Goal: Transaction & Acquisition: Purchase product/service

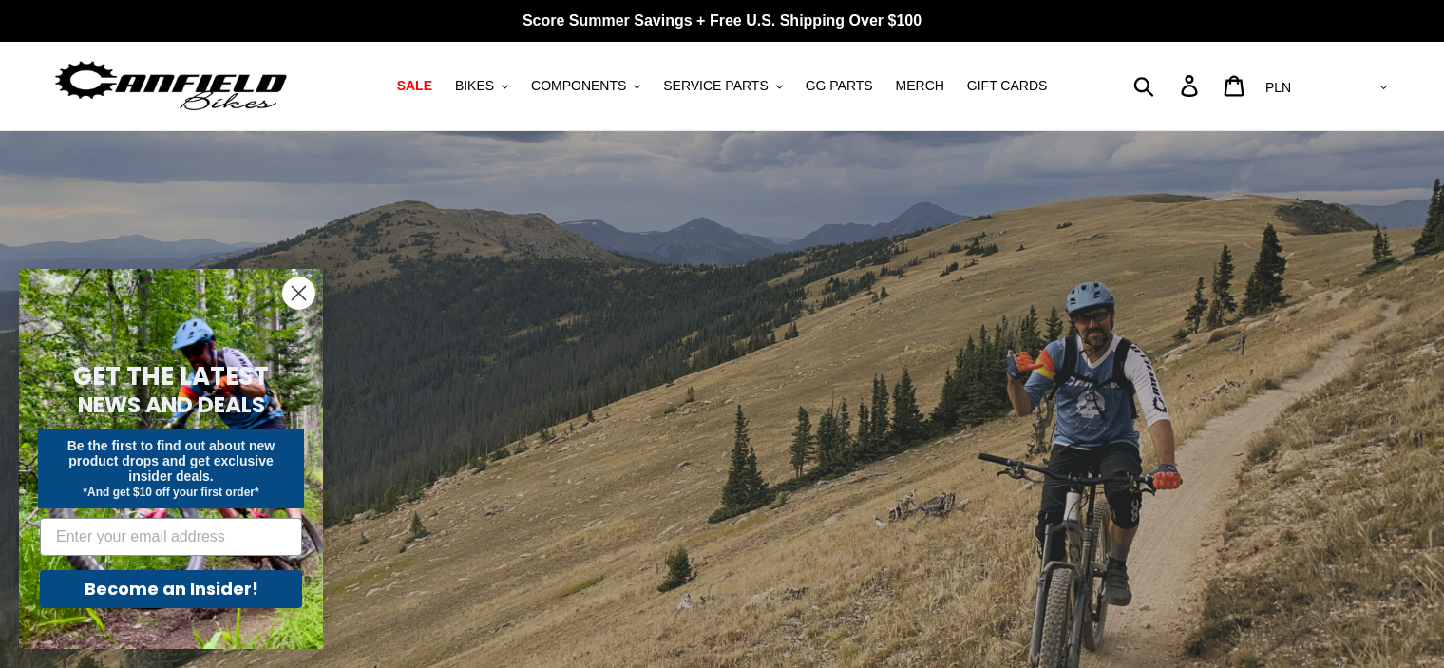
click at [297, 287] on circle "Close dialog" at bounding box center [298, 292] width 31 height 31
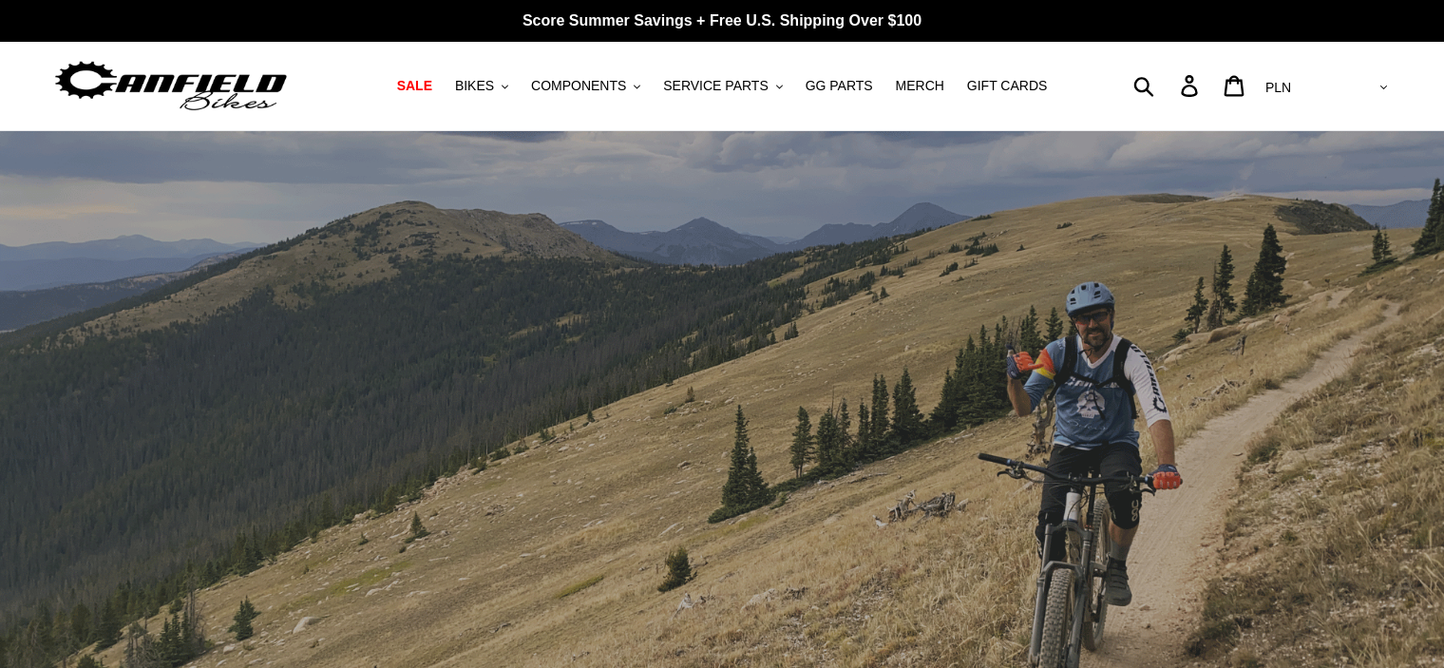
click at [358, 110] on h1 at bounding box center [219, 86] width 335 height 60
click at [432, 84] on span "SALE" at bounding box center [414, 86] width 35 height 16
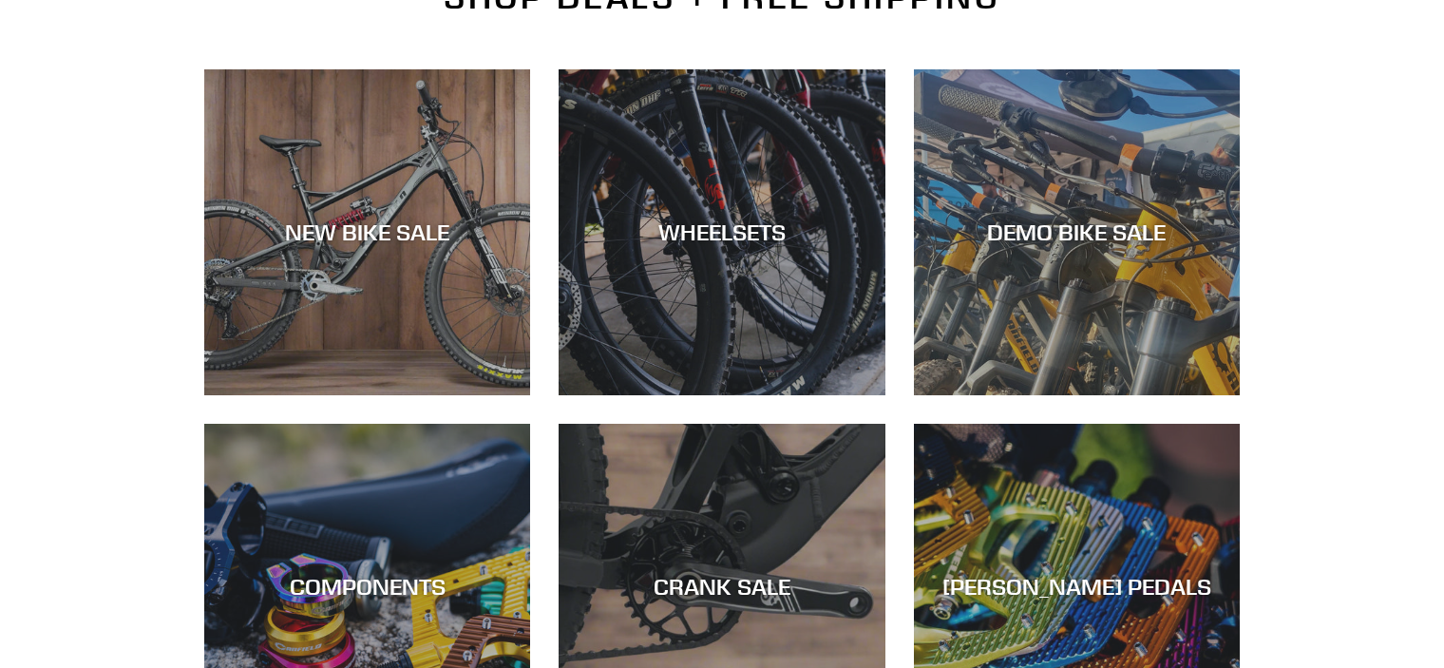
scroll to position [494, 0]
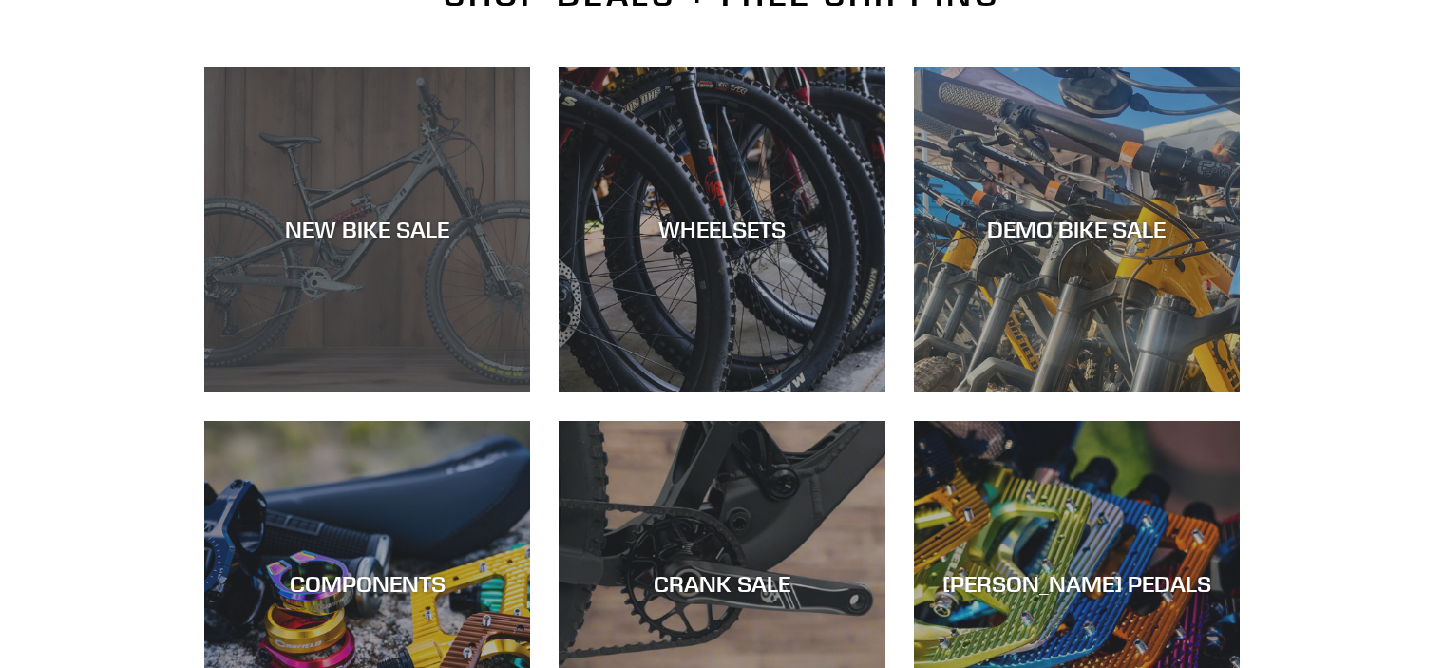
click at [387, 392] on div "NEW BIKE SALE" at bounding box center [367, 392] width 326 height 0
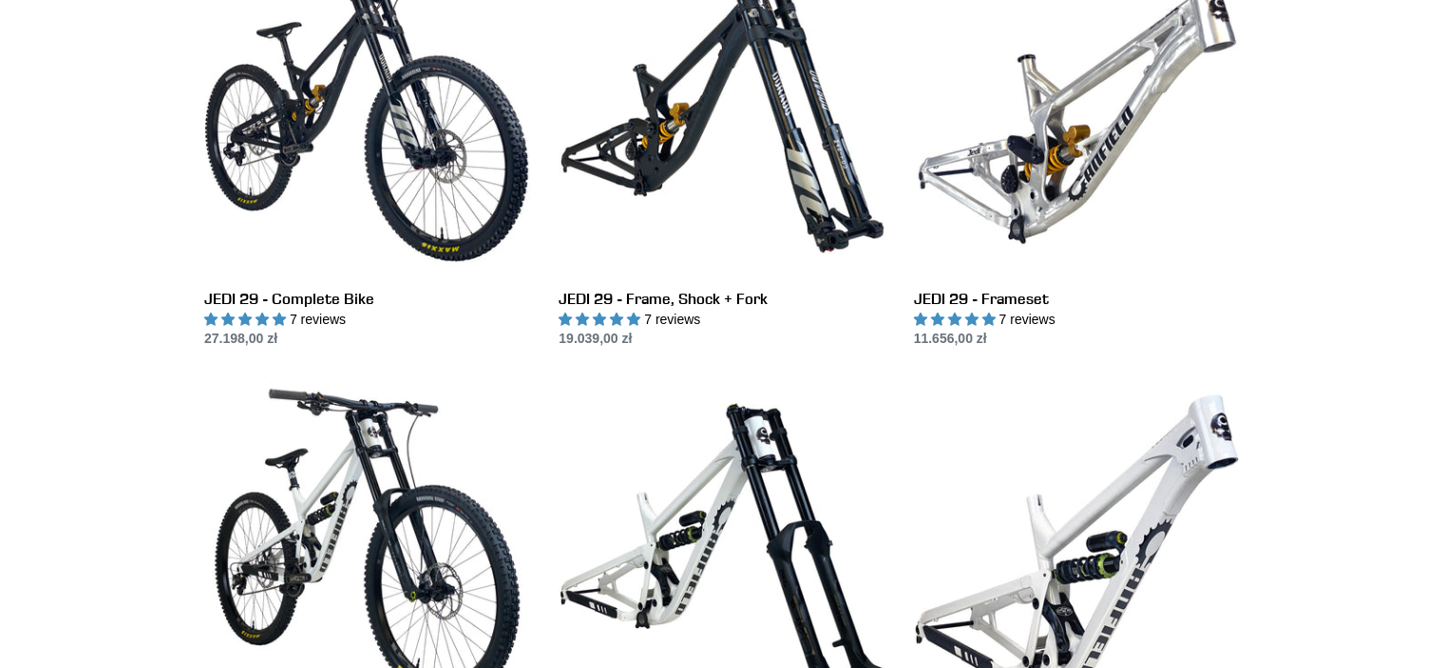
scroll to position [608, 0]
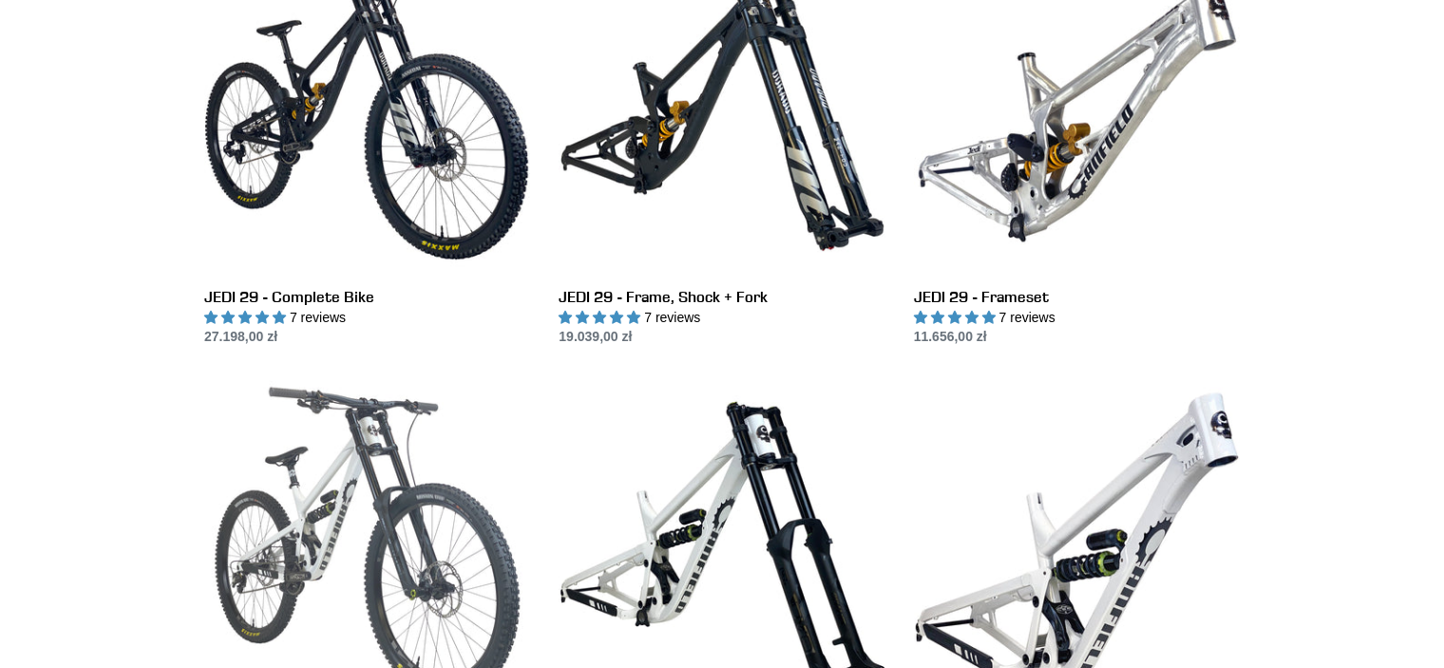
click at [340, 502] on link "ONE.2 DH - Complete Bike" at bounding box center [367, 580] width 326 height 400
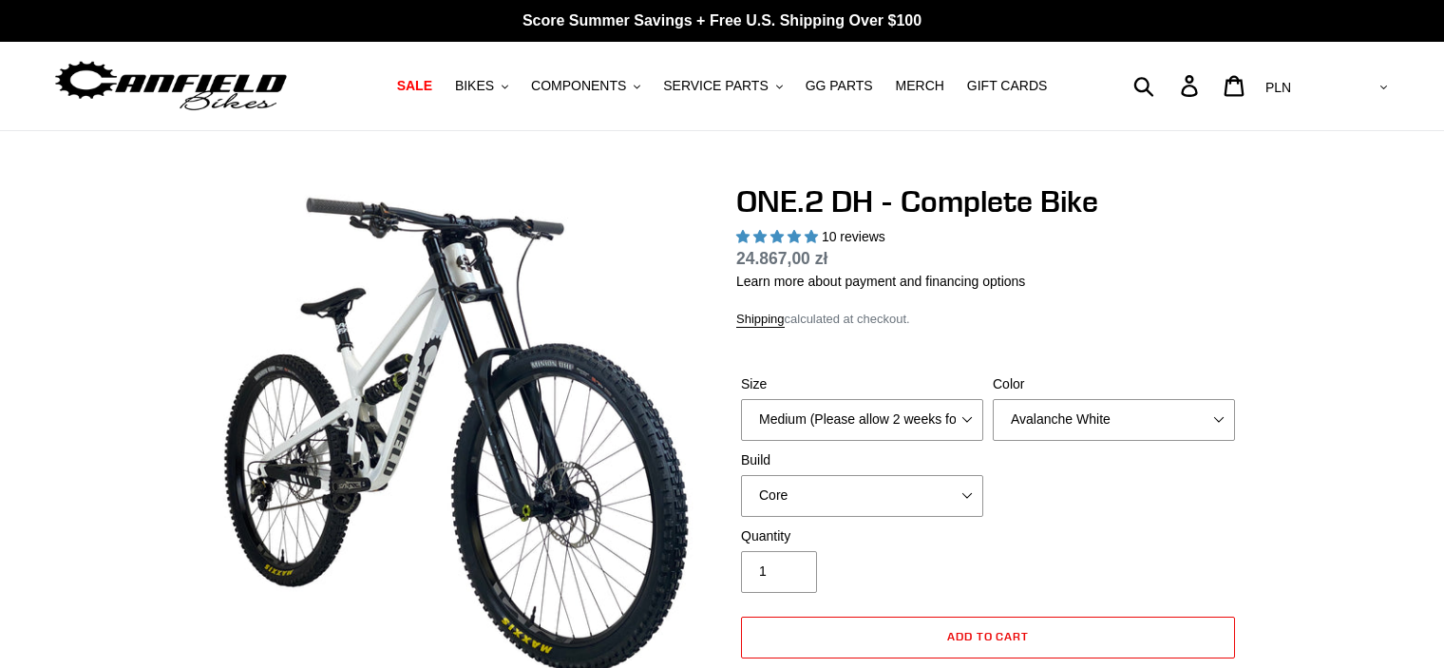
select select "highest-rating"
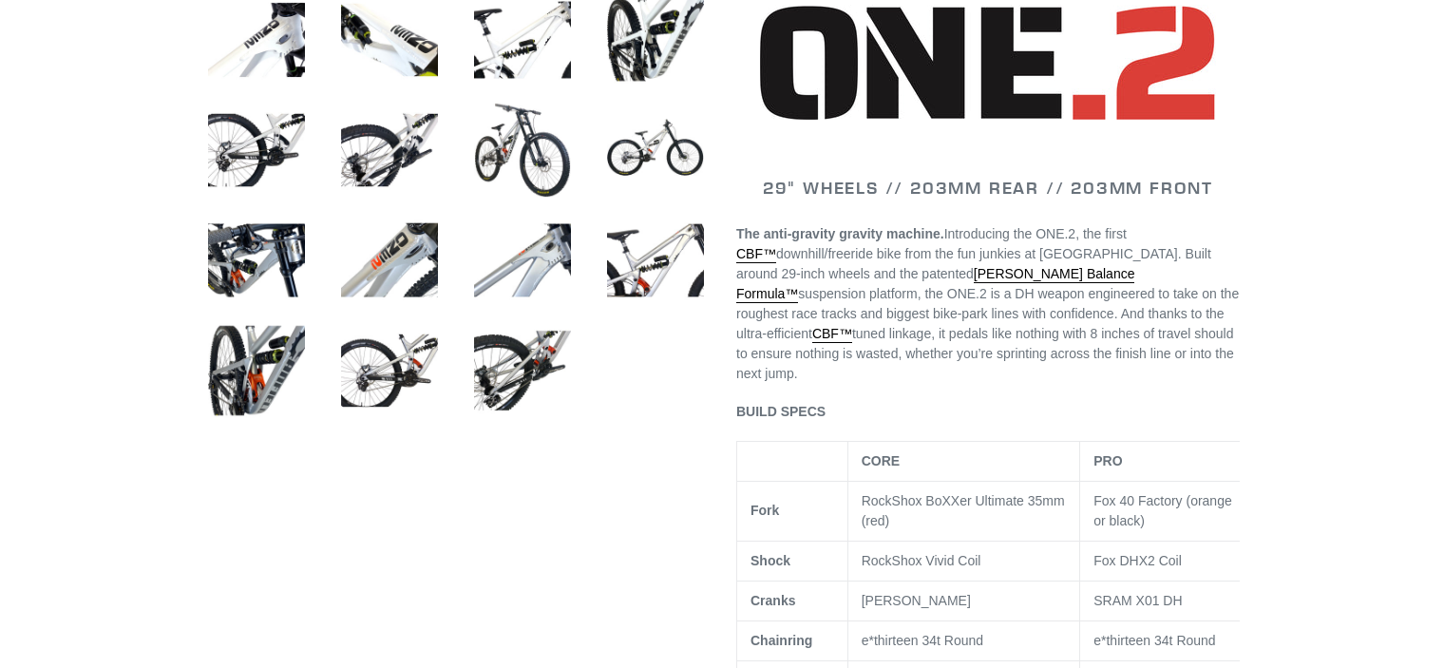
scroll to position [646, 0]
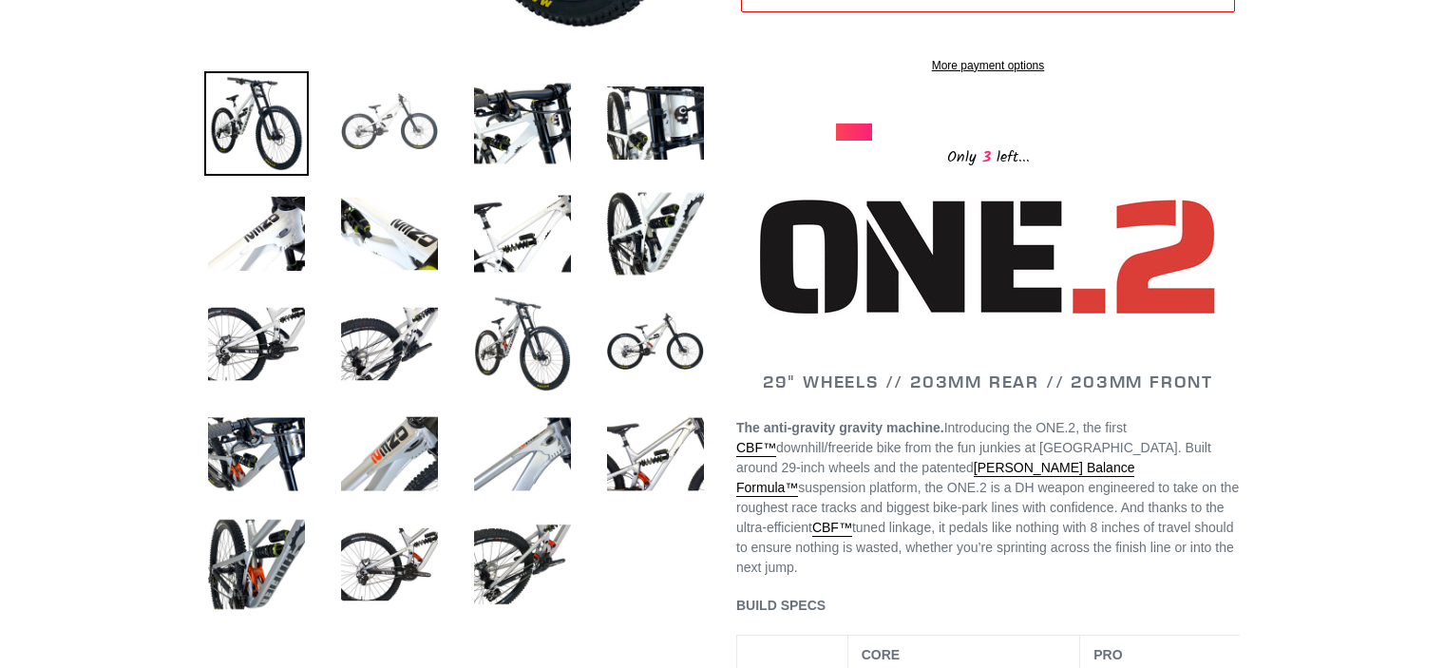
click at [386, 123] on img at bounding box center [389, 123] width 105 height 105
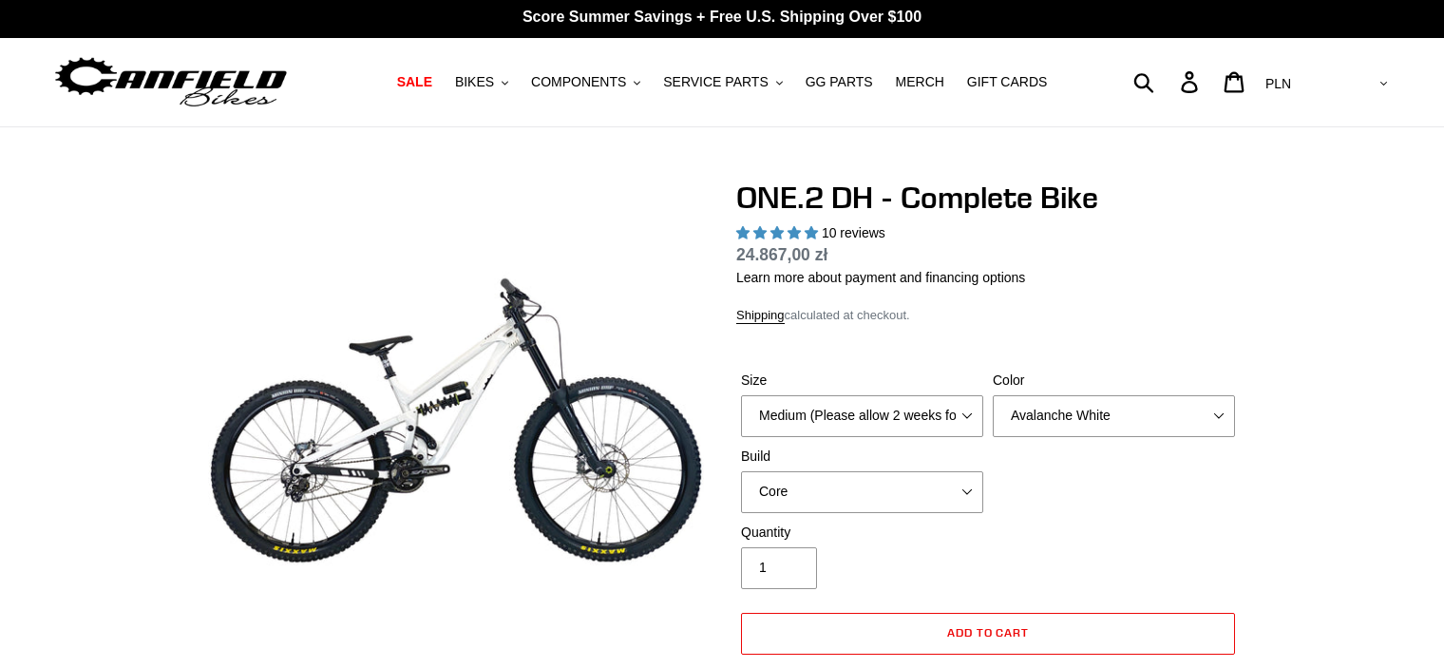
scroll to position [0, 0]
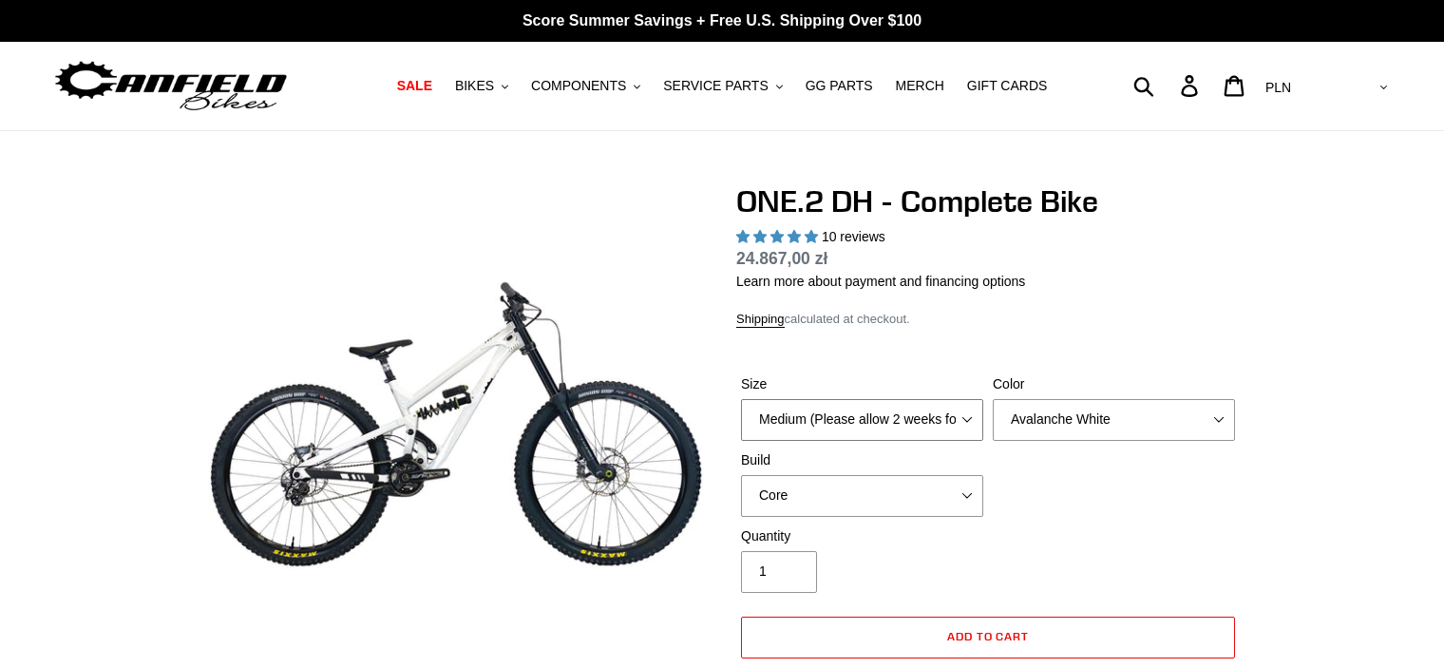
click at [979, 399] on select "Medium (Please allow 2 weeks for delivery) Large (Sold Out)" at bounding box center [862, 420] width 242 height 42
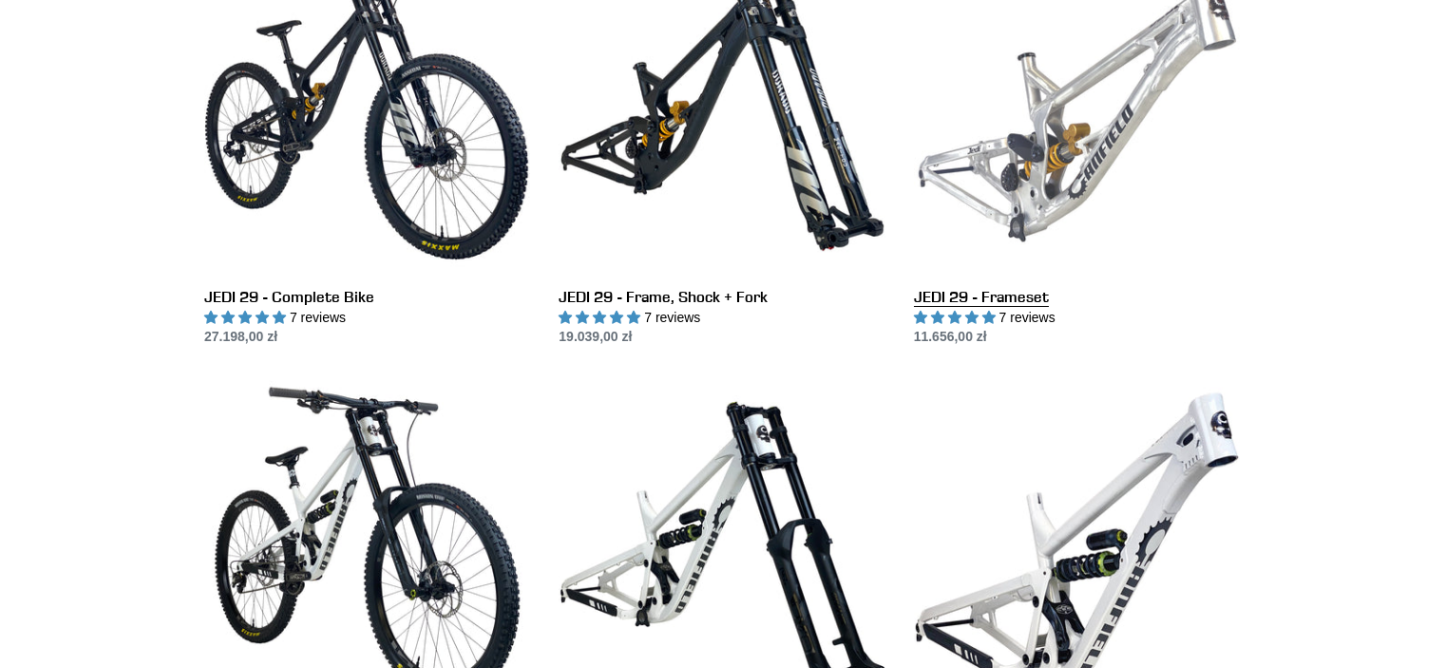
click at [1099, 107] on link "JEDI 29 - Frameset" at bounding box center [1077, 148] width 326 height 400
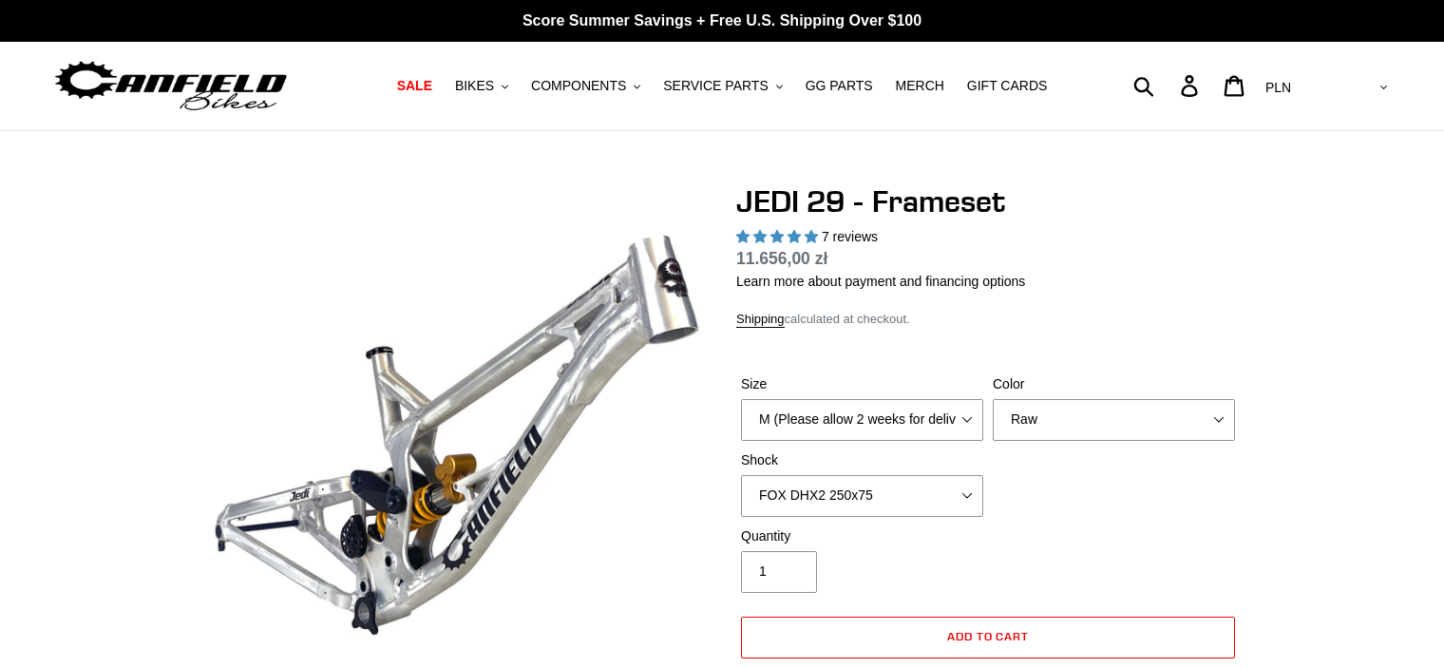
select select "highest-rating"
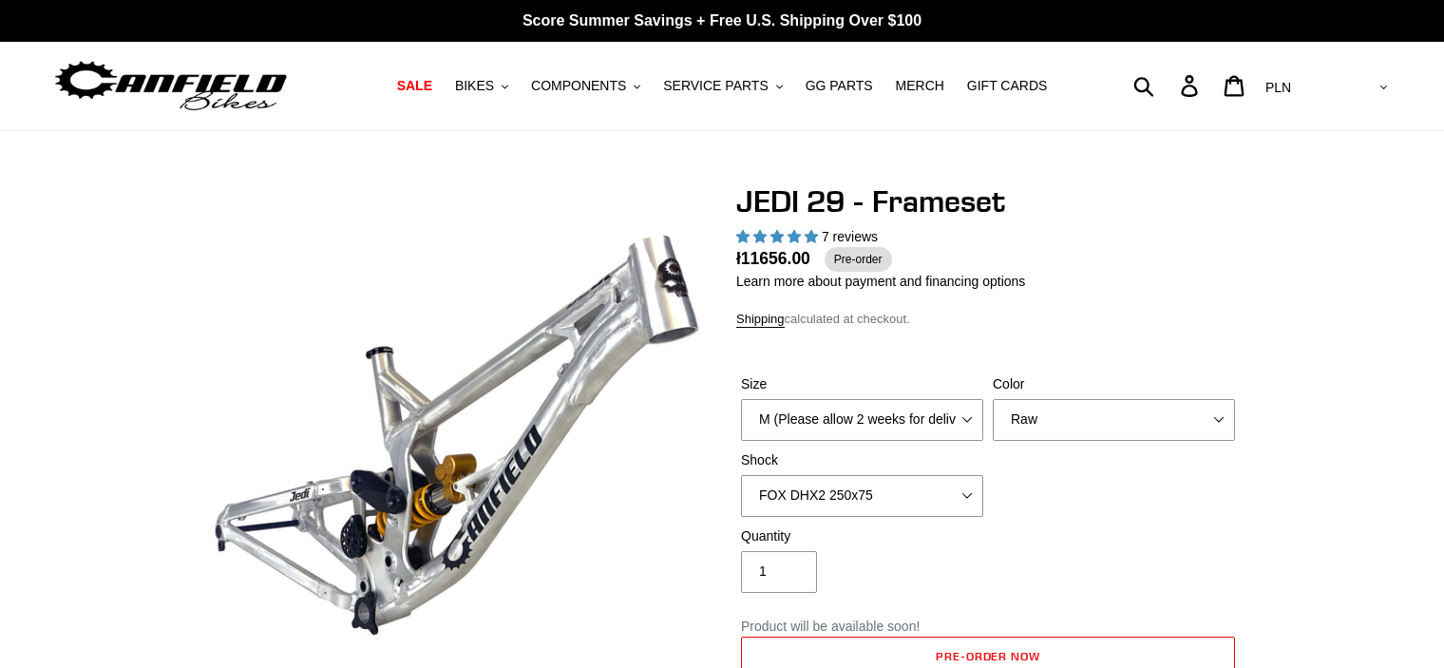
scroll to position [38, 0]
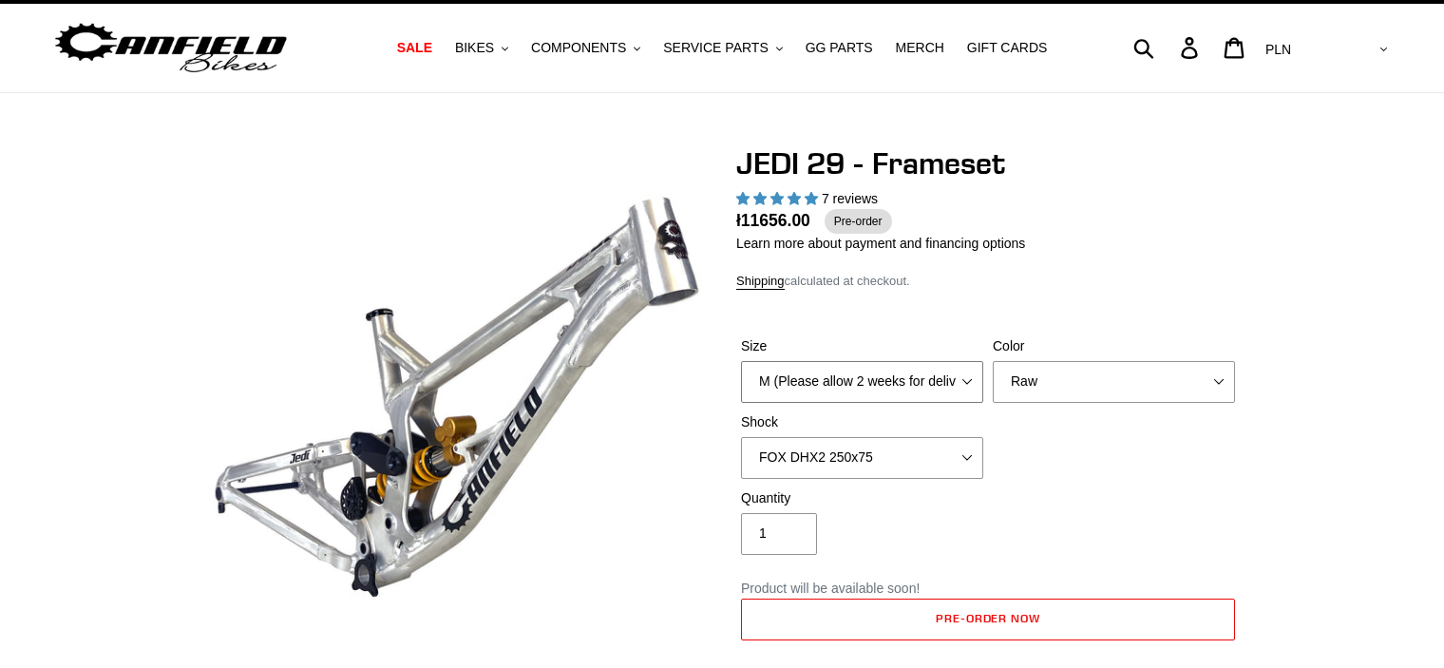
click at [982, 374] on select "M (Please allow 2 weeks for delivery) L (Please allow 2 weeks for delivery) XL" at bounding box center [862, 382] width 242 height 42
select select "L (Please allow 2 weeks for delivery)"
click at [741, 361] on select "M (Please allow 2 weeks for delivery) L (Please allow 2 weeks for delivery) XL" at bounding box center [862, 382] width 242 height 42
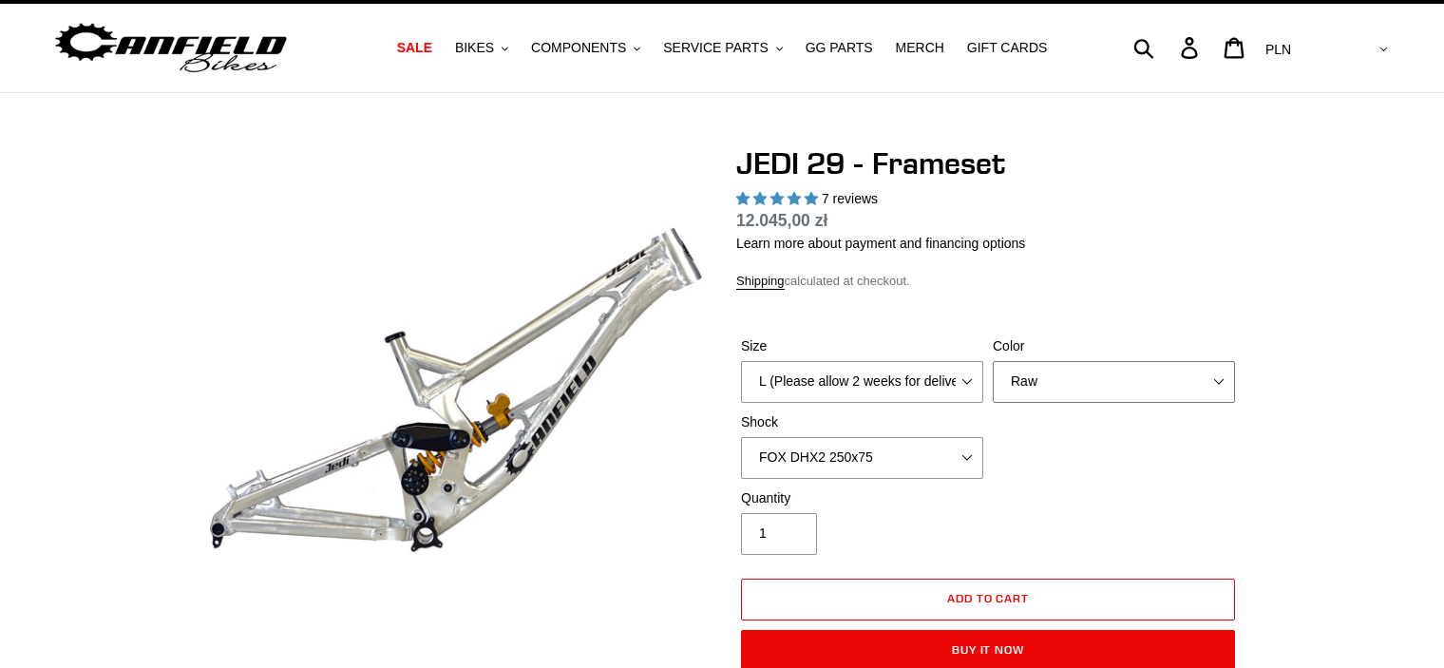
click at [1071, 374] on select "Orange Raw Stealth Black" at bounding box center [1114, 382] width 242 height 42
click at [993, 361] on select "Orange Raw Stealth Black" at bounding box center [1114, 382] width 242 height 42
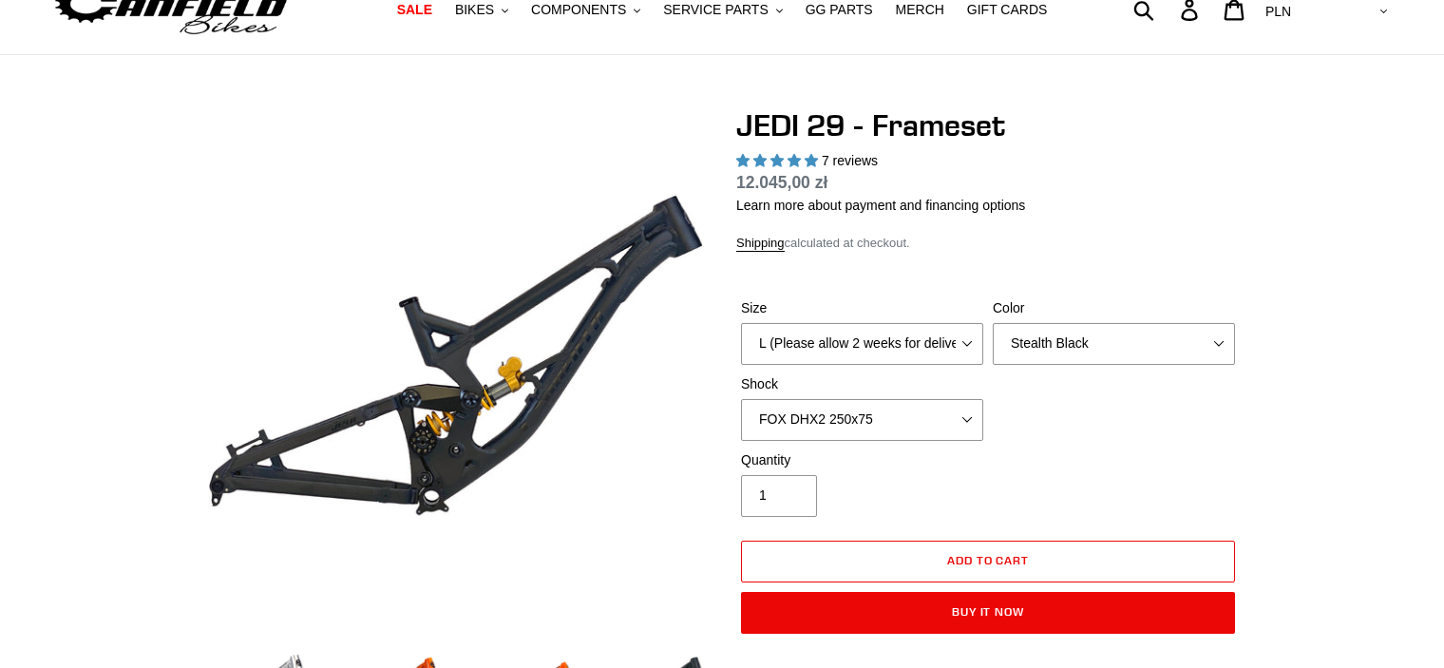
scroll to position [190, 0]
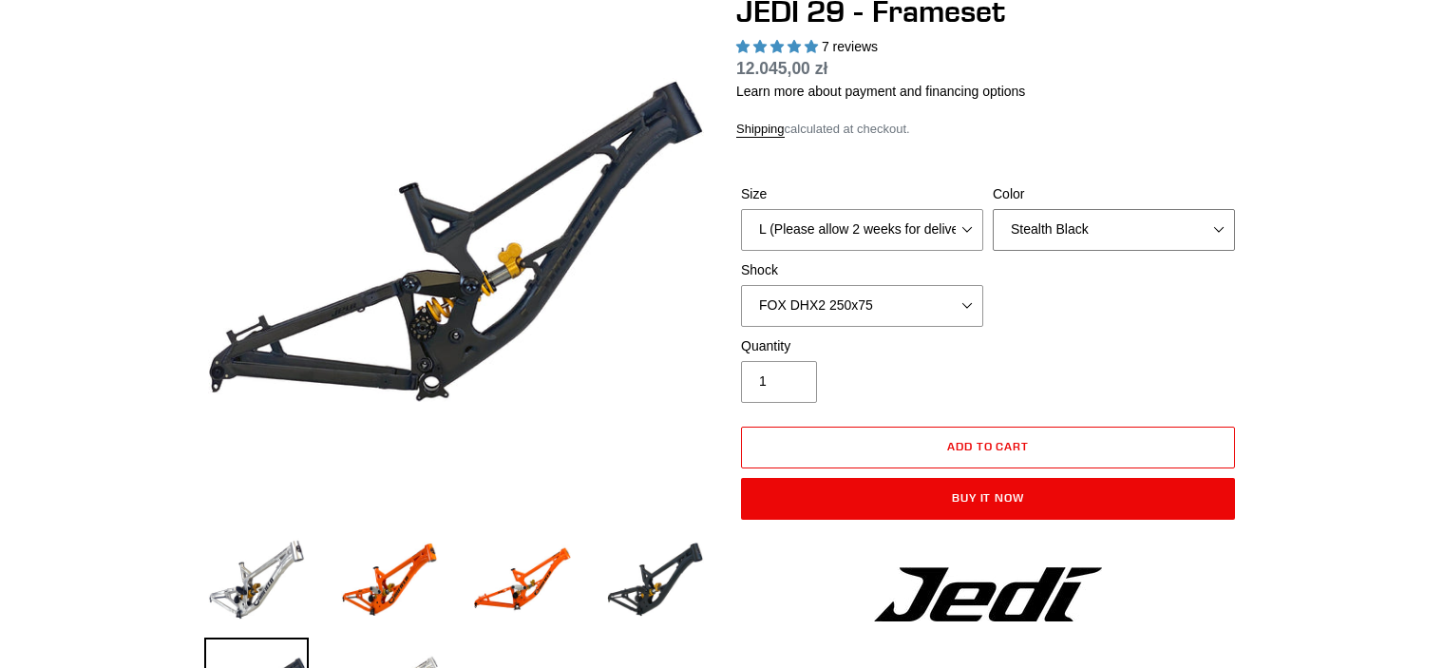
click at [1189, 233] on select "Orange Raw Stealth Black" at bounding box center [1114, 230] width 242 height 42
select select "Raw"
click at [993, 209] on select "Orange Raw Stealth Black" at bounding box center [1114, 230] width 242 height 42
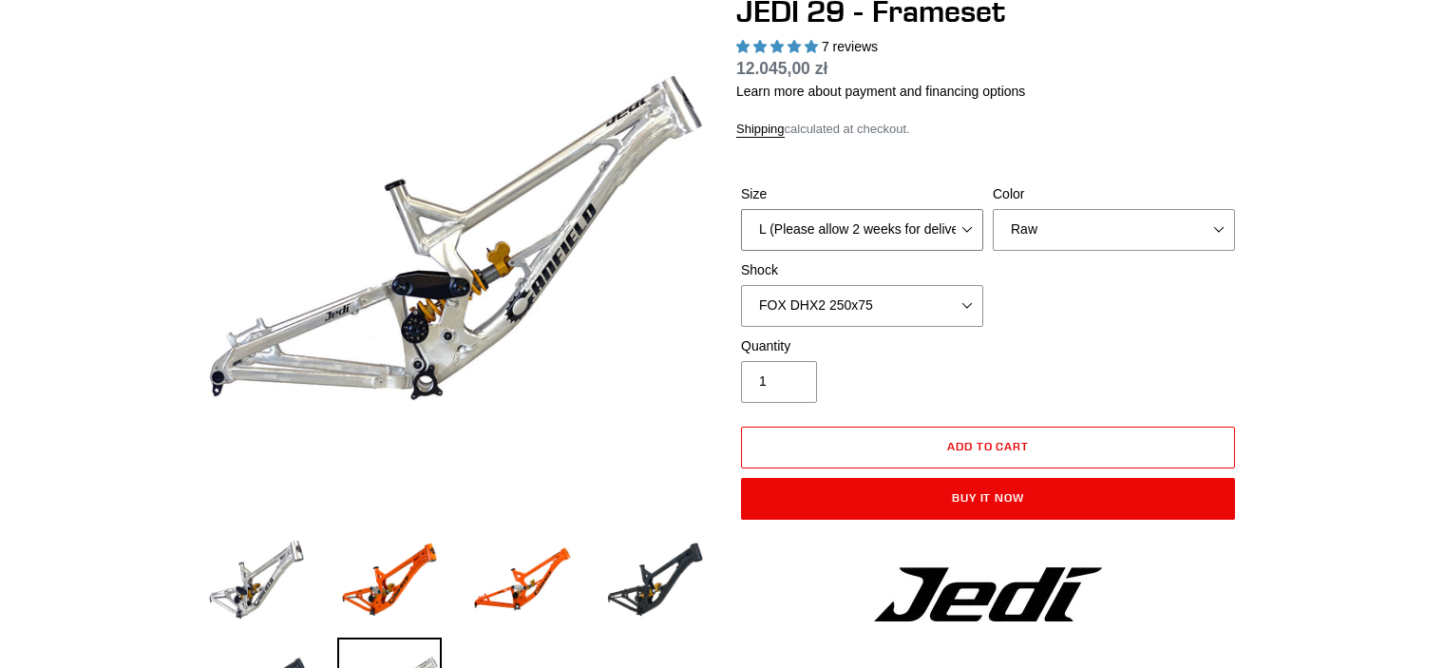
click at [907, 224] on select "M (Please allow 2 weeks for delivery) L (Please allow 2 weeks for delivery) XL" at bounding box center [862, 230] width 242 height 42
click at [741, 209] on select "M (Please allow 2 weeks for delivery) L (Please allow 2 weeks for delivery) XL" at bounding box center [862, 230] width 242 height 42
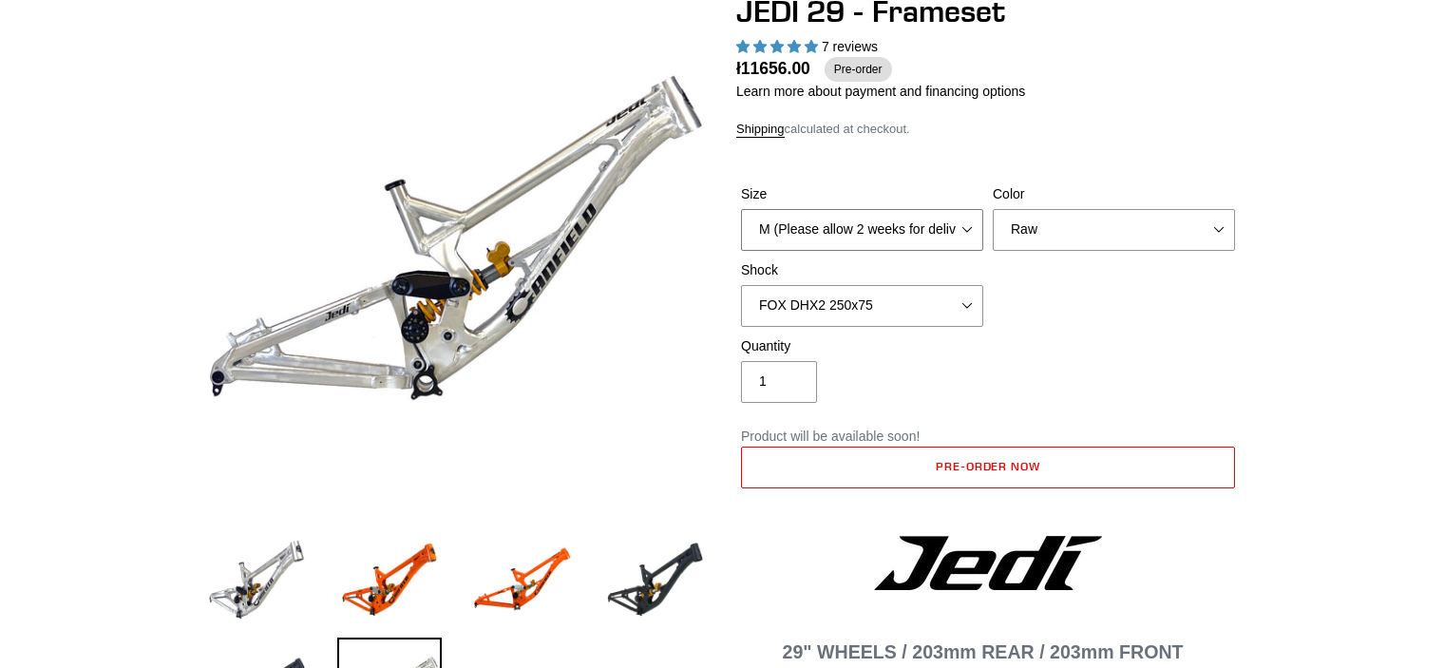
click at [915, 222] on select "M (Please allow 2 weeks for delivery) L (Please allow 2 weeks for delivery) XL" at bounding box center [862, 230] width 242 height 42
click at [741, 209] on select "M (Please allow 2 weeks for delivery) L (Please allow 2 weeks for delivery) XL" at bounding box center [862, 230] width 242 height 42
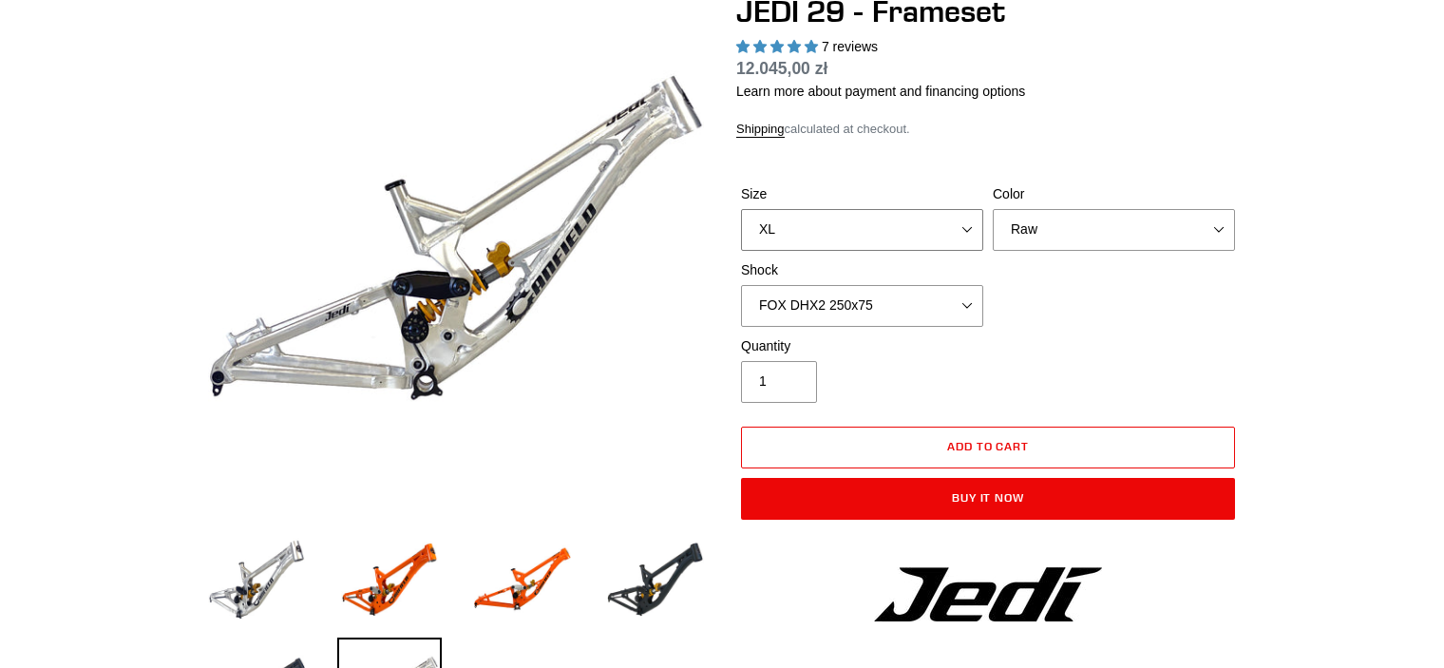
click at [914, 242] on select "M (Please allow 2 weeks for delivery) L (Please allow 2 weeks for delivery) XL" at bounding box center [862, 230] width 242 height 42
click at [741, 209] on select "M (Please allow 2 weeks for delivery) L (Please allow 2 weeks for delivery) XL" at bounding box center [862, 230] width 242 height 42
click at [915, 236] on select "M (Please allow 2 weeks for delivery) L (Please allow 2 weeks for delivery) XL" at bounding box center [862, 230] width 242 height 42
click at [741, 209] on select "M (Please allow 2 weeks for delivery) L (Please allow 2 weeks for delivery) XL" at bounding box center [862, 230] width 242 height 42
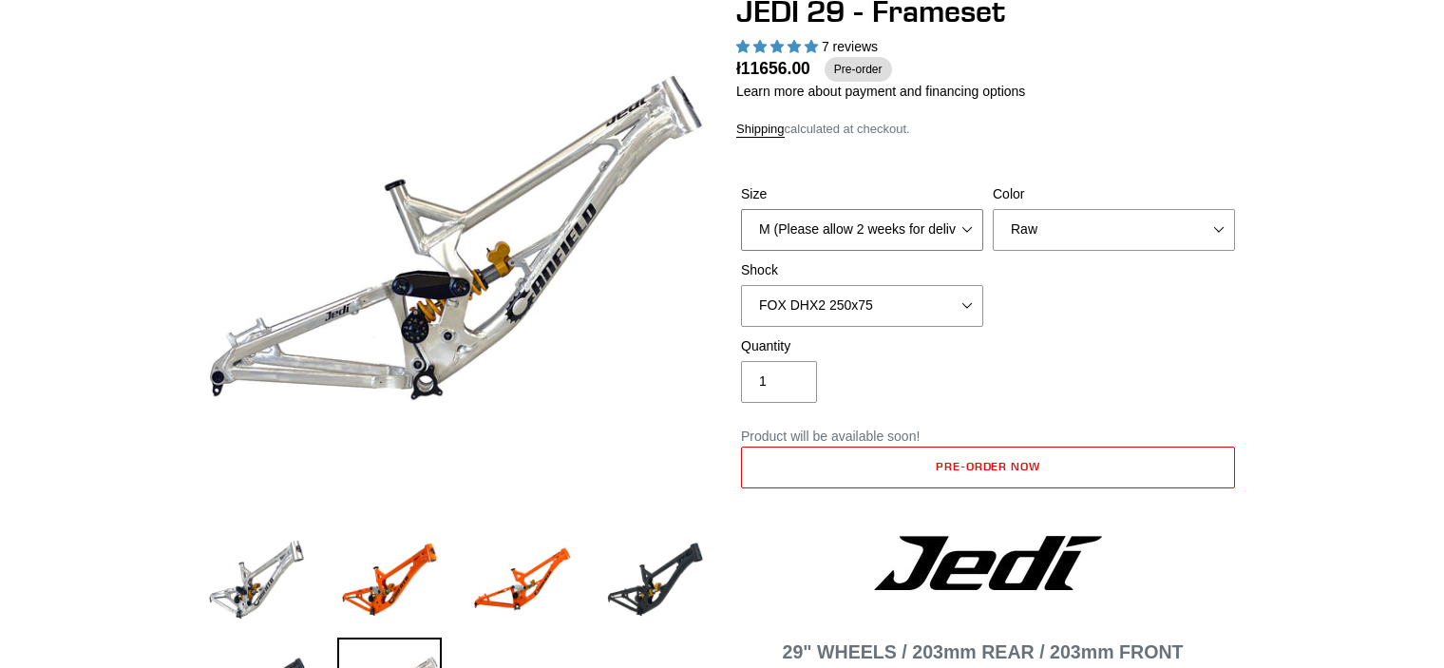
click at [923, 221] on select "M (Please allow 2 weeks for delivery) L (Please allow 2 weeks for delivery) XL" at bounding box center [862, 230] width 242 height 42
select select "L (Please allow 2 weeks for delivery)"
click at [741, 209] on select "M (Please allow 2 weeks for delivery) L (Please allow 2 weeks for delivery) XL" at bounding box center [862, 230] width 242 height 42
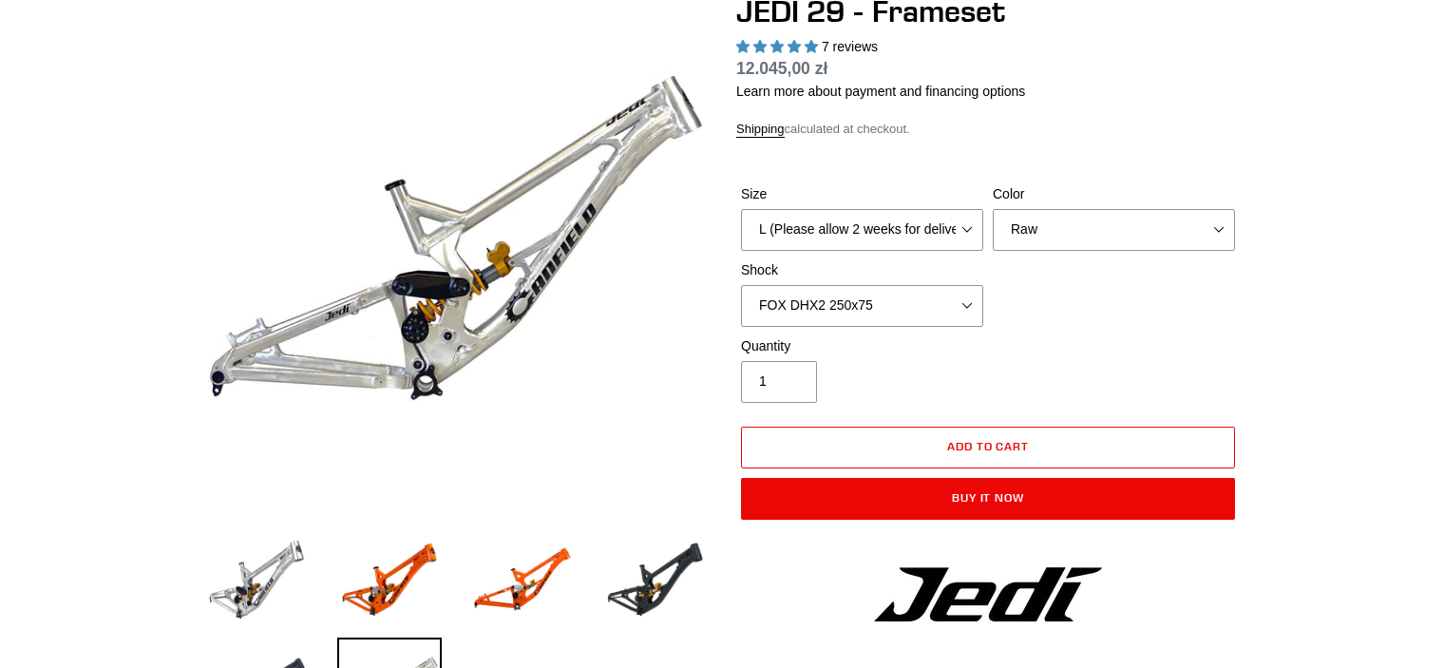
click at [948, 302] on select "No Shock FOX DHX2 250x75 RockShox Vivid Ultimate DH 250x75 EXT e-Storia LOX V3" at bounding box center [862, 306] width 242 height 42
click at [741, 285] on select "No Shock FOX DHX2 250x75 RockShox Vivid Ultimate DH 250x75 EXT e-Storia LOX V3" at bounding box center [862, 306] width 242 height 42
click at [958, 316] on select "No Shock FOX DHX2 250x75 RockShox Vivid Ultimate DH 250x75 EXT e-Storia LOX V3" at bounding box center [862, 306] width 242 height 42
click at [741, 285] on select "No Shock FOX DHX2 250x75 RockShox Vivid Ultimate DH 250x75 EXT e-Storia LOX V3" at bounding box center [862, 306] width 242 height 42
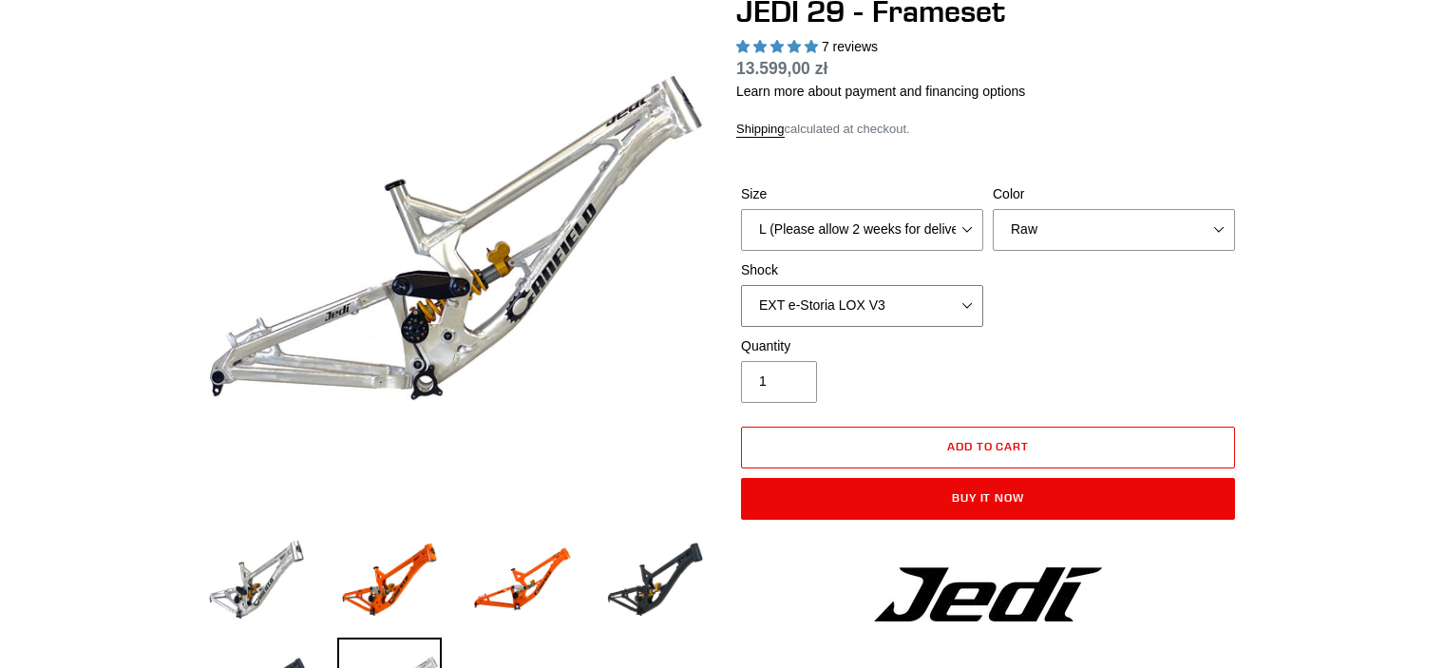
click at [919, 311] on select "No Shock FOX DHX2 250x75 RockShox Vivid Ultimate DH 250x75 EXT e-Storia LOX V3" at bounding box center [862, 306] width 242 height 42
click at [741, 285] on select "No Shock FOX DHX2 250x75 RockShox Vivid Ultimate DH 250x75 EXT e-Storia LOX V3" at bounding box center [862, 306] width 242 height 42
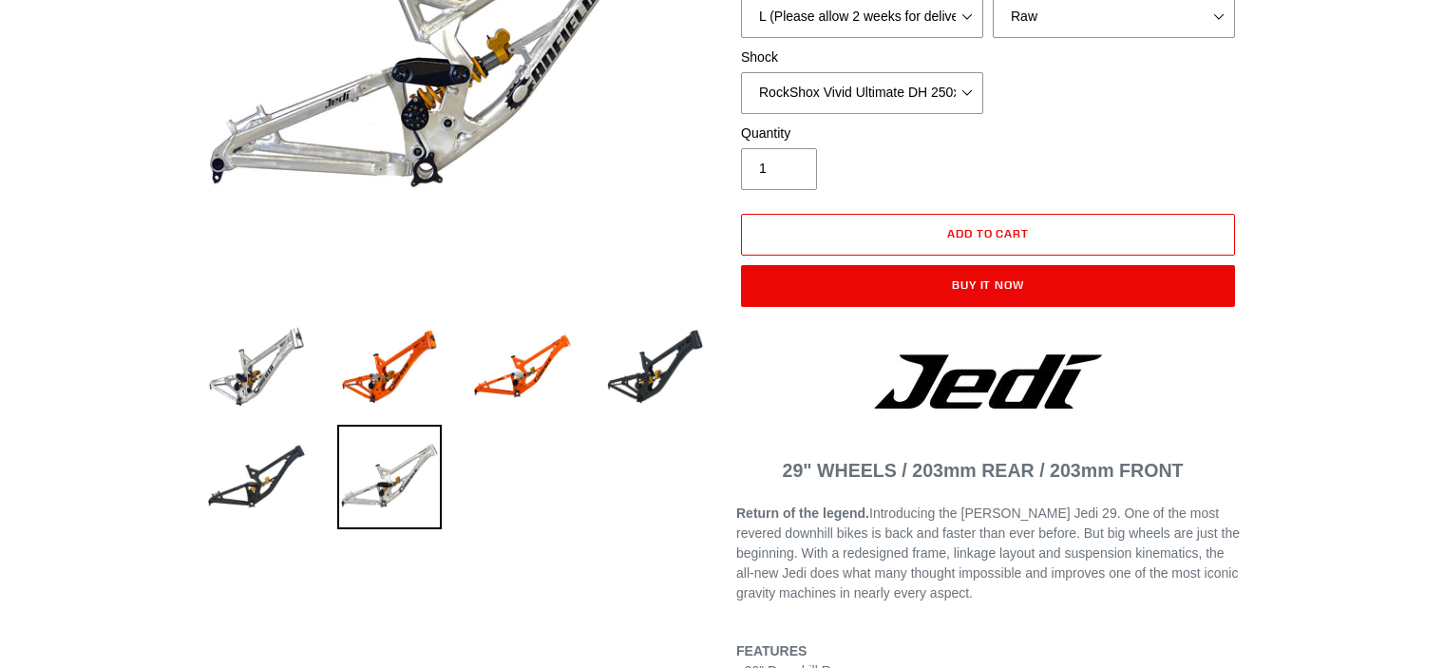
scroll to position [418, 0]
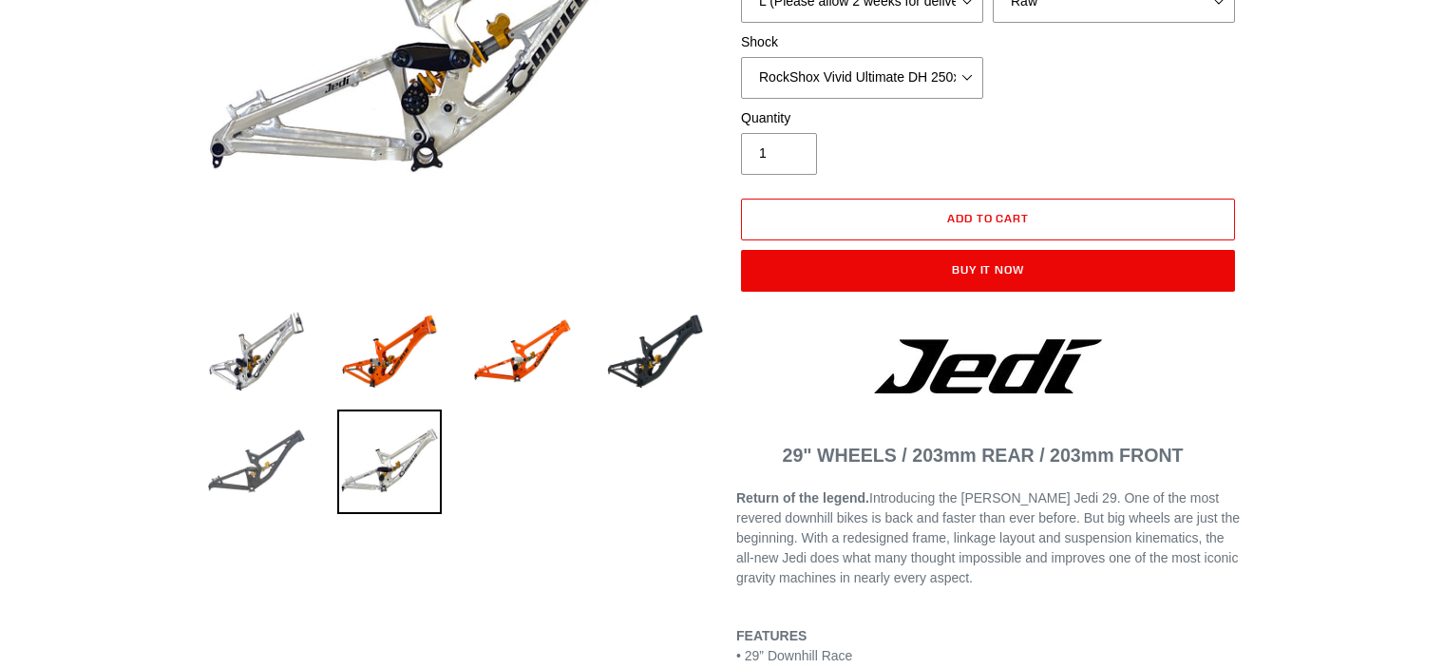
click at [254, 458] on img at bounding box center [256, 461] width 105 height 105
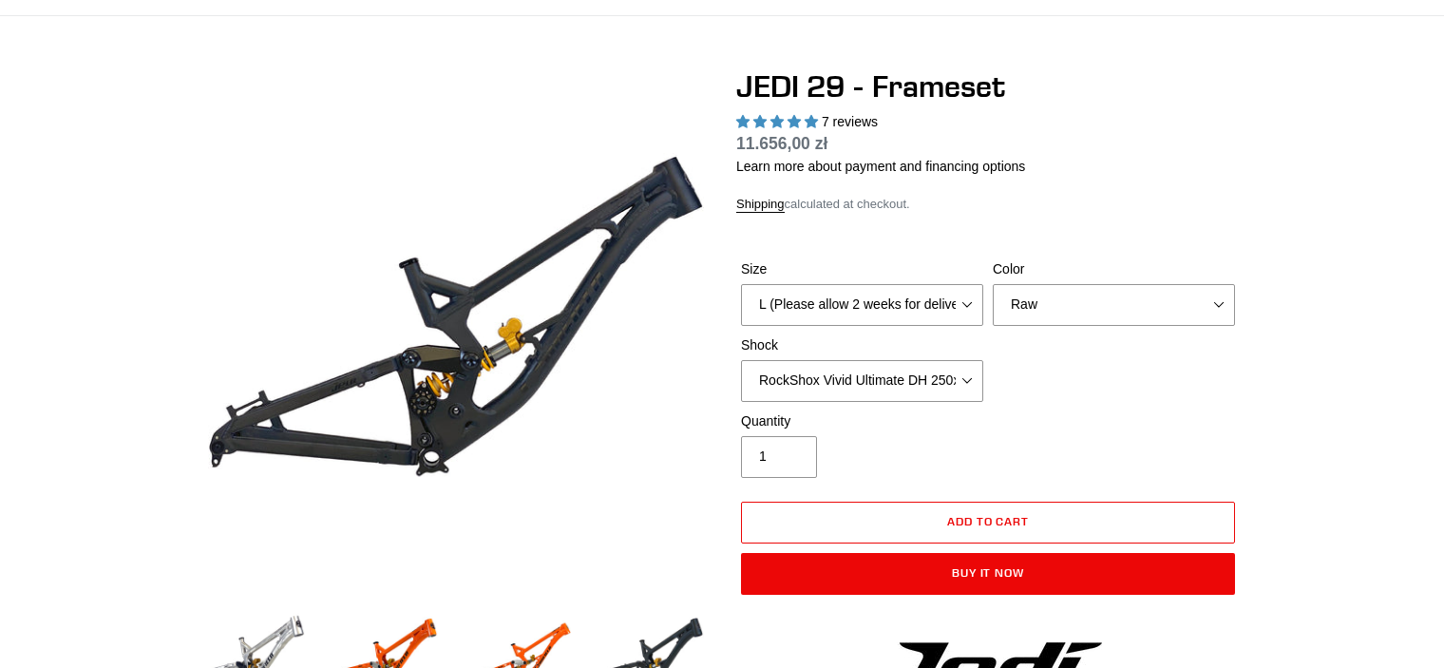
scroll to position [76, 0]
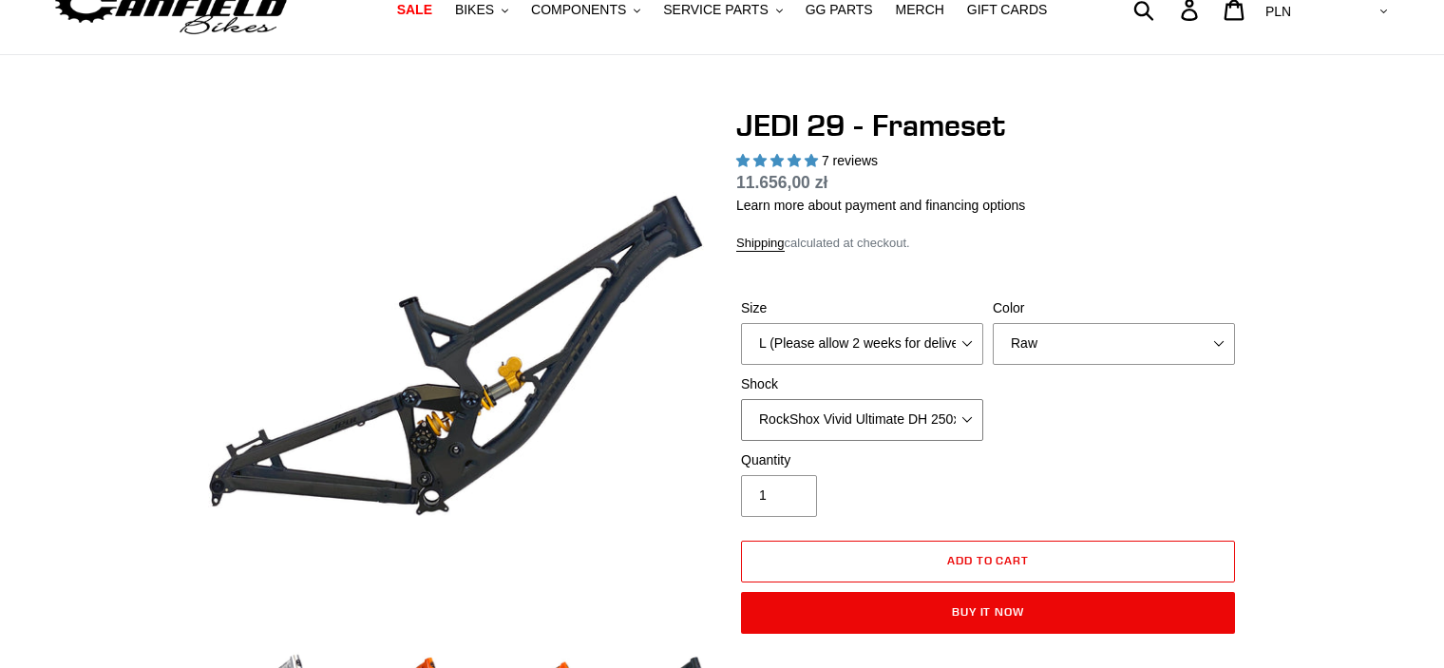
click at [953, 403] on select "No Shock FOX DHX2 250x75 RockShox Vivid Ultimate DH 250x75 EXT e-Storia LOX V3" at bounding box center [862, 420] width 242 height 42
click at [741, 399] on select "No Shock FOX DHX2 250x75 RockShox Vivid Ultimate DH 250x75 EXT e-Storia LOX V3" at bounding box center [862, 420] width 242 height 42
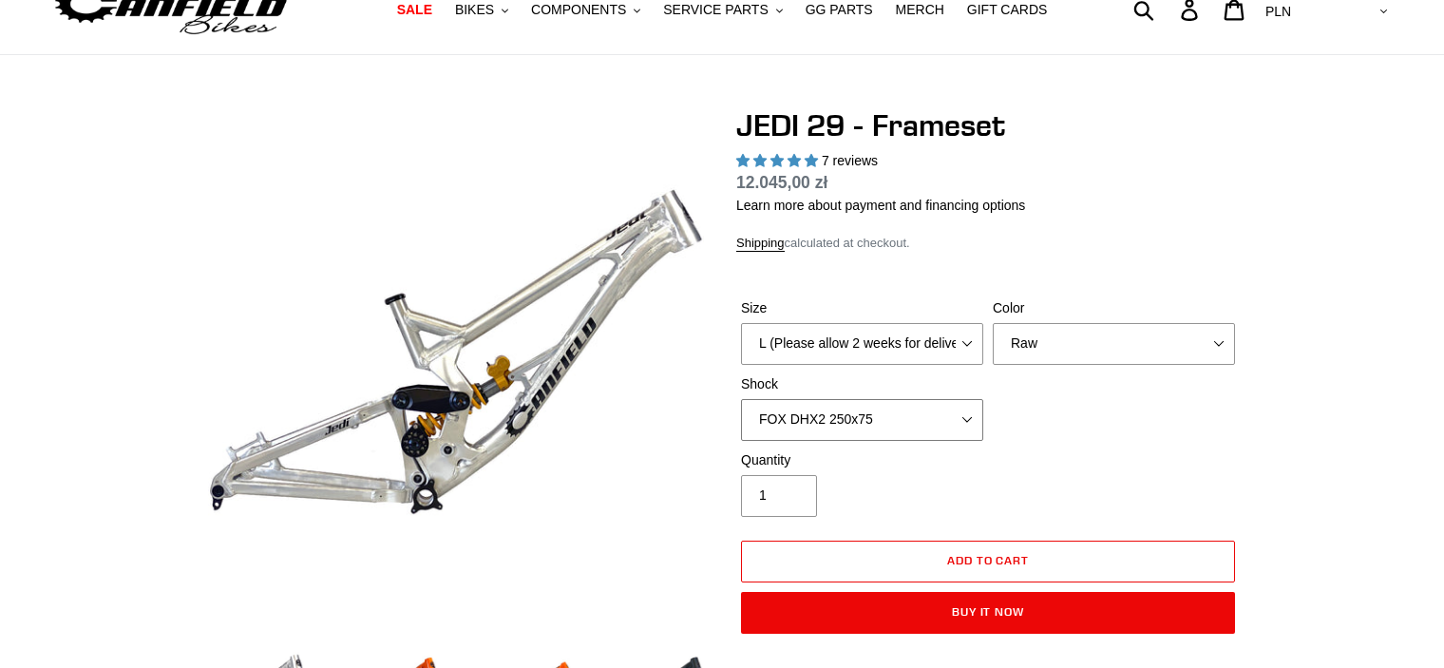
click at [903, 411] on select "No Shock FOX DHX2 250x75 RockShox Vivid Ultimate DH 250x75 EXT e-Storia LOX V3" at bounding box center [862, 420] width 242 height 42
click at [741, 399] on select "No Shock FOX DHX2 250x75 RockShox Vivid Ultimate DH 250x75 EXT e-Storia LOX V3" at bounding box center [862, 420] width 242 height 42
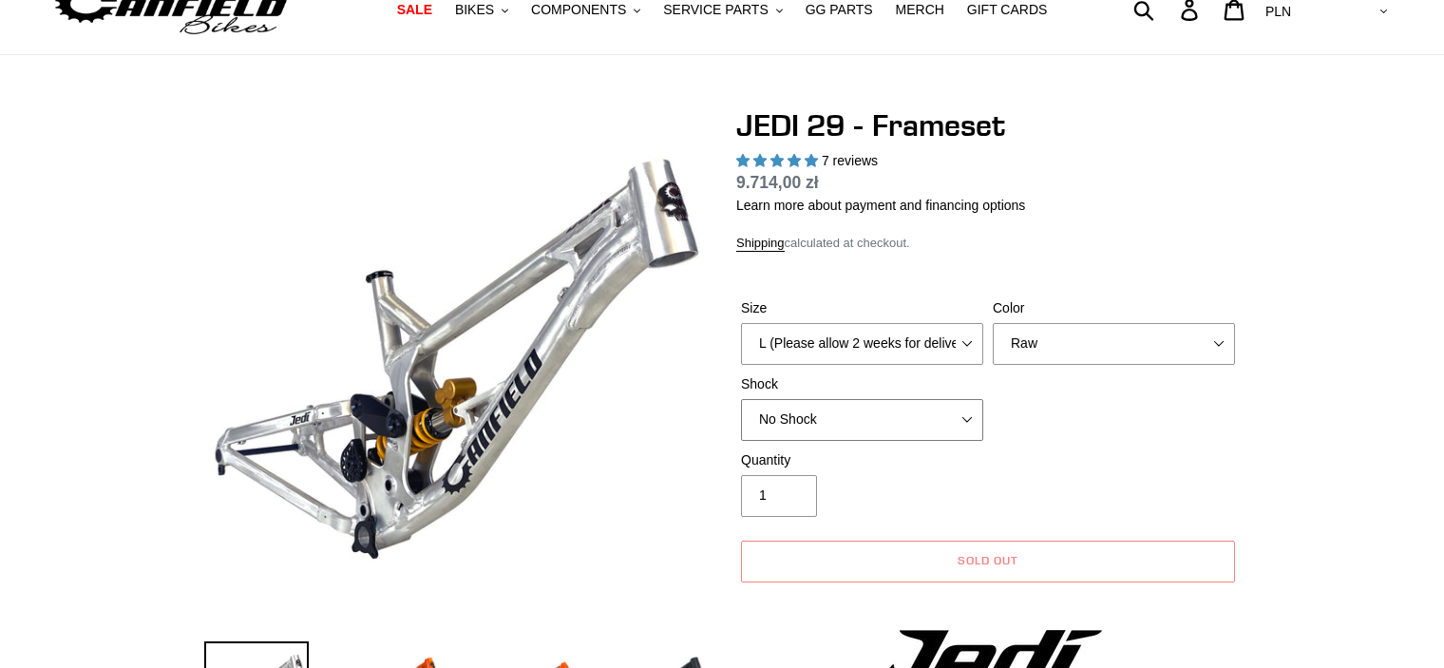
click at [862, 418] on select "No Shock FOX DHX2 250x75 RockShox Vivid Ultimate DH 250x75 EXT e-Storia LOX V3" at bounding box center [862, 420] width 242 height 42
select select "FOX DHX2 250x75"
click at [741, 399] on select "No Shock FOX DHX2 250x75 RockShox Vivid Ultimate DH 250x75 EXT e-Storia LOX V3" at bounding box center [862, 420] width 242 height 42
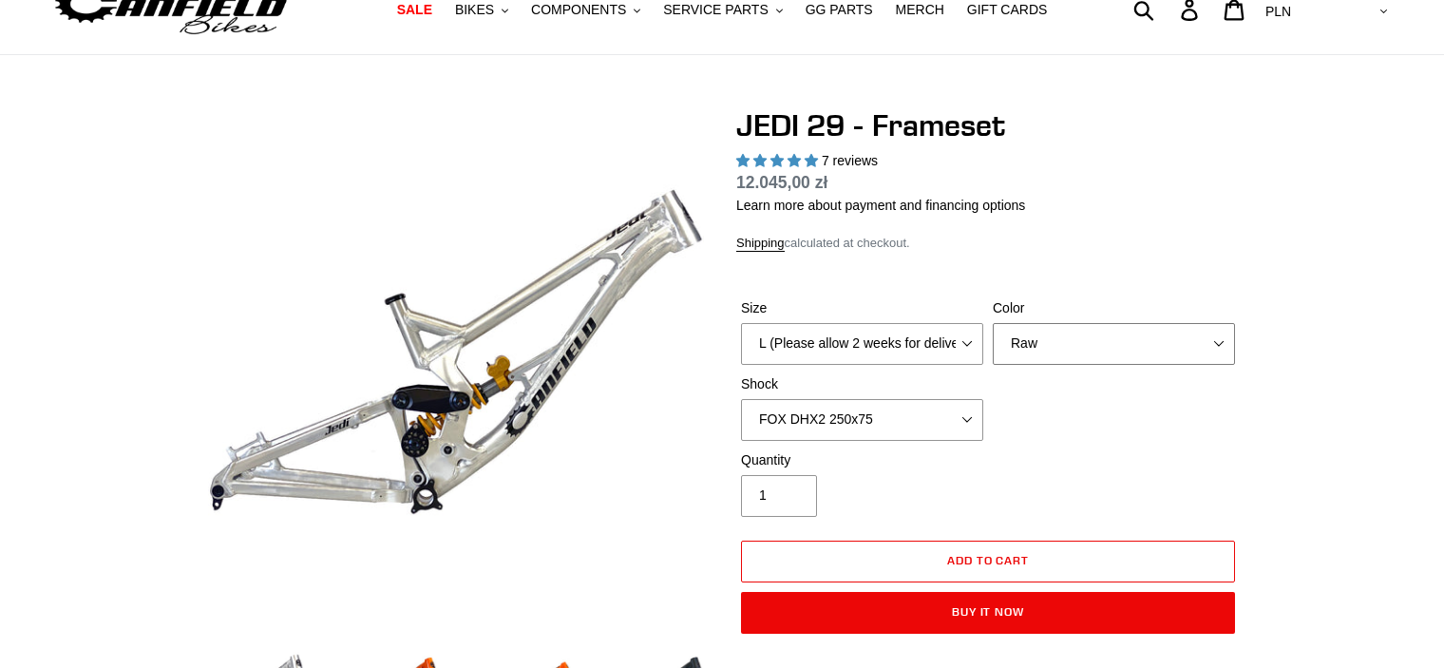
click at [1150, 338] on select "Orange Raw Stealth Black" at bounding box center [1114, 344] width 242 height 42
select select "Stealth Black"
click at [993, 323] on select "Orange Raw Stealth Black" at bounding box center [1114, 344] width 242 height 42
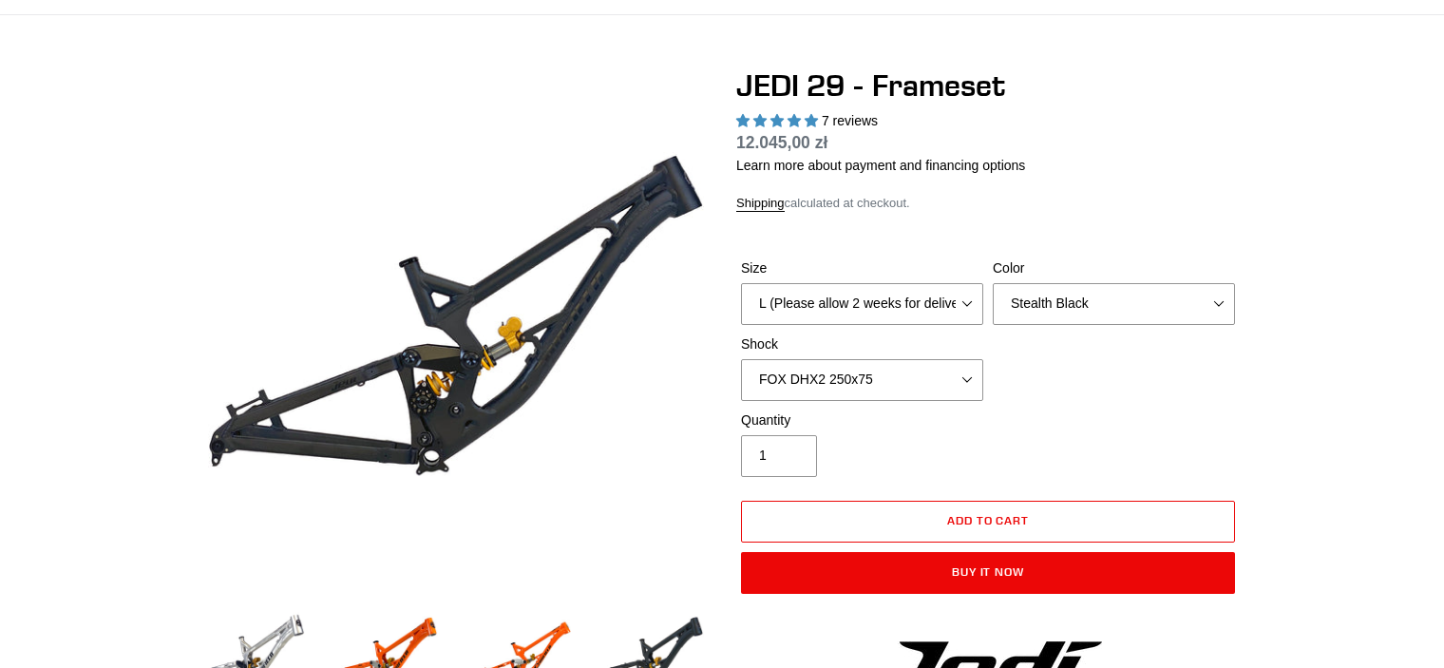
scroll to position [114, 0]
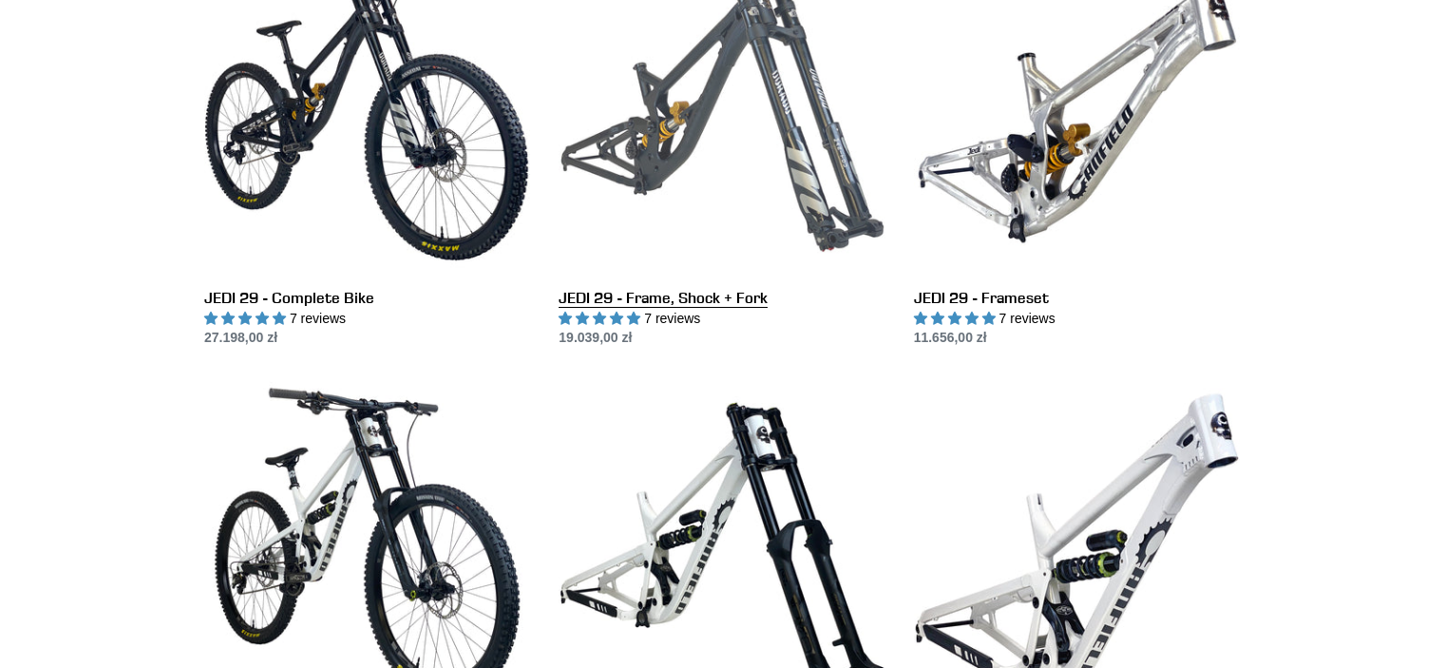
click at [755, 170] on link "JEDI 29 - Frame, Shock + Fork" at bounding box center [722, 148] width 326 height 400
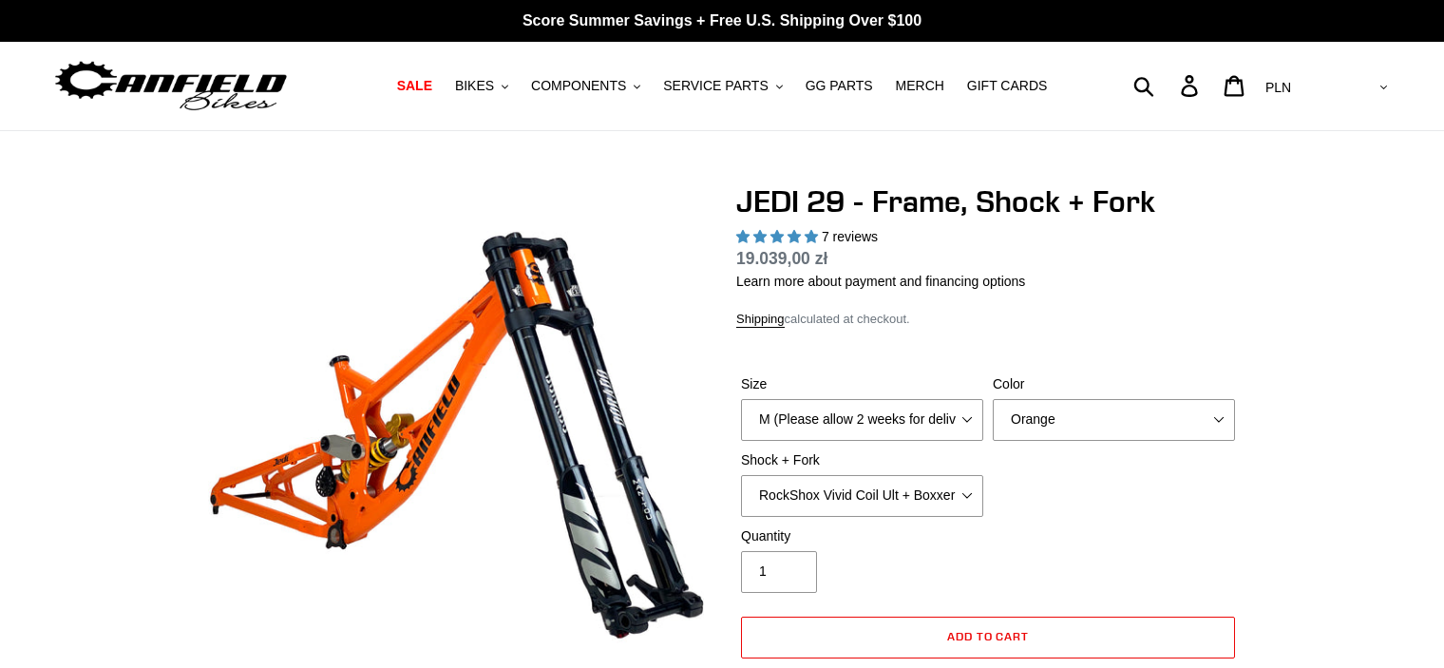
select select "highest-rating"
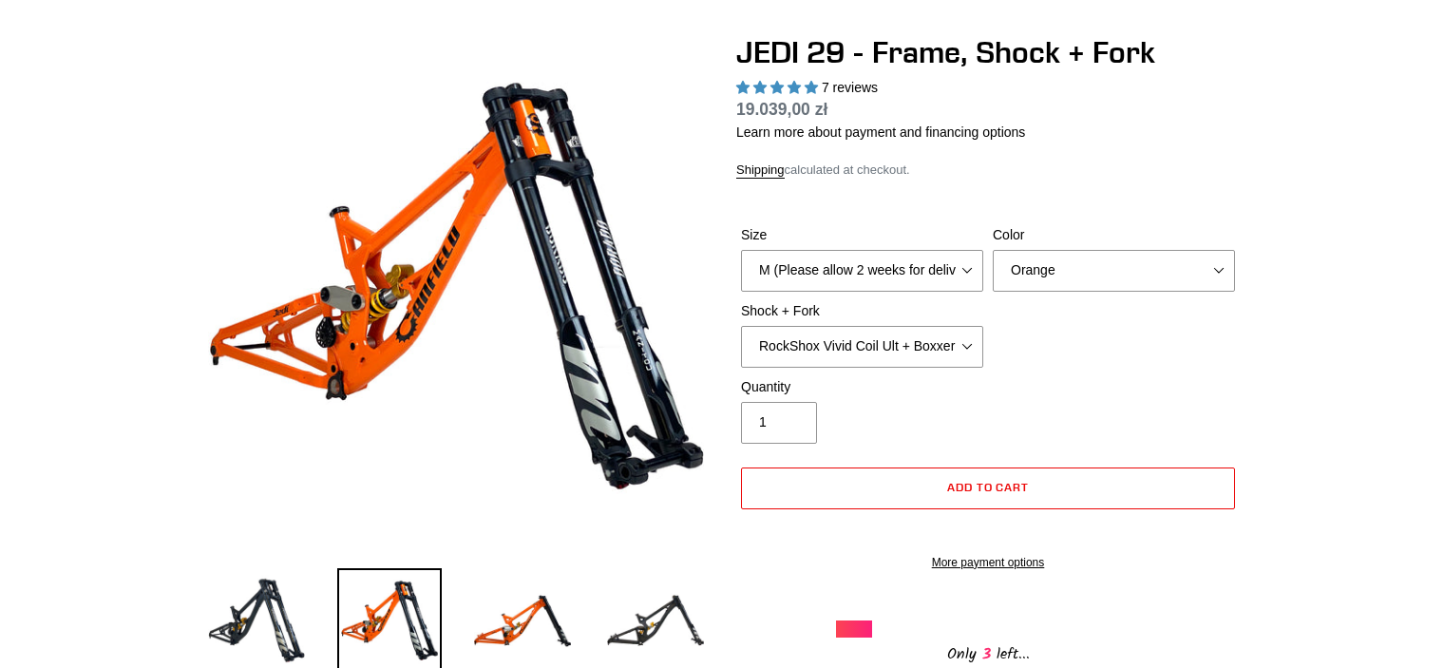
scroll to position [152, 0]
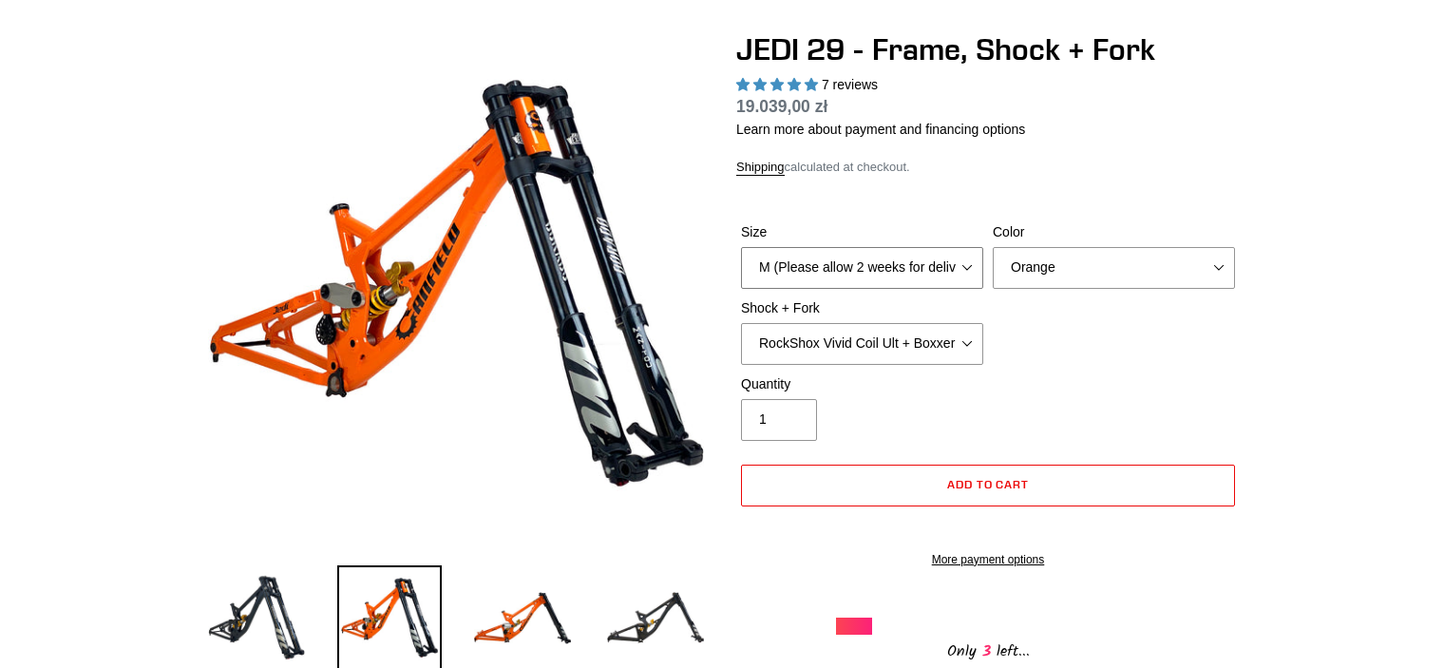
click at [942, 260] on select "M (Please allow 2 weeks for delivery) L (Please allow 2 weeks for delivery) XL" at bounding box center [862, 268] width 242 height 42
select select "L (Please allow 2 weeks for delivery)"
click at [741, 247] on select "M (Please allow 2 weeks for delivery) L (Please allow 2 weeks for delivery) XL" at bounding box center [862, 268] width 242 height 42
click at [1020, 277] on select "Orange Stealth Black Raw" at bounding box center [1114, 268] width 242 height 42
select select "Stealth Black"
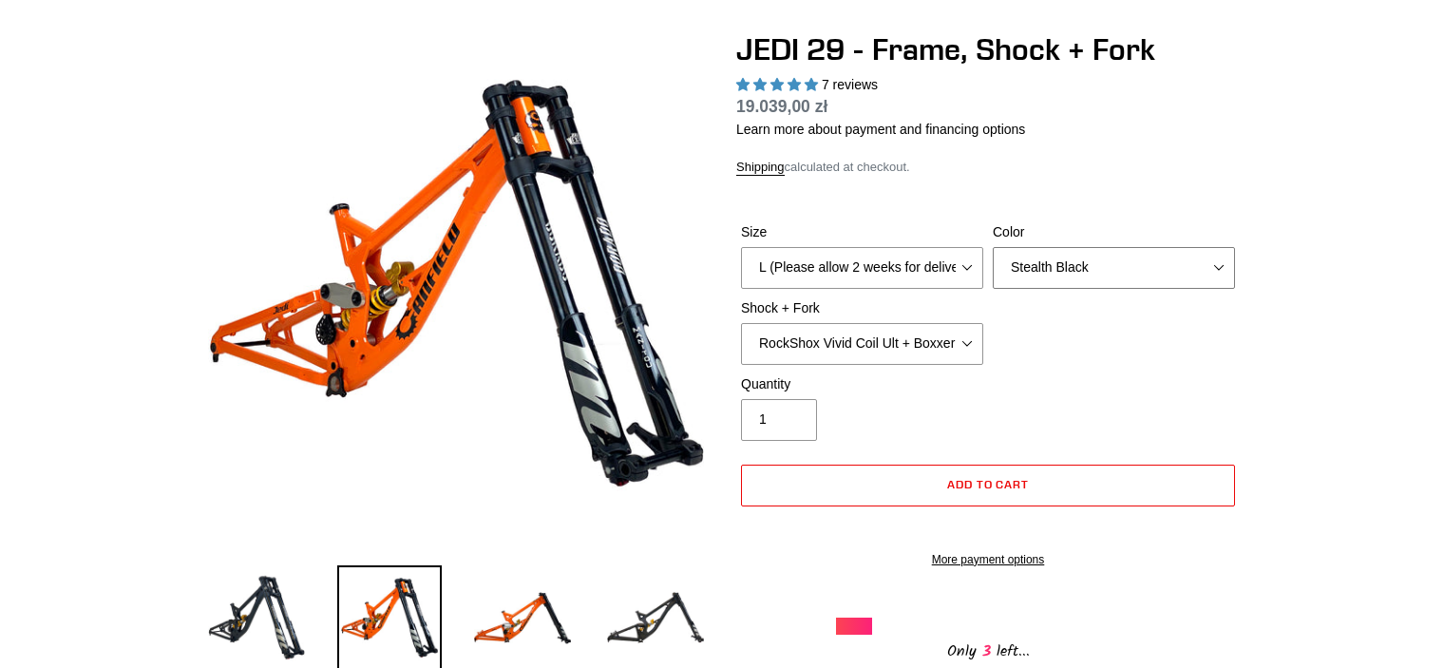
click at [993, 247] on select "Orange Stealth Black Raw" at bounding box center [1114, 268] width 242 height 42
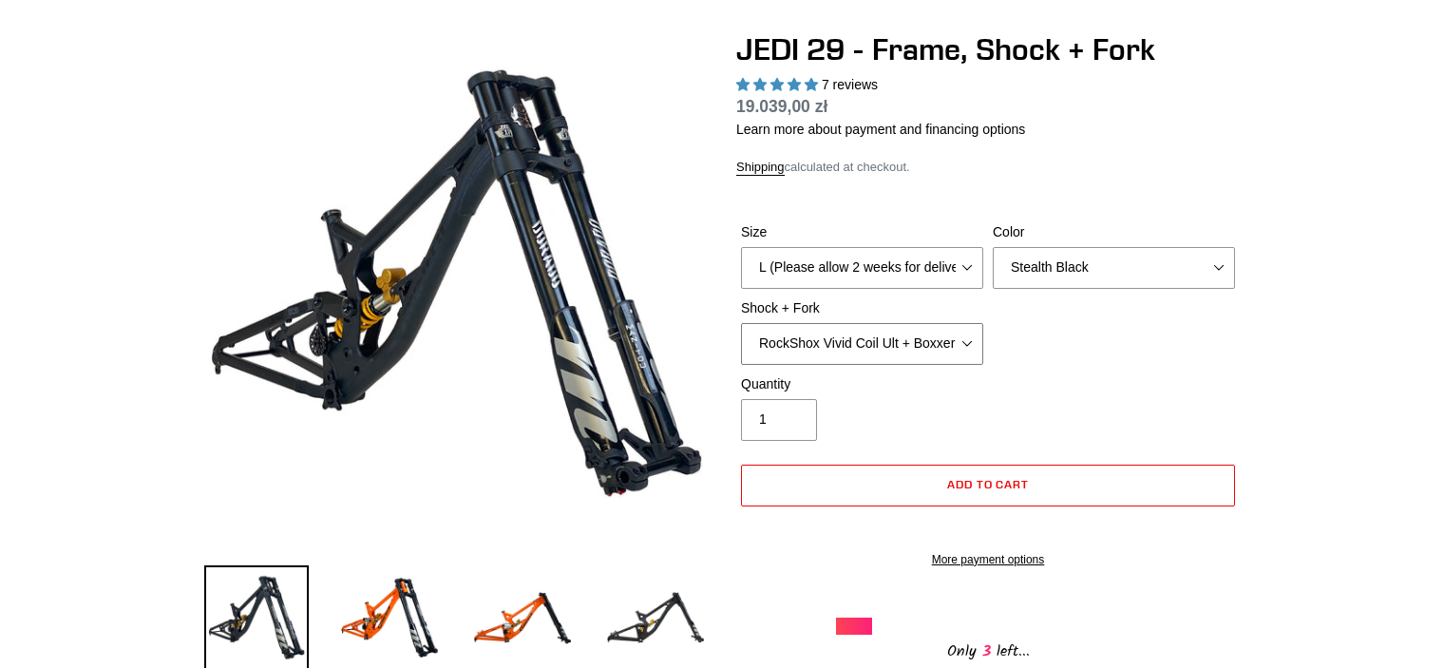
click at [972, 348] on select "RockShox Vivid Coil Ult + Boxxer RC2 C3 Ult Fox DHX2 250x75 + Fox 40 Float Grip…" at bounding box center [862, 344] width 242 height 42
click at [741, 323] on select "RockShox Vivid Coil Ult + Boxxer RC2 C3 Ult Fox DHX2 250x75 + Fox 40 Float Grip…" at bounding box center [862, 344] width 242 height 42
click at [1135, 398] on div "Quantity 1" at bounding box center [988, 412] width 504 height 76
click at [919, 335] on select "RockShox Vivid Coil Ult + Boxxer RC2 C3 Ult Fox DHX2 250x75 + Fox 40 Float Grip…" at bounding box center [862, 344] width 242 height 42
click at [741, 323] on select "RockShox Vivid Coil Ult + Boxxer RC2 C3 Ult Fox DHX2 250x75 + Fox 40 Float Grip…" at bounding box center [862, 344] width 242 height 42
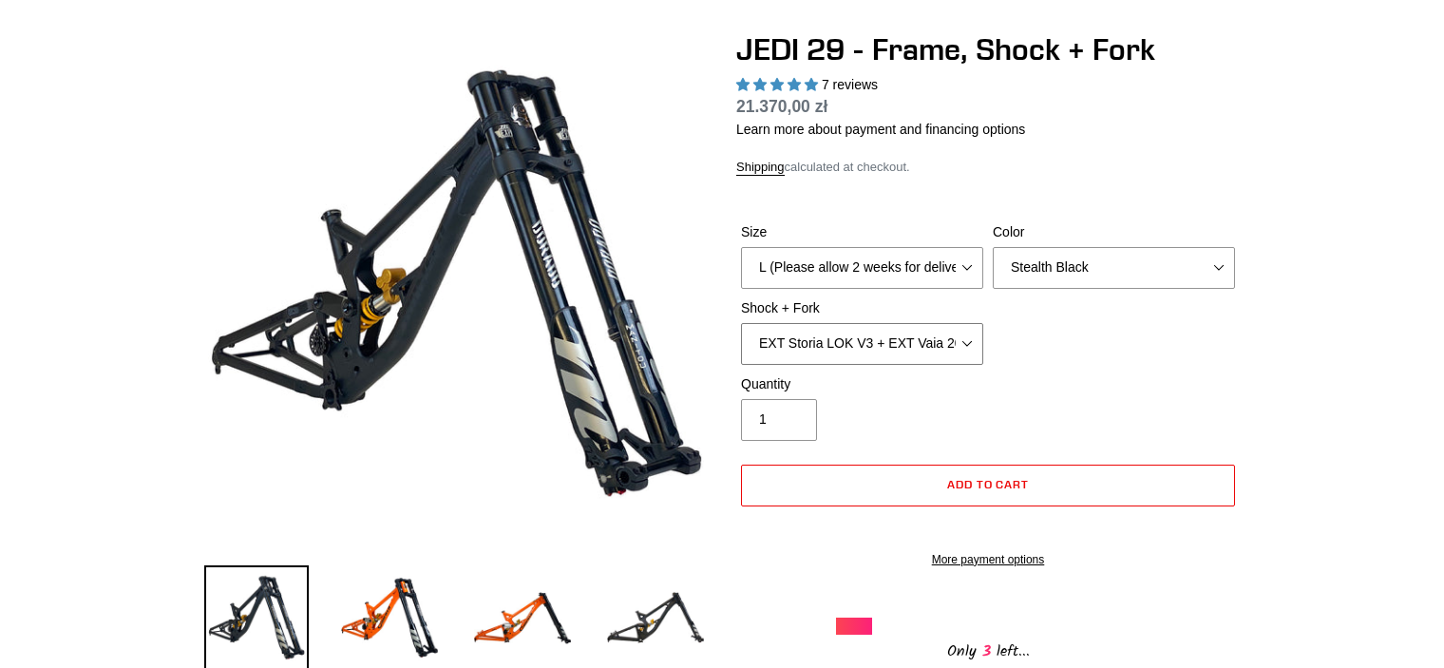
click at [941, 353] on select "RockShox Vivid Coil Ult + Boxxer RC2 C3 Ult Fox DHX2 250x75 + Fox 40 Float Grip…" at bounding box center [862, 344] width 242 height 42
click at [741, 323] on select "RockShox Vivid Coil Ult + Boxxer RC2 C3 Ult Fox DHX2 250x75 + Fox 40 Float Grip…" at bounding box center [862, 344] width 242 height 42
click at [919, 336] on select "RockShox Vivid Coil Ult + Boxxer RC2 C3 Ult Fox DHX2 250x75 + Fox 40 Float Grip…" at bounding box center [862, 344] width 242 height 42
click at [741, 323] on select "RockShox Vivid Coil Ult + Boxxer RC2 C3 Ult Fox DHX2 250x75 + Fox 40 Float Grip…" at bounding box center [862, 344] width 242 height 42
click at [859, 351] on select "RockShox Vivid Coil Ult + Boxxer RC2 C3 Ult Fox DHX2 250x75 + Fox 40 Float Grip…" at bounding box center [862, 344] width 242 height 42
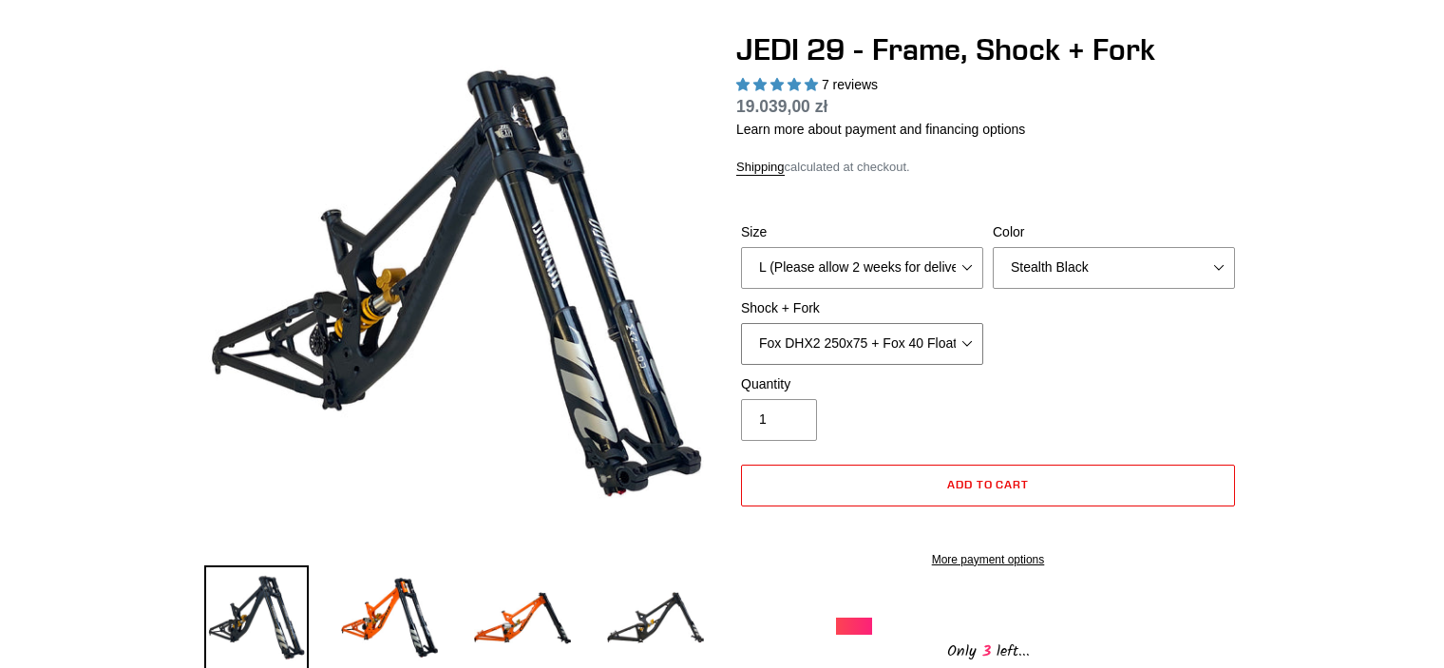
select select "RockShox Vivid Coil Ult + Boxxer RC2 C3 Ult"
click at [741, 323] on select "RockShox Vivid Coil Ult + Boxxer RC2 C3 Ult Fox DHX2 250x75 + Fox 40 Float Grip…" at bounding box center [862, 344] width 242 height 42
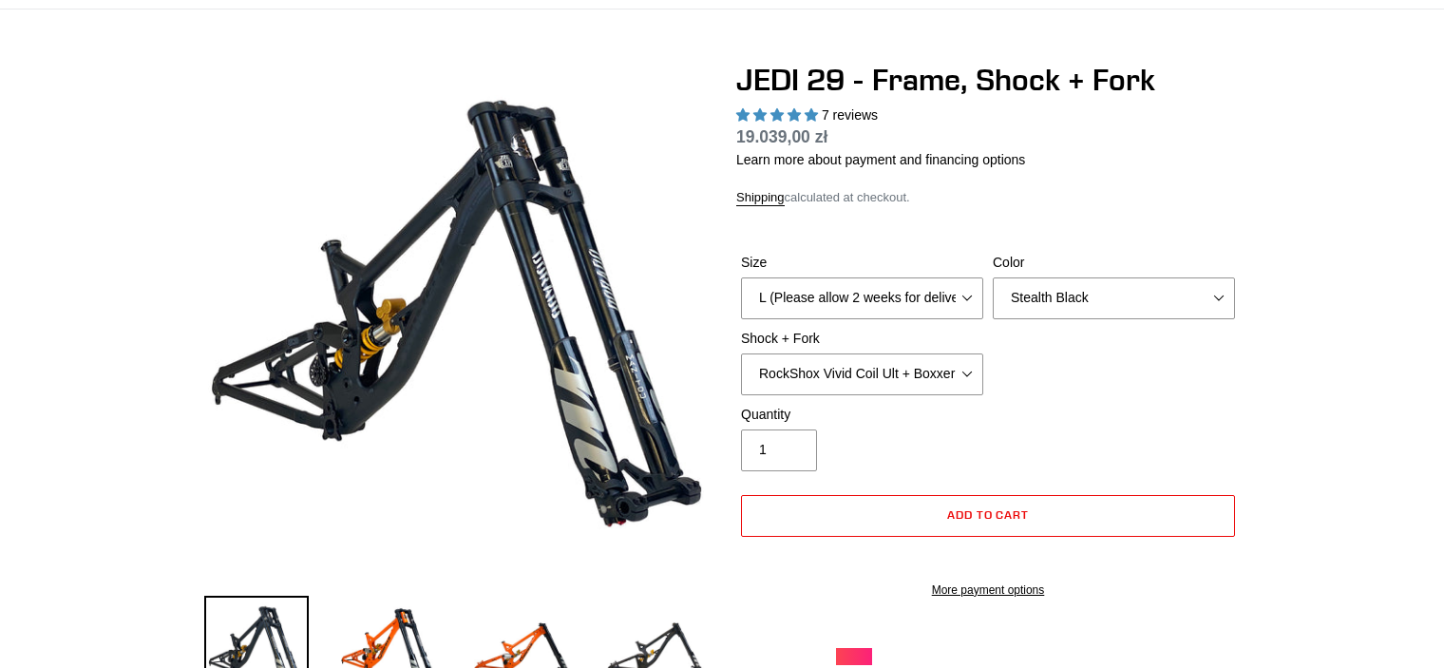
scroll to position [76, 0]
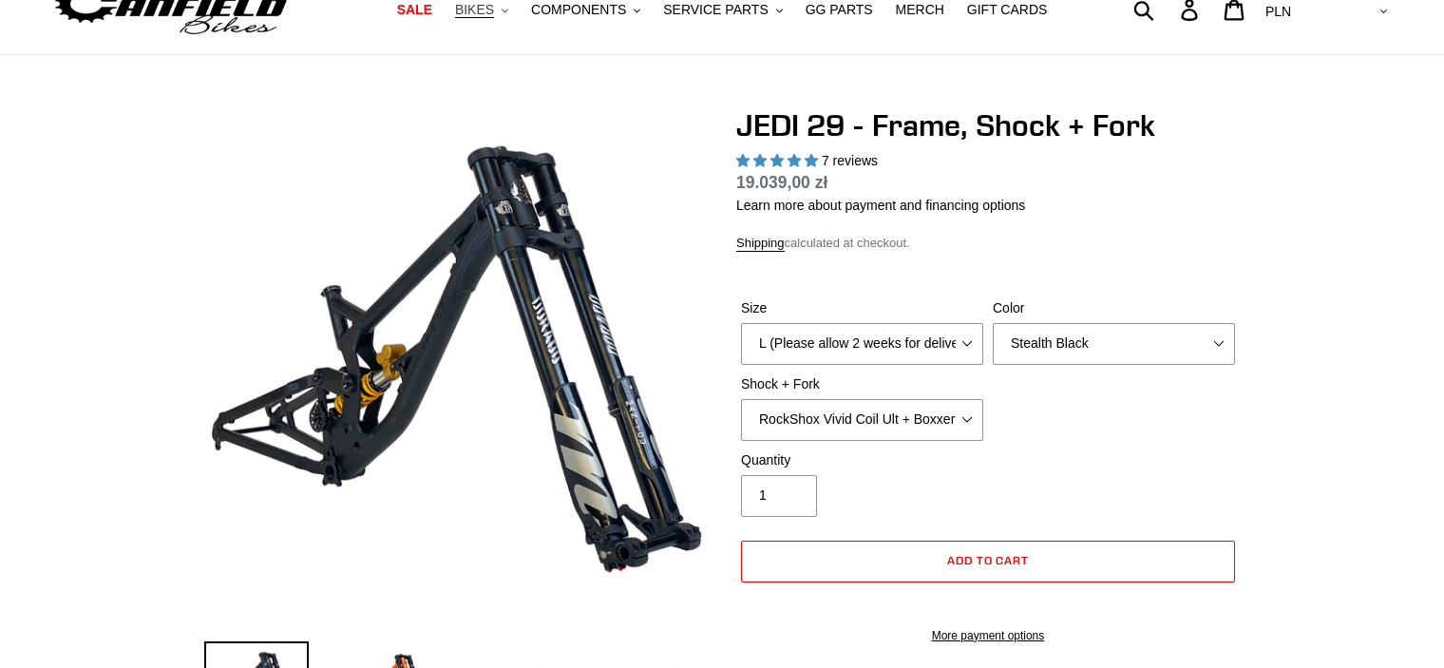
click at [491, 10] on span "BIKES" at bounding box center [474, 10] width 39 height 16
click at [432, 8] on span "SALE" at bounding box center [414, 10] width 35 height 16
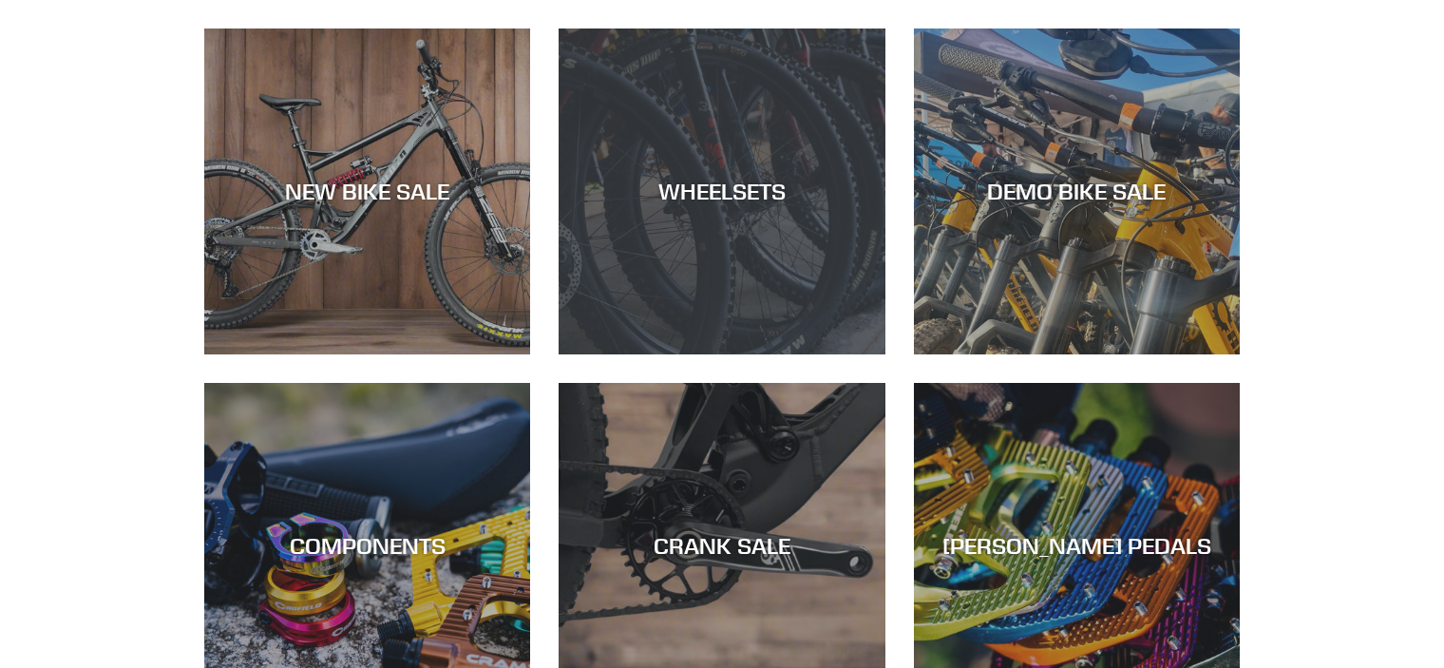
click at [767, 188] on div "WHEELSETS" at bounding box center [722, 192] width 326 height 28
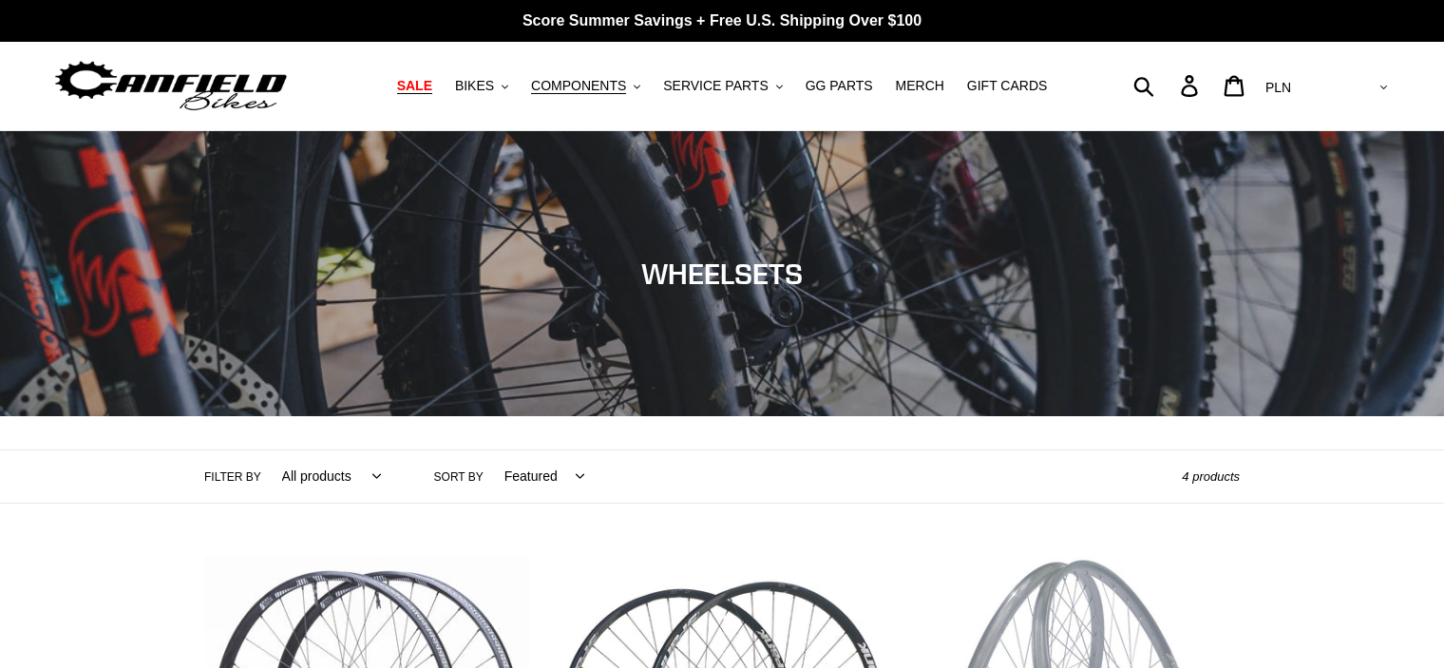
click at [432, 83] on span "SALE" at bounding box center [414, 86] width 35 height 16
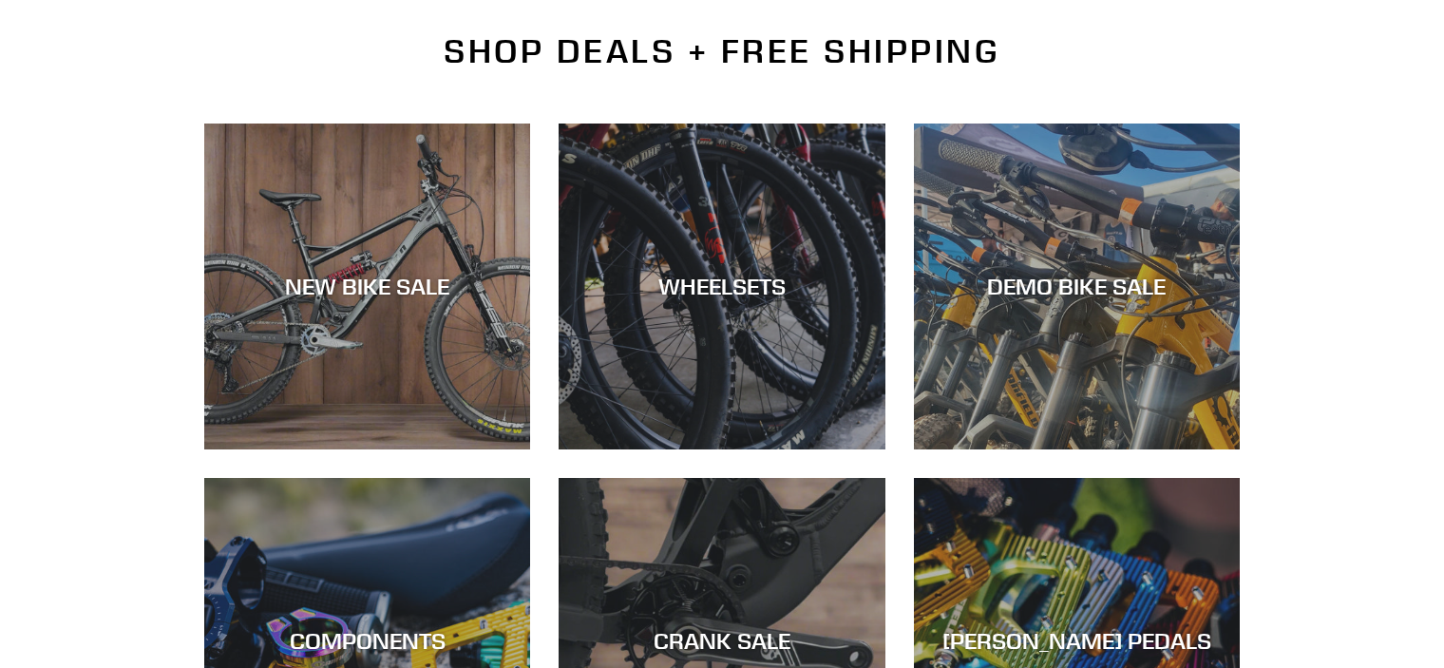
scroll to position [418, 0]
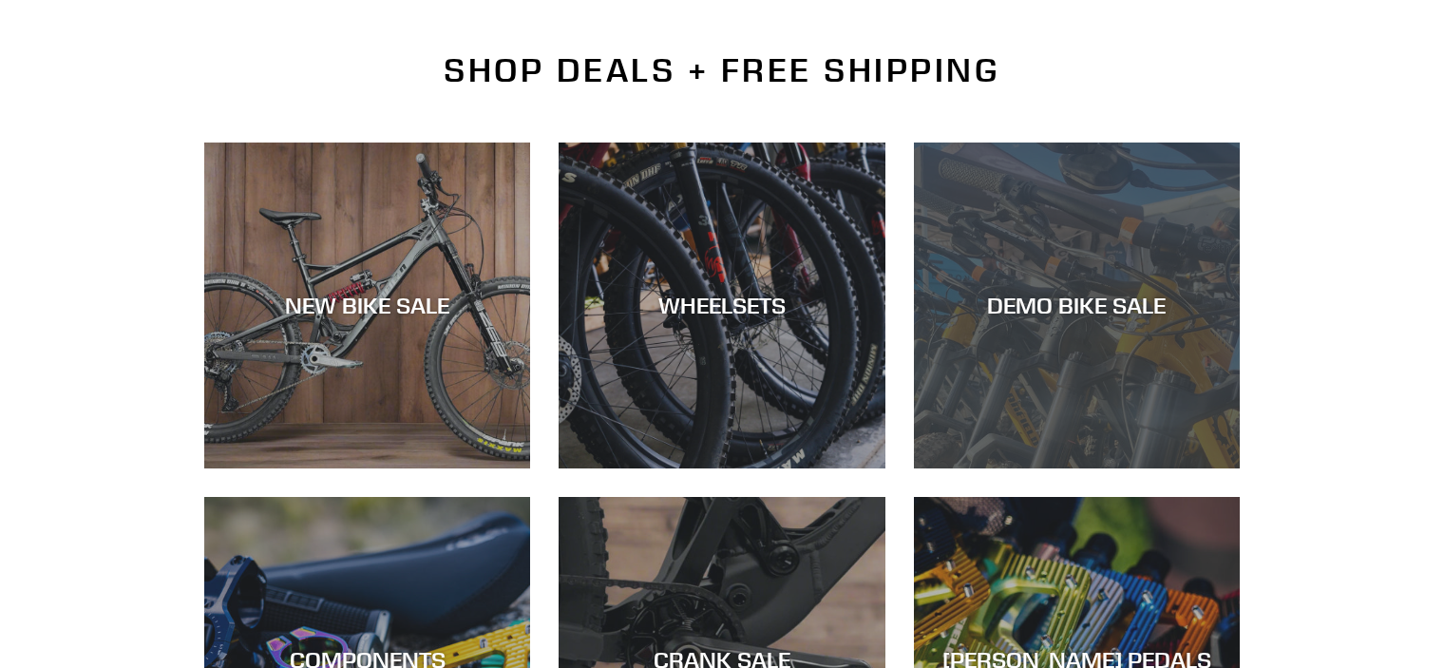
click at [1029, 468] on div "DEMO BIKE SALE" at bounding box center [1077, 468] width 326 height 0
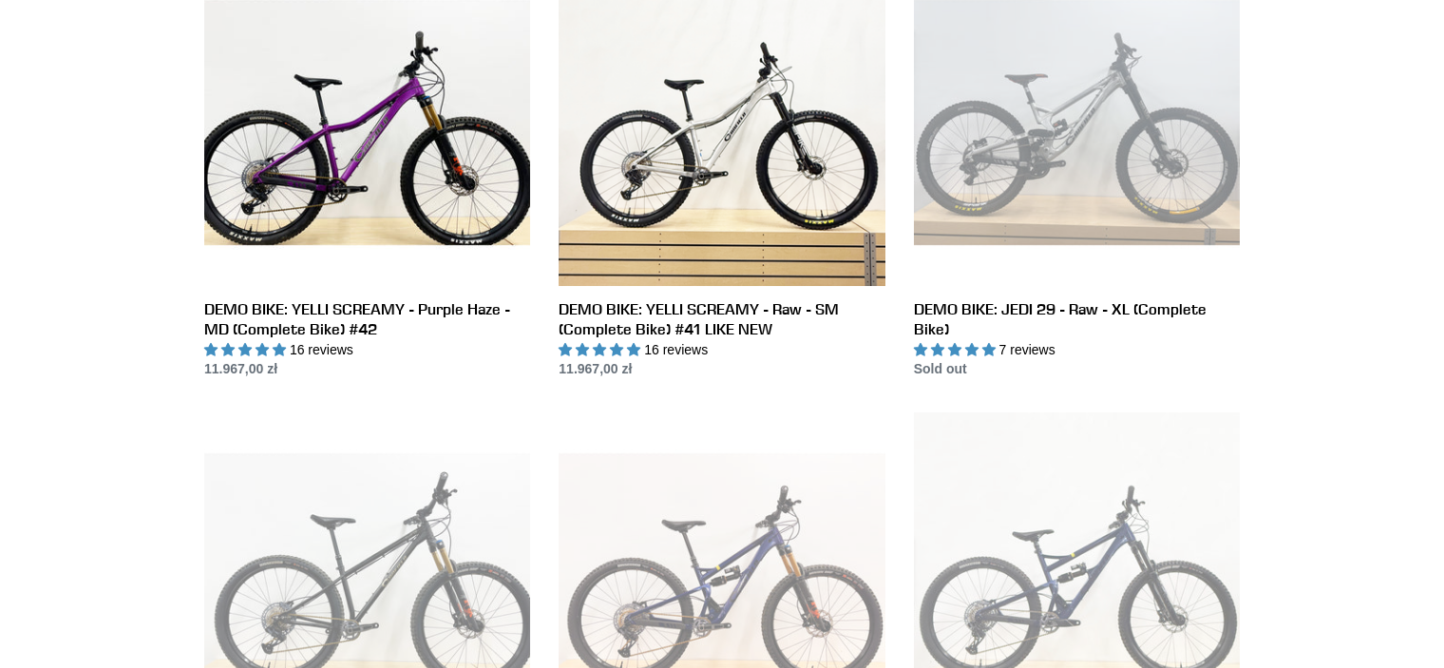
scroll to position [1482, 0]
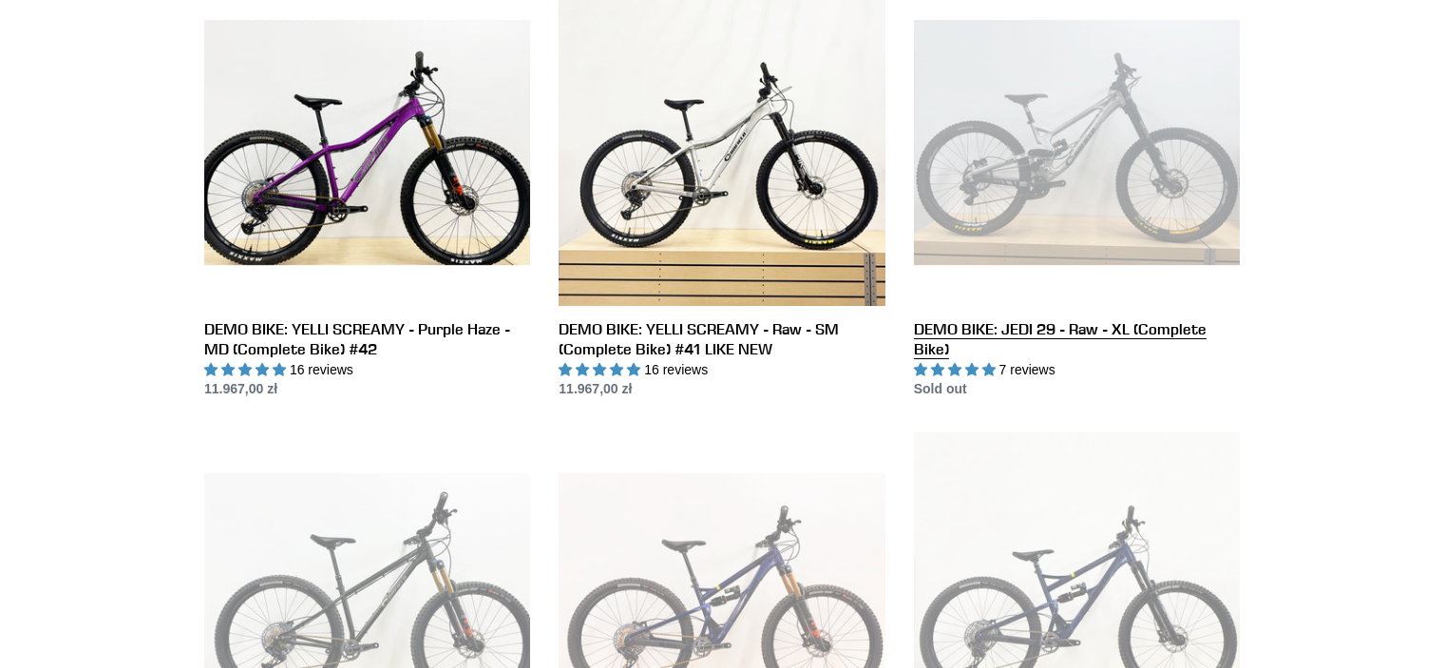
click at [1052, 157] on link "DEMO BIKE: JEDI 29 - Raw - XL (Complete Bike)" at bounding box center [1077, 189] width 326 height 420
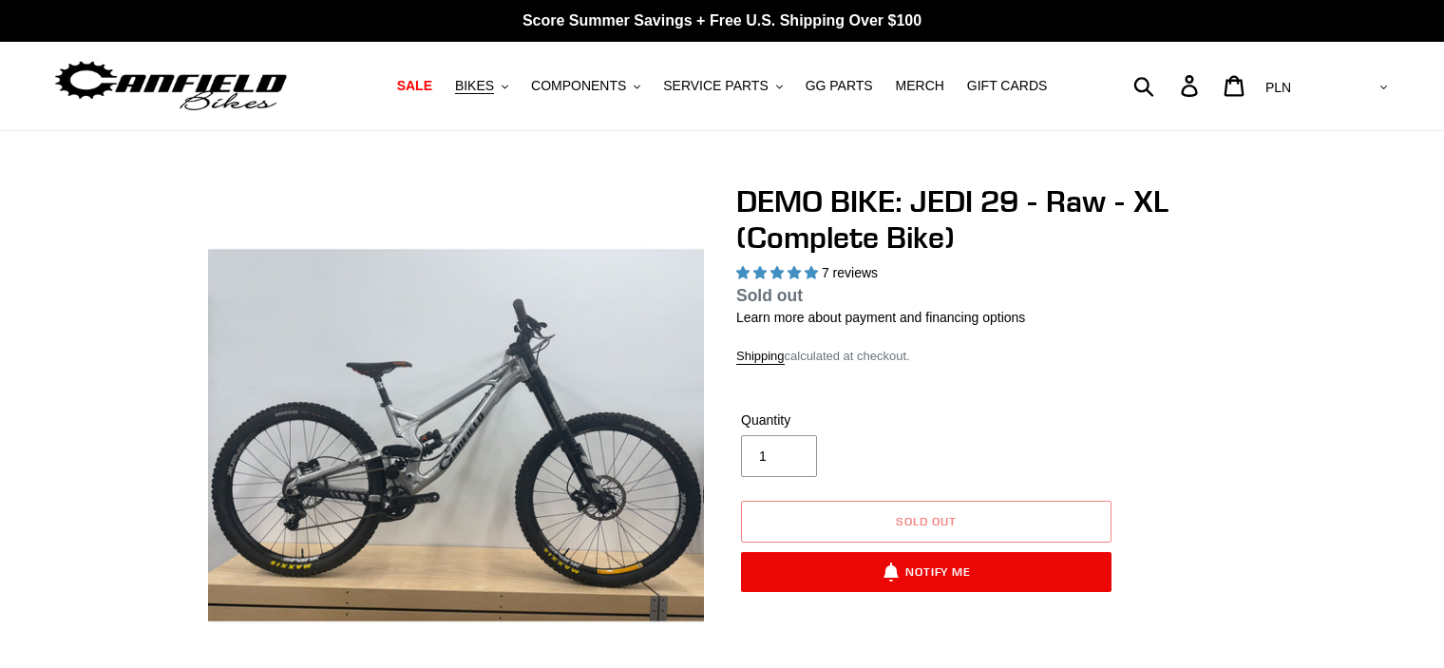
select select "highest-rating"
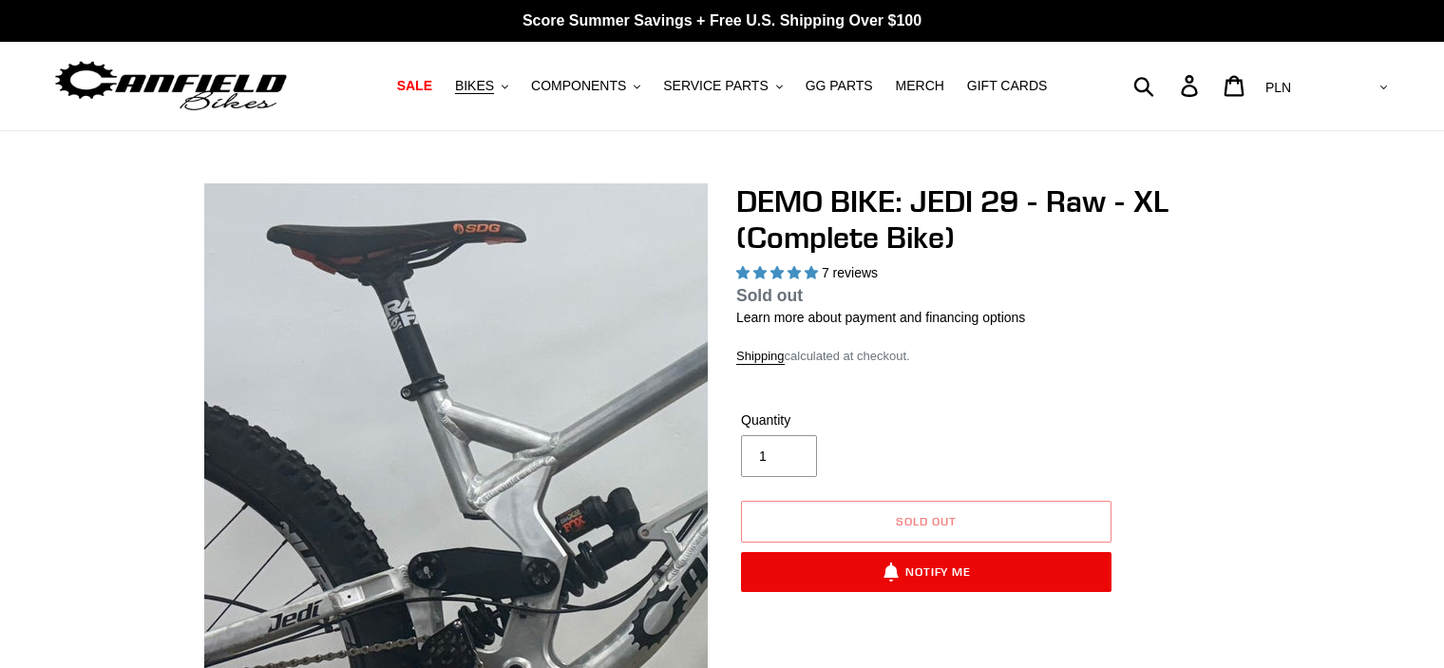
click at [371, 410] on img at bounding box center [698, 510] width 1946 height 1946
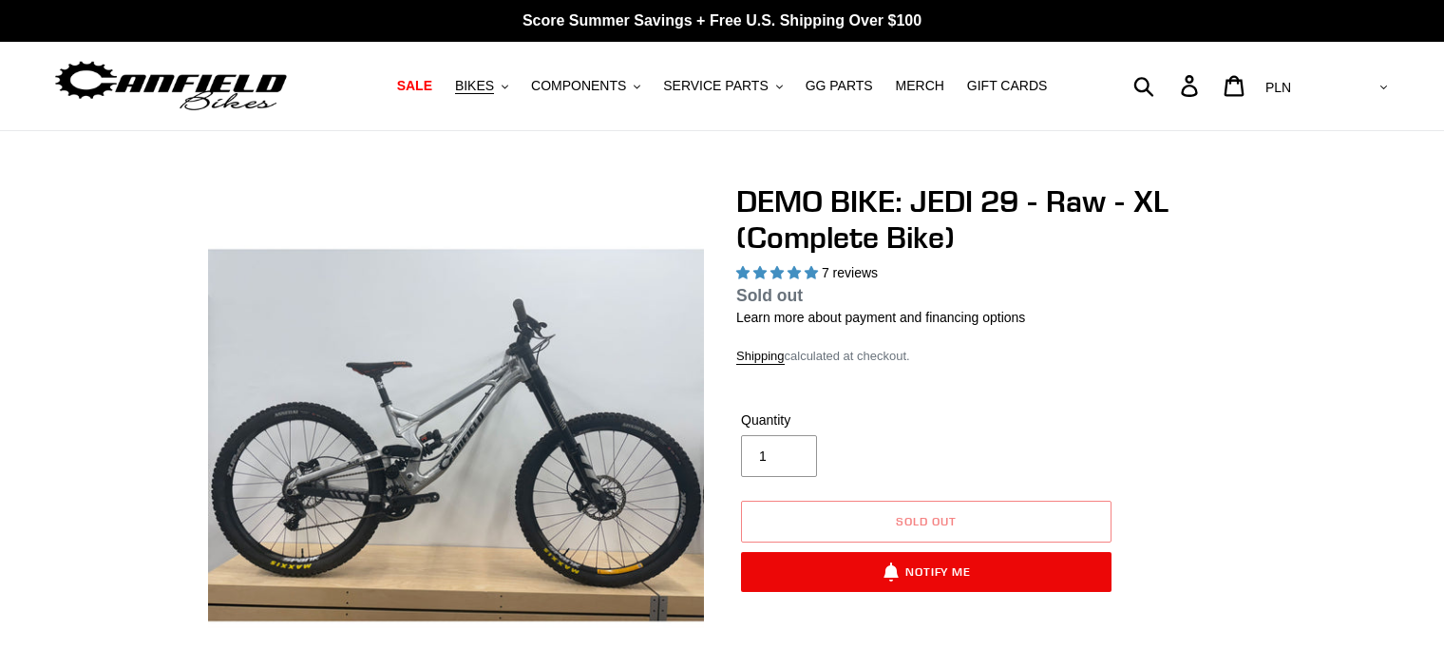
click at [432, 83] on span "SALE" at bounding box center [414, 86] width 35 height 16
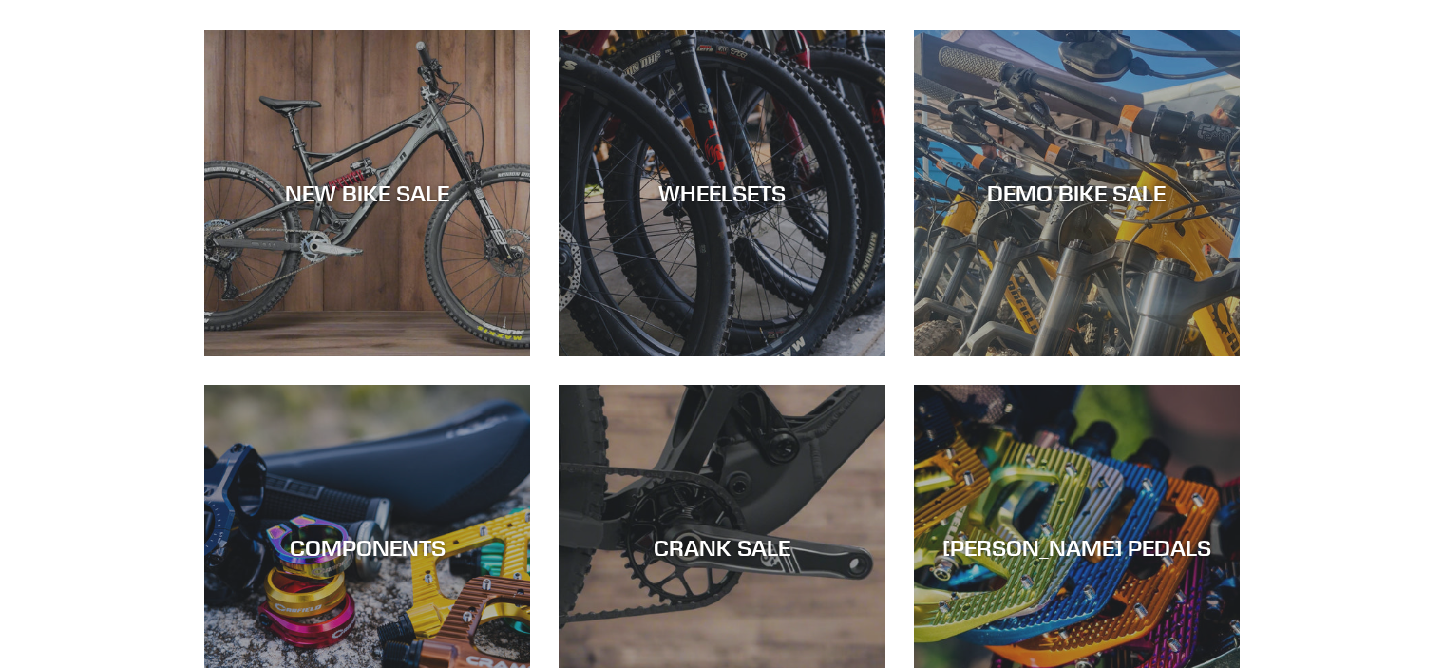
scroll to position [532, 0]
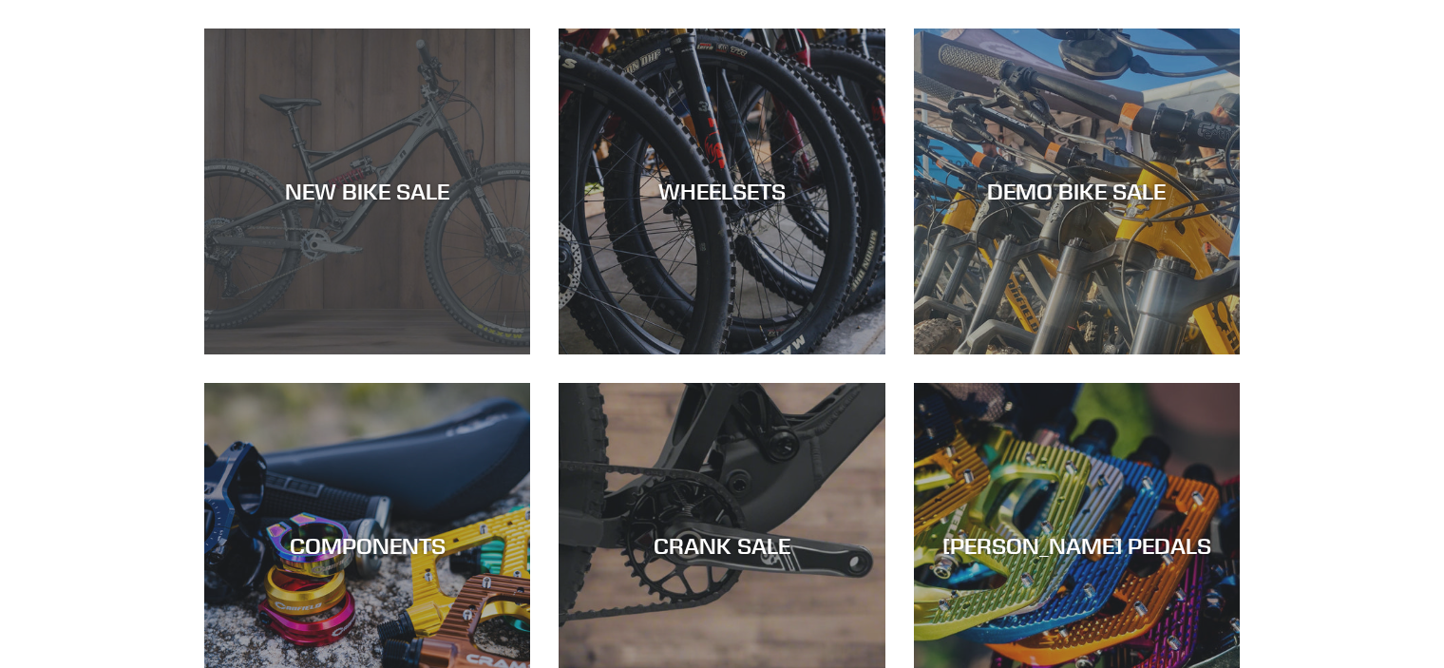
click at [346, 354] on div "NEW BIKE SALE" at bounding box center [367, 354] width 326 height 0
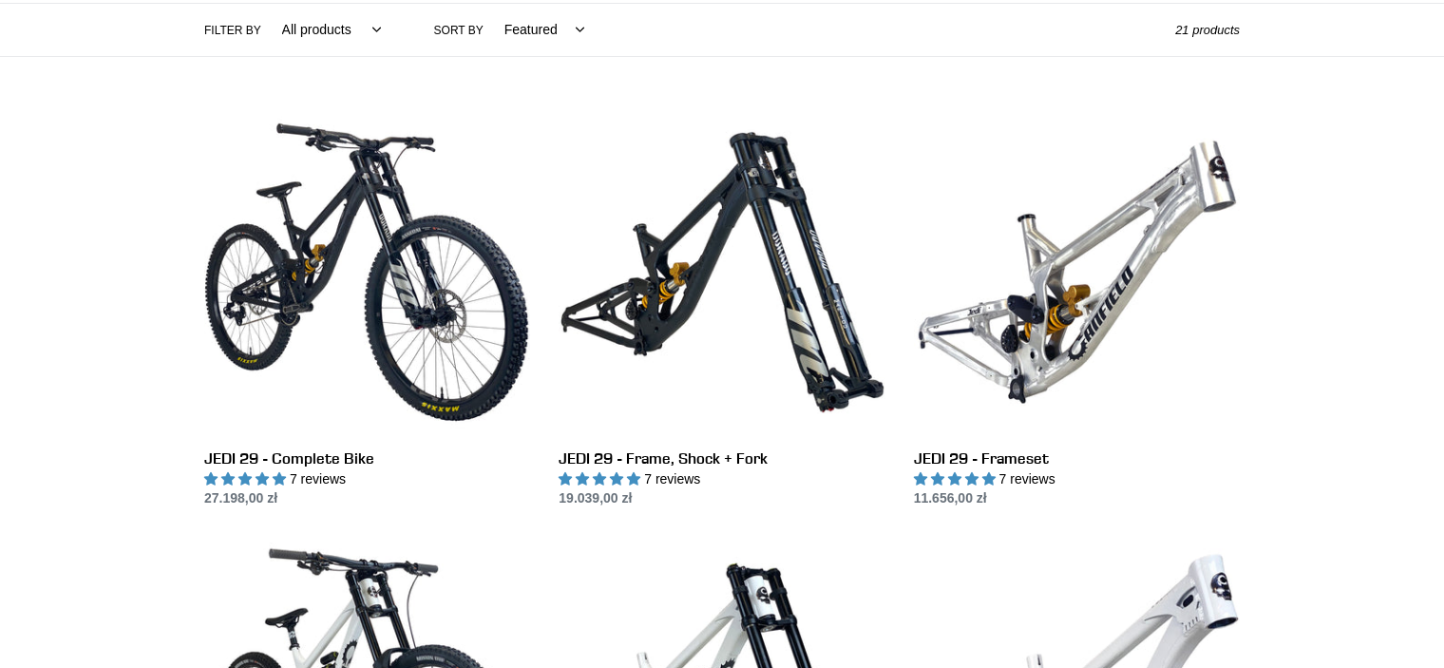
scroll to position [456, 0]
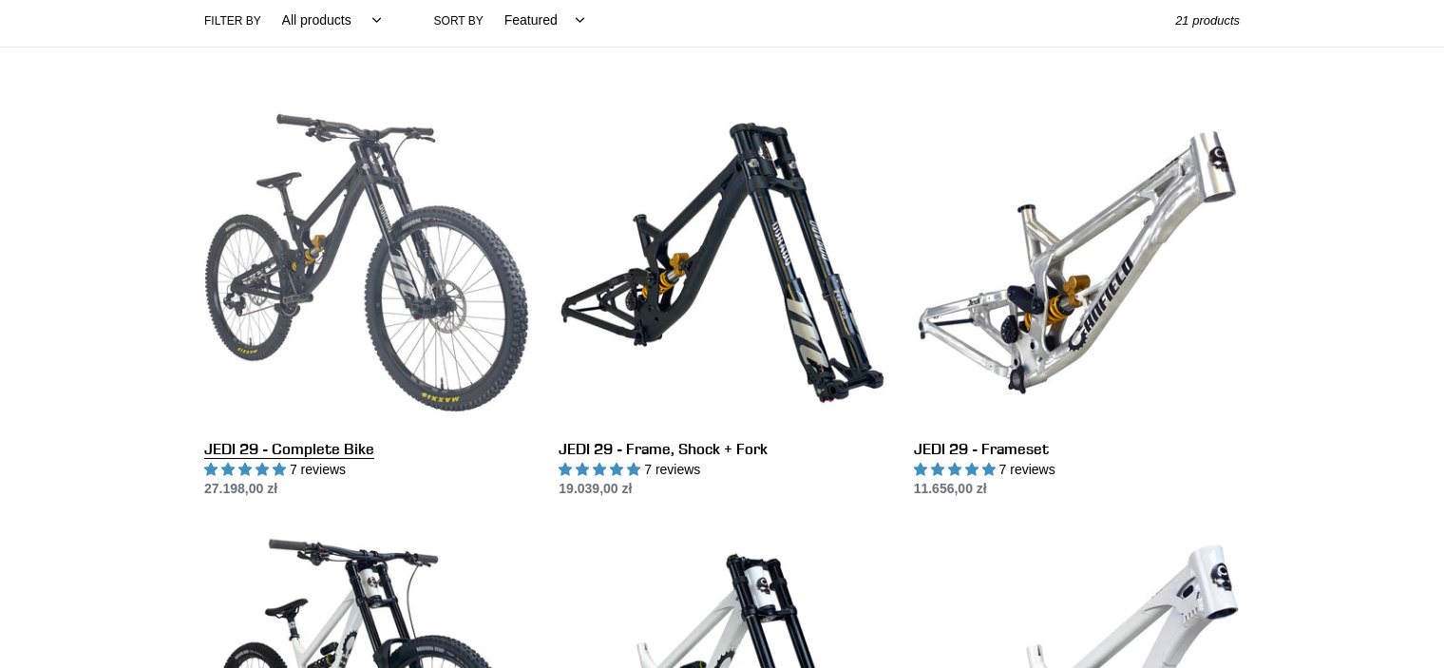
click at [277, 266] on link "JEDI 29 - Complete Bike" at bounding box center [367, 300] width 326 height 400
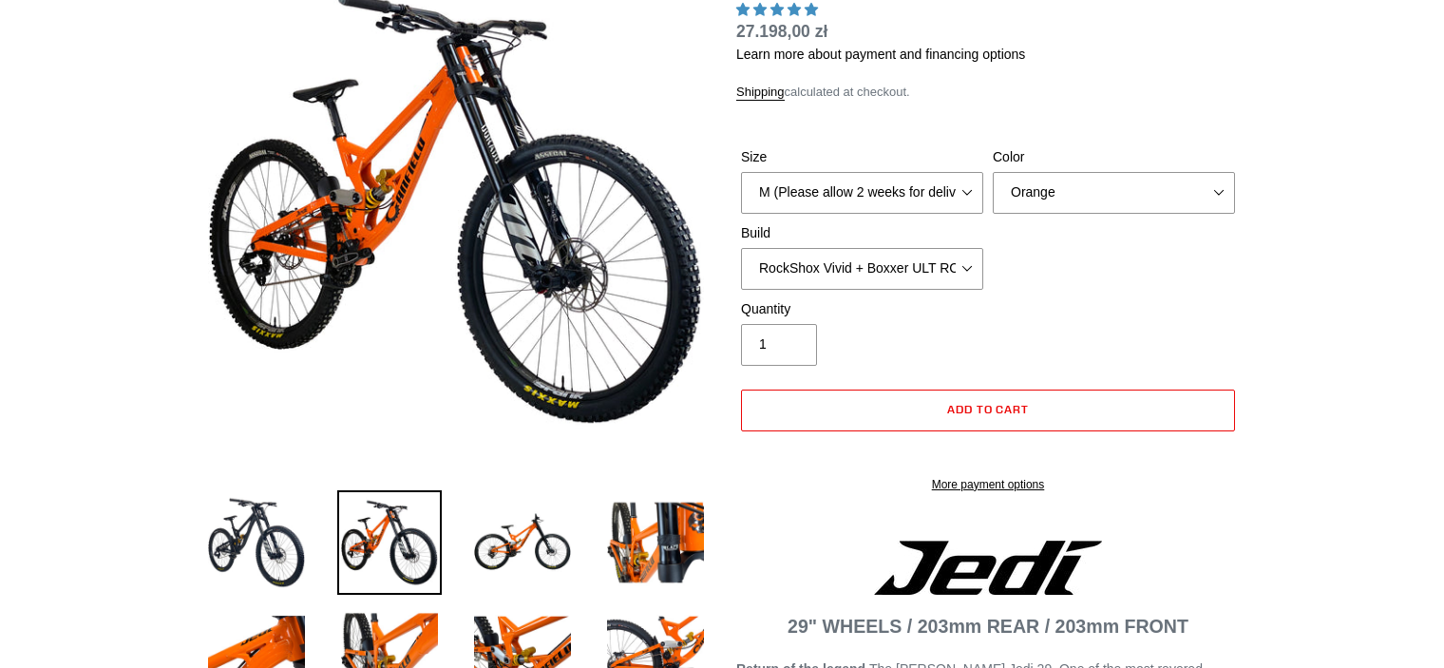
select select "highest-rating"
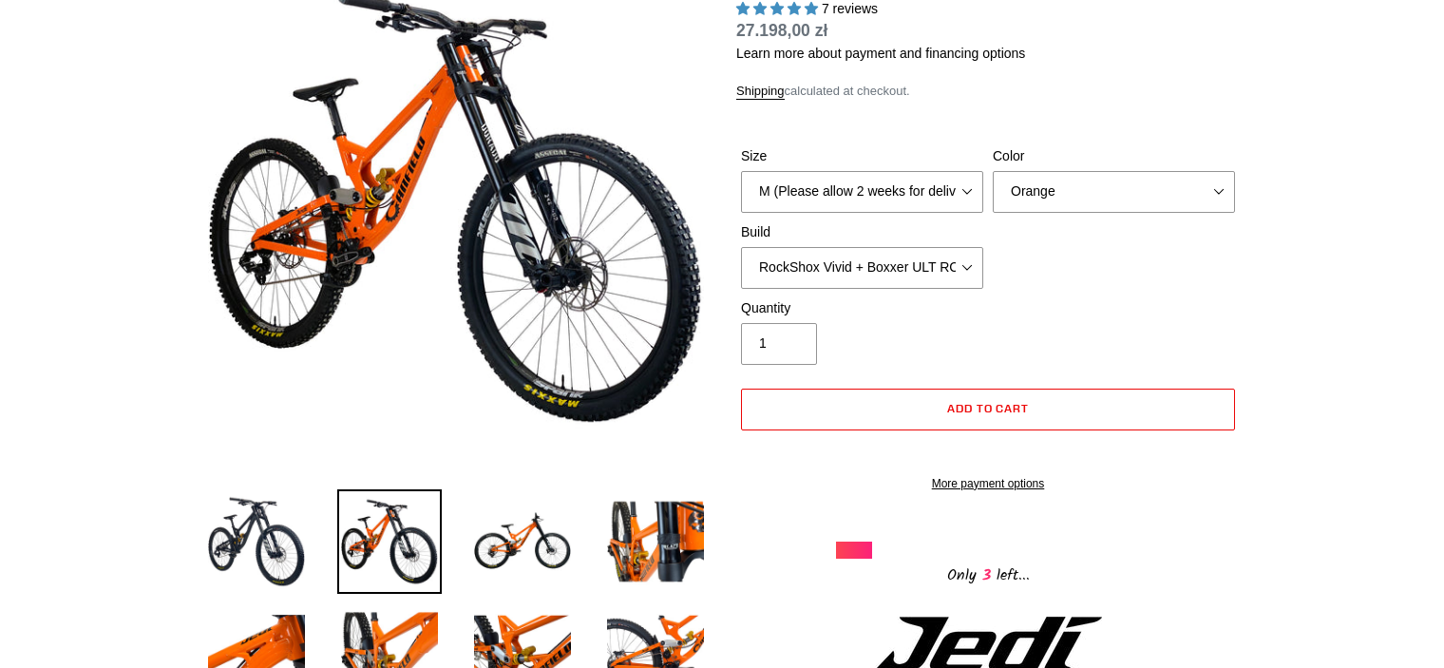
scroll to position [152, 0]
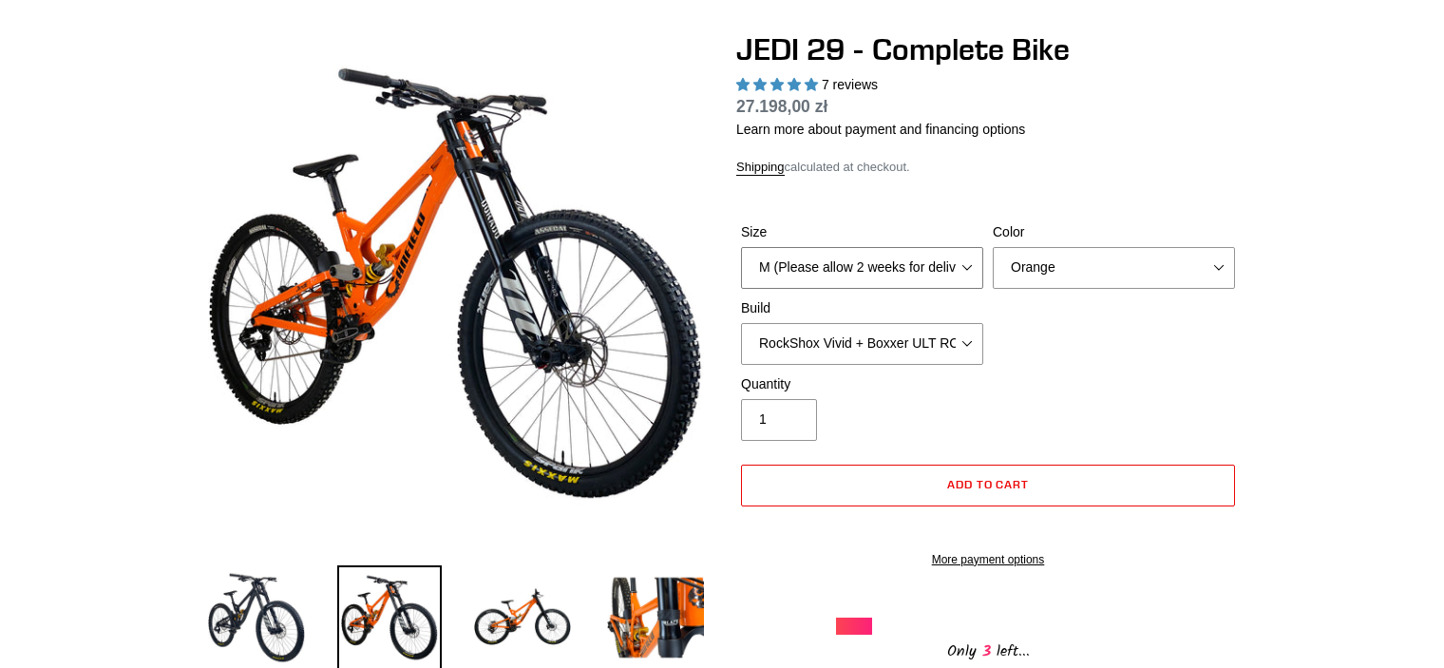
click at [832, 274] on select "M (Please allow 2 weeks for delivery) L (Please allow 2 weeks for delivery) XL …" at bounding box center [862, 268] width 242 height 42
select select "XL (Please allow 2 weeks for delivery)"
click at [741, 247] on select "M (Please allow 2 weeks for delivery) L (Please allow 2 weeks for delivery) XL …" at bounding box center [862, 268] width 242 height 42
click at [1050, 261] on select "Orange Stealth Black Raw" at bounding box center [1114, 268] width 242 height 42
select select "Stealth Black"
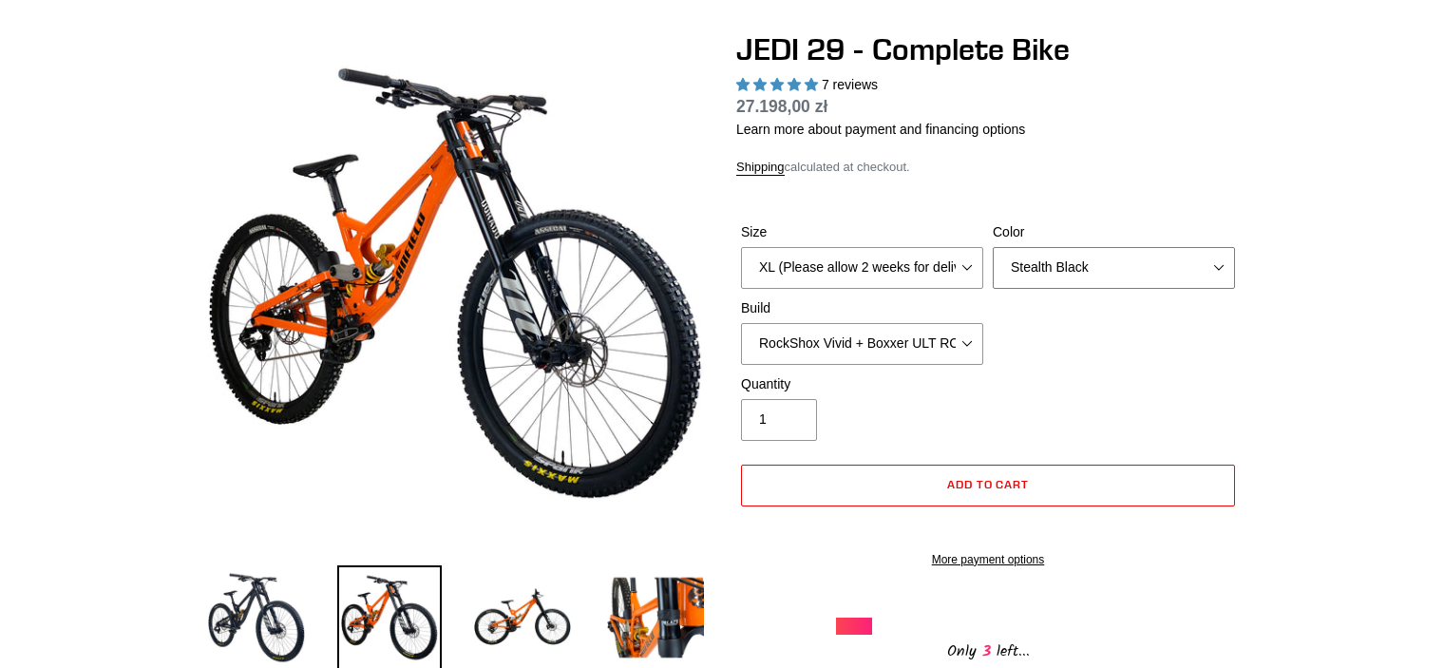
click at [993, 247] on select "Orange Stealth Black Raw" at bounding box center [1114, 268] width 242 height 42
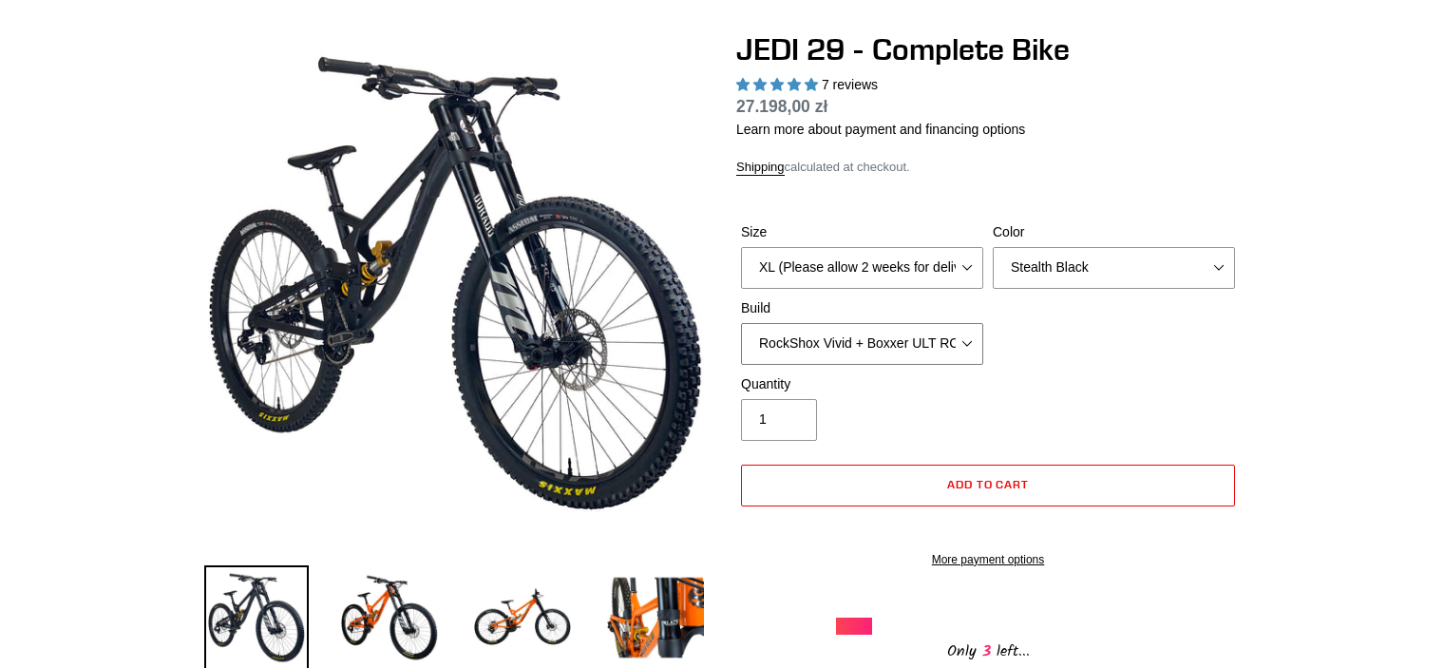
click at [953, 334] on select "RockShox Vivid + Boxxer ULT RC2 C3 200 + SRAM XO RockShox Vivid + Boxxer ULT RC…" at bounding box center [862, 344] width 242 height 42
click at [741, 323] on select "RockShox Vivid + Boxxer ULT RC2 C3 200 + SRAM XO RockShox Vivid + Boxxer ULT RC…" at bounding box center [862, 344] width 242 height 42
click at [933, 350] on select "RockShox Vivid + Boxxer ULT RC2 C3 200 + SRAM XO RockShox Vivid + Boxxer ULT RC…" at bounding box center [862, 344] width 242 height 42
click at [741, 323] on select "RockShox Vivid + Boxxer ULT RC2 C3 200 + SRAM XO RockShox Vivid + Boxxer ULT RC…" at bounding box center [862, 344] width 242 height 42
click at [949, 342] on select "RockShox Vivid + Boxxer ULT RC2 C3 200 + SRAM XO RockShox Vivid + Boxxer ULT RC…" at bounding box center [862, 344] width 242 height 42
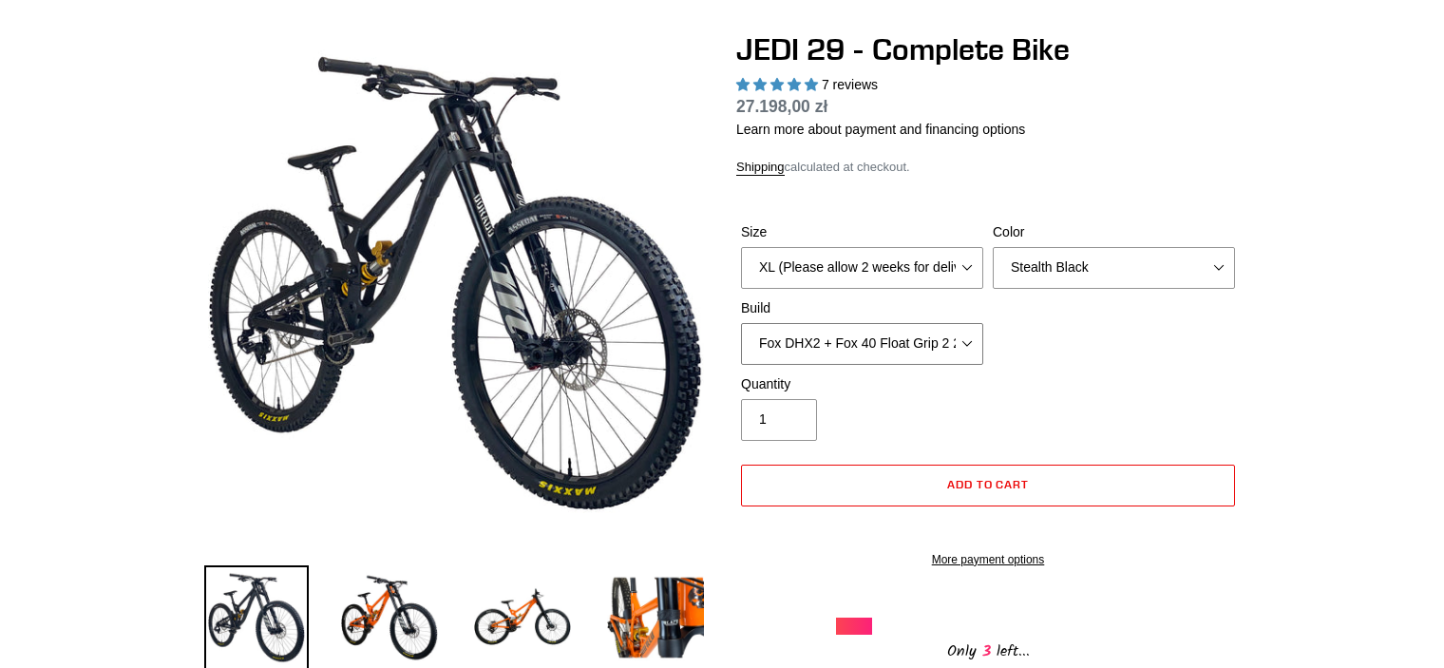
click at [741, 323] on select "RockShox Vivid + Boxxer ULT RC2 C3 200 + SRAM XO RockShox Vivid + Boxxer ULT RC…" at bounding box center [862, 344] width 242 height 42
click at [924, 339] on select "RockShox Vivid + Boxxer ULT RC2 C3 200 + SRAM XO RockShox Vivid + Boxxer ULT RC…" at bounding box center [862, 344] width 242 height 42
click at [741, 323] on select "RockShox Vivid + Boxxer ULT RC2 C3 200 + SRAM XO RockShox Vivid + Boxxer ULT RC…" at bounding box center [862, 344] width 242 height 42
click at [892, 343] on select "RockShox Vivid + Boxxer ULT RC2 C3 200 + SRAM XO RockShox Vivid + Boxxer ULT RC…" at bounding box center [862, 344] width 242 height 42
select select "RockShox Vivid + Boxxer ULT RC2 C3 200 + Shimano"
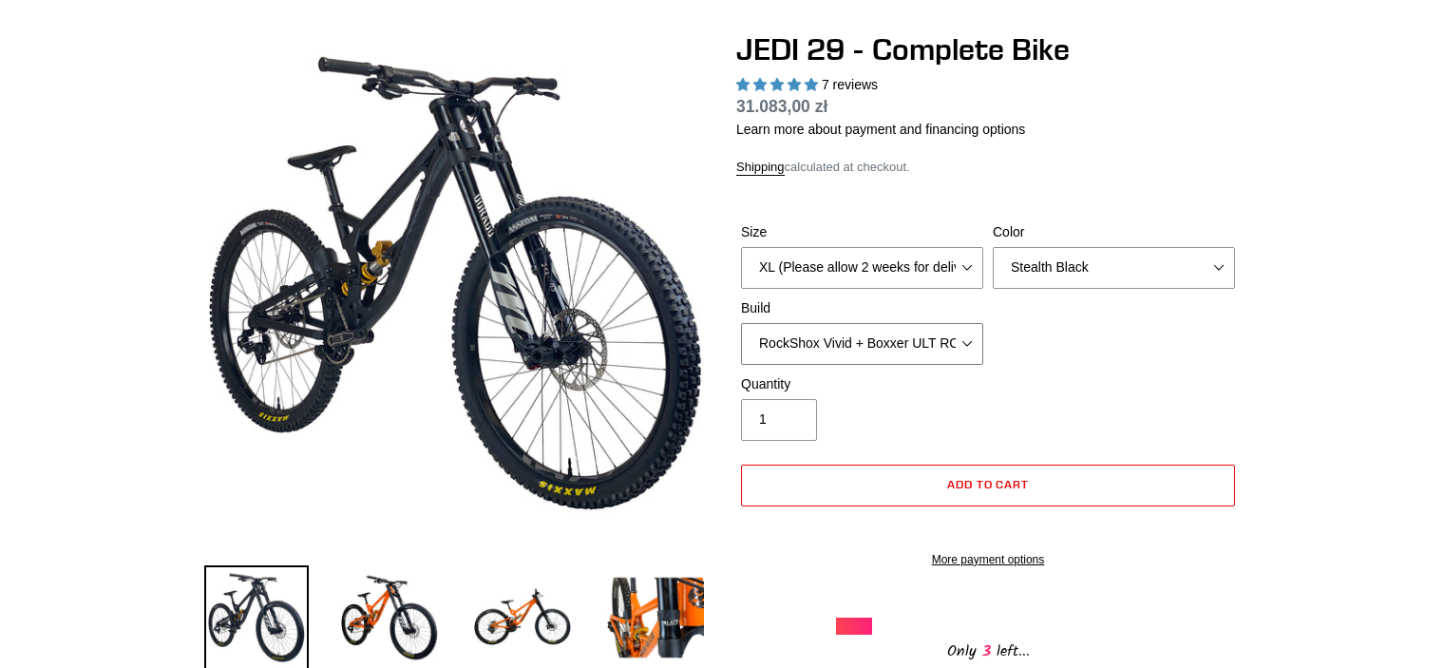
click at [741, 323] on select "RockShox Vivid + Boxxer ULT RC2 C3 200 + SRAM XO RockShox Vivid + Boxxer ULT RC…" at bounding box center [862, 344] width 242 height 42
click at [1075, 375] on div "Quantity 1" at bounding box center [988, 412] width 504 height 76
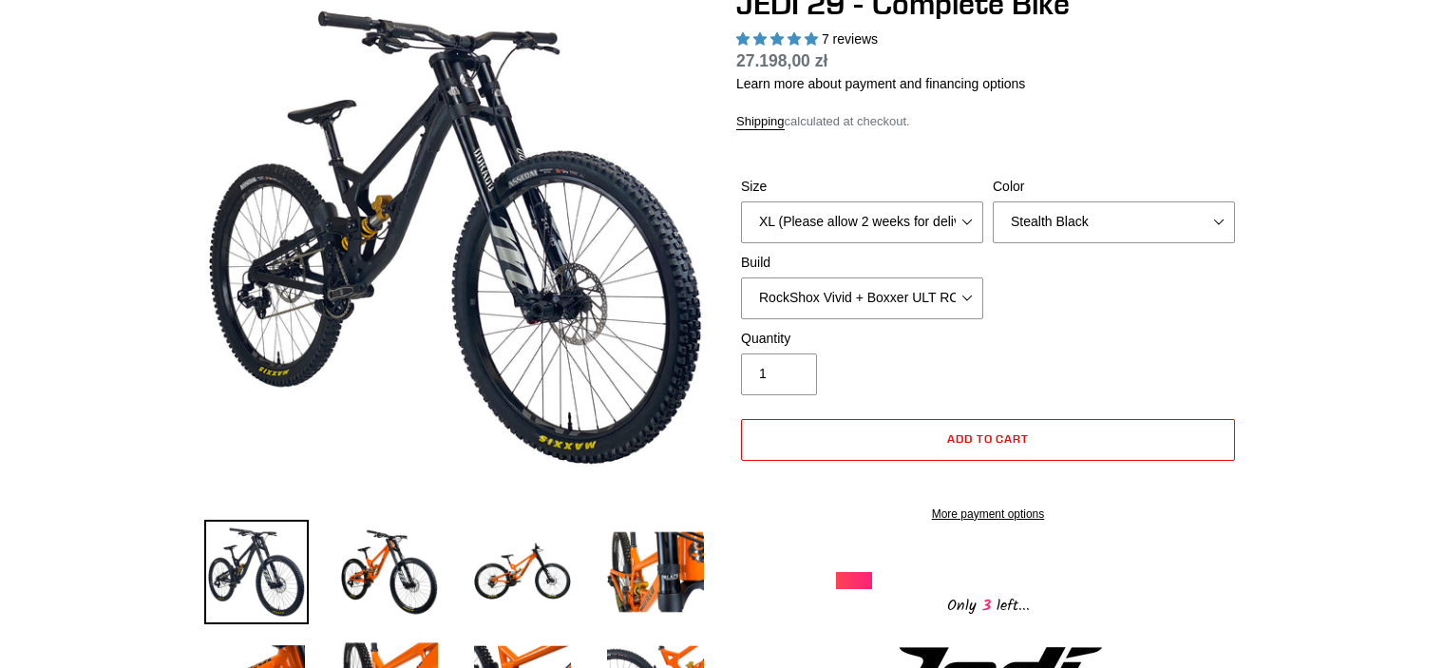
scroll to position [190, 0]
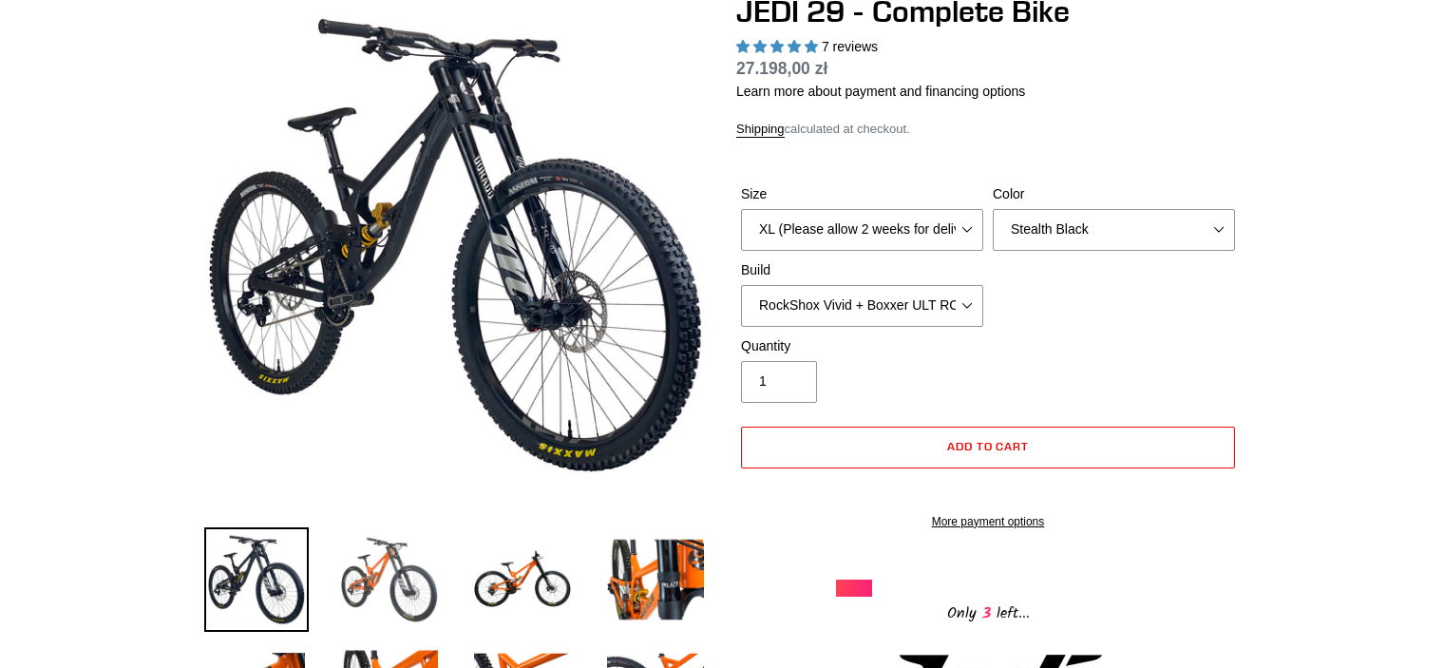
click at [373, 551] on img at bounding box center [389, 579] width 105 height 105
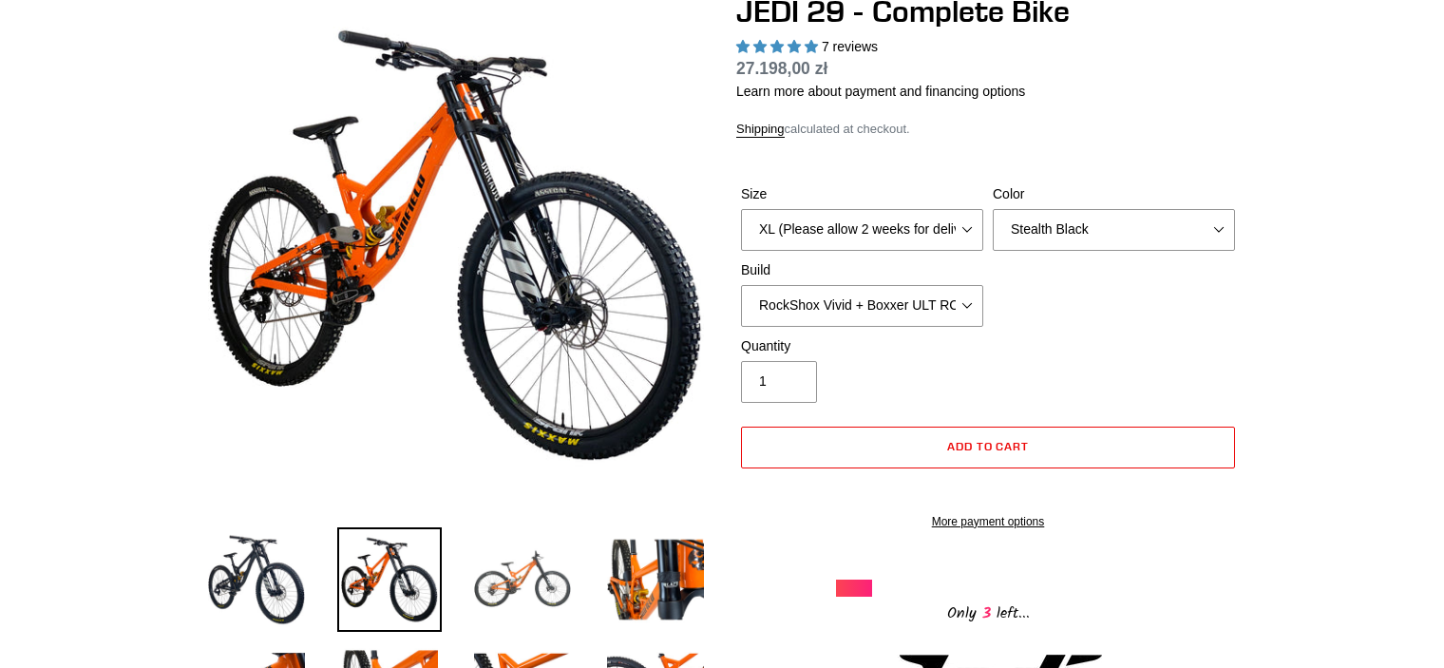
click at [542, 572] on img at bounding box center [522, 579] width 105 height 105
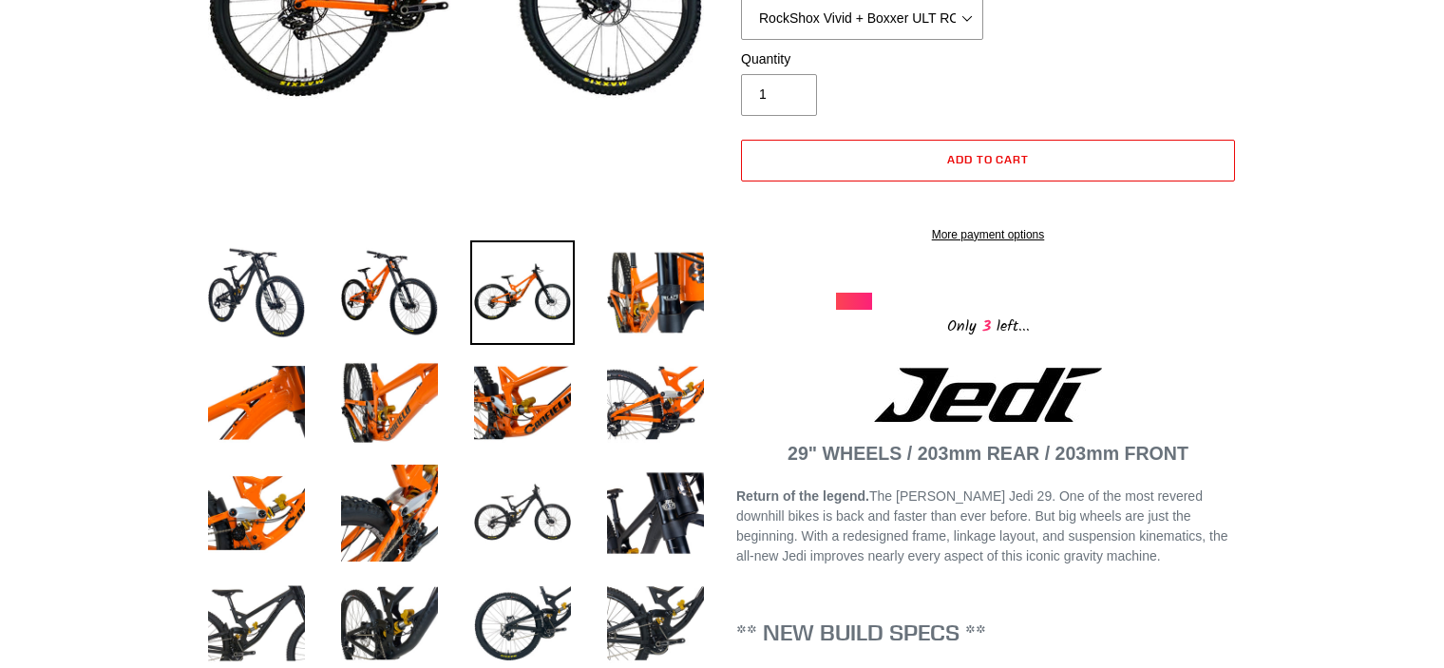
scroll to position [494, 0]
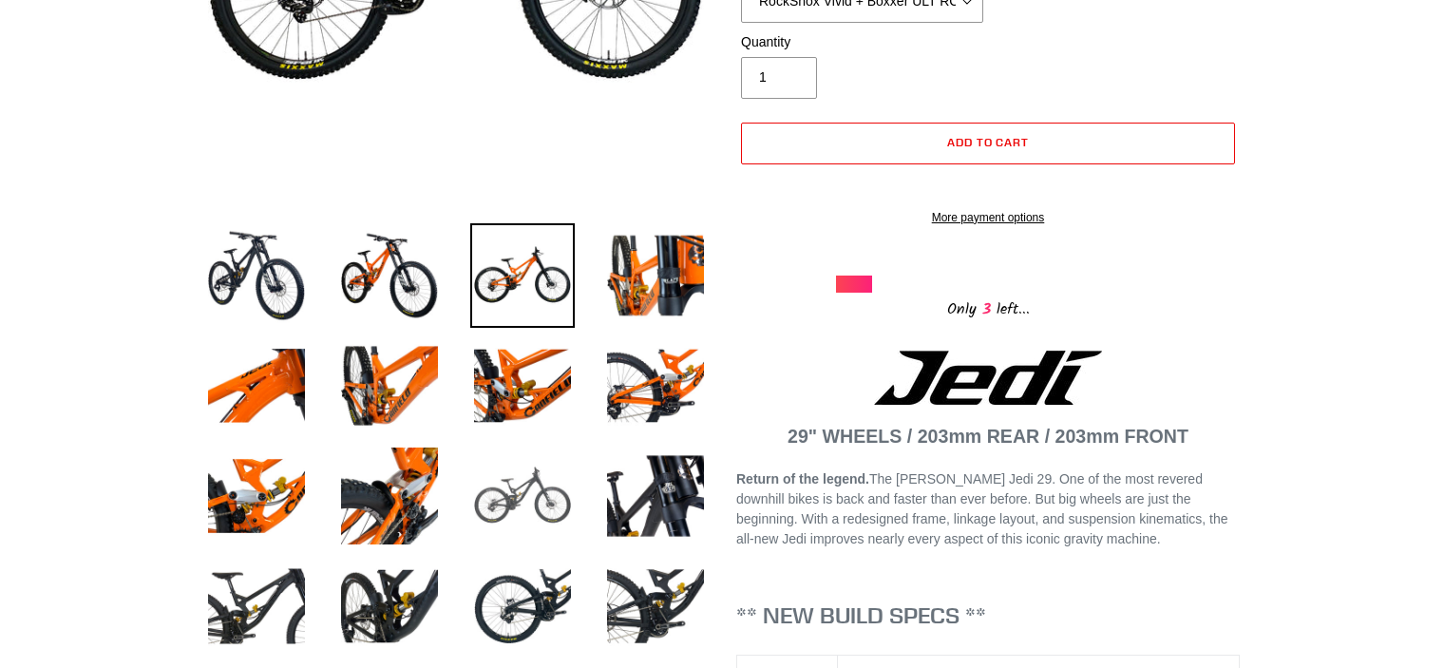
click at [541, 517] on img at bounding box center [522, 496] width 105 height 105
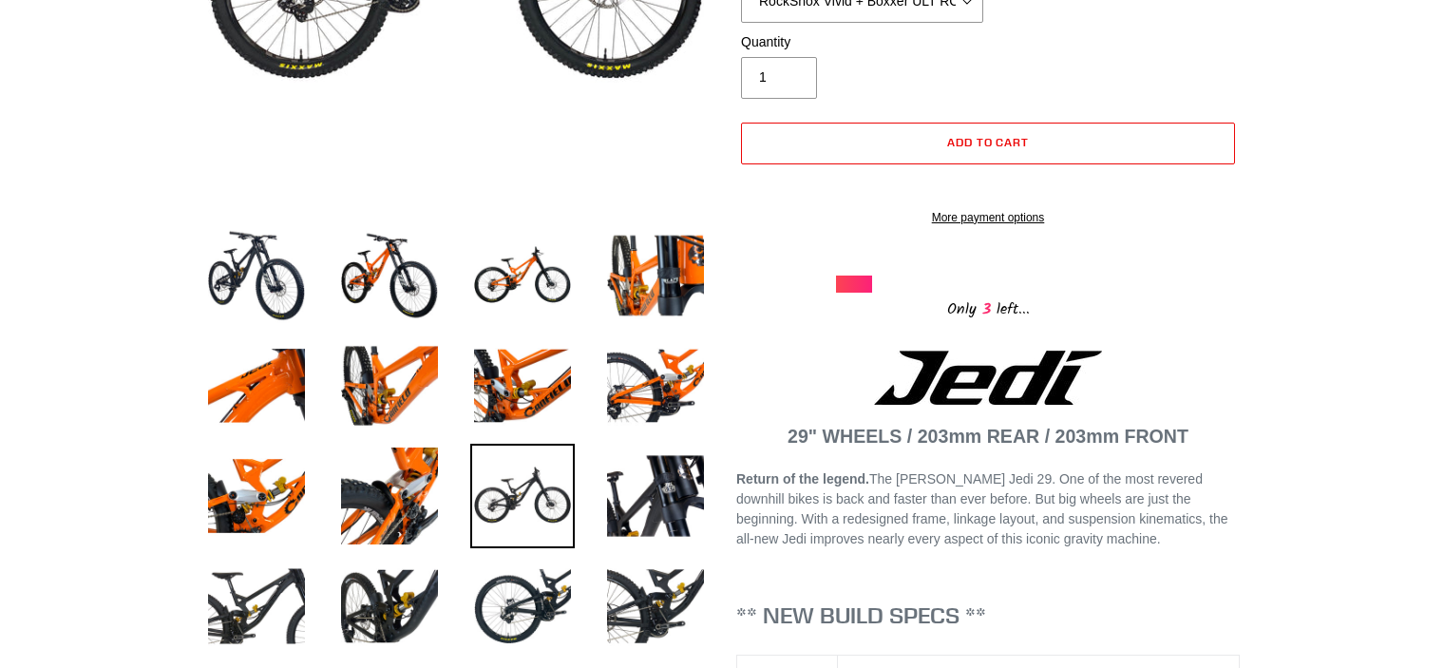
click at [541, 517] on img at bounding box center [522, 496] width 105 height 105
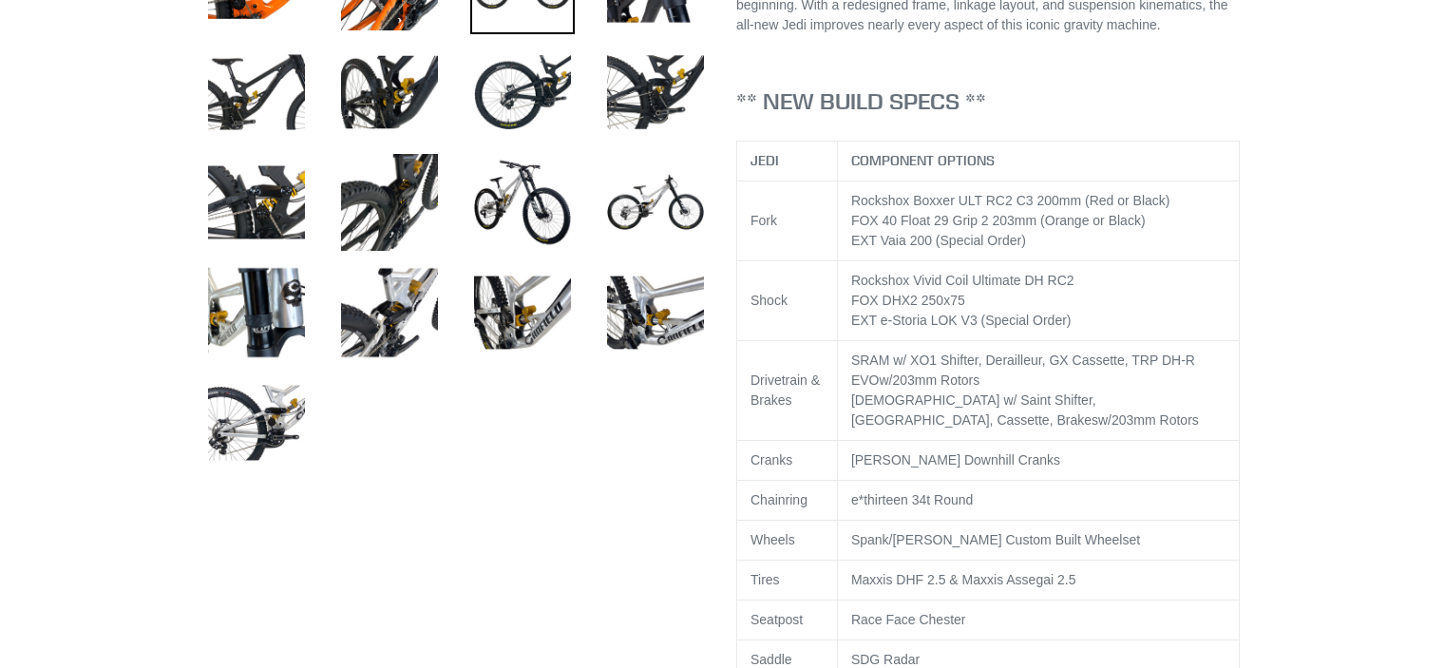
scroll to position [1064, 0]
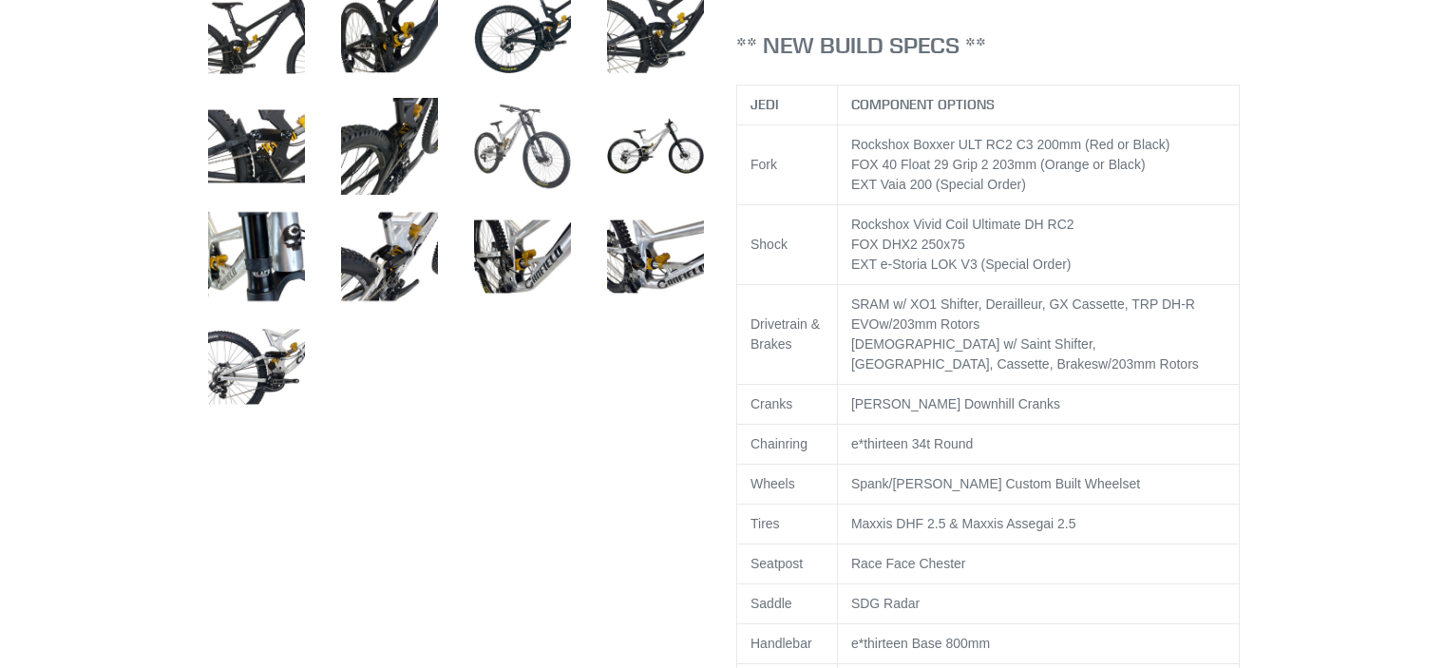
click at [545, 158] on img at bounding box center [522, 146] width 105 height 105
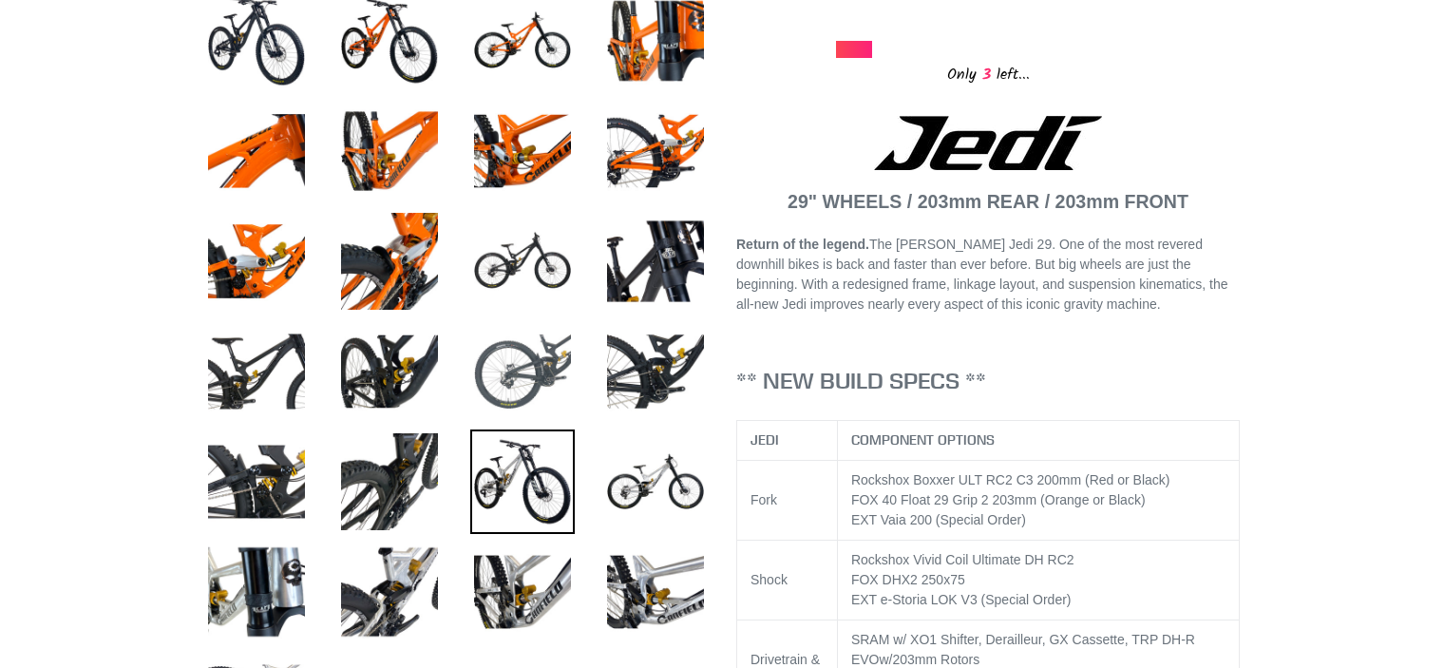
scroll to position [760, 0]
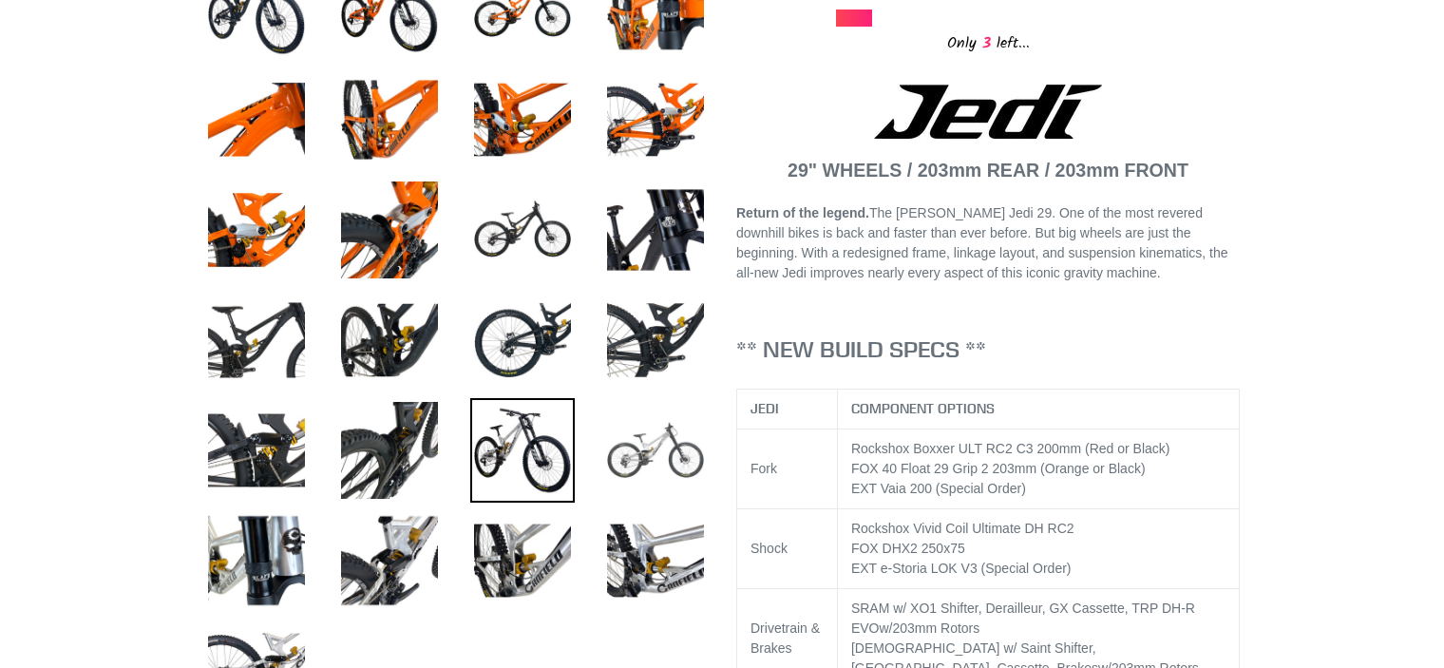
click at [654, 486] on img at bounding box center [655, 450] width 105 height 105
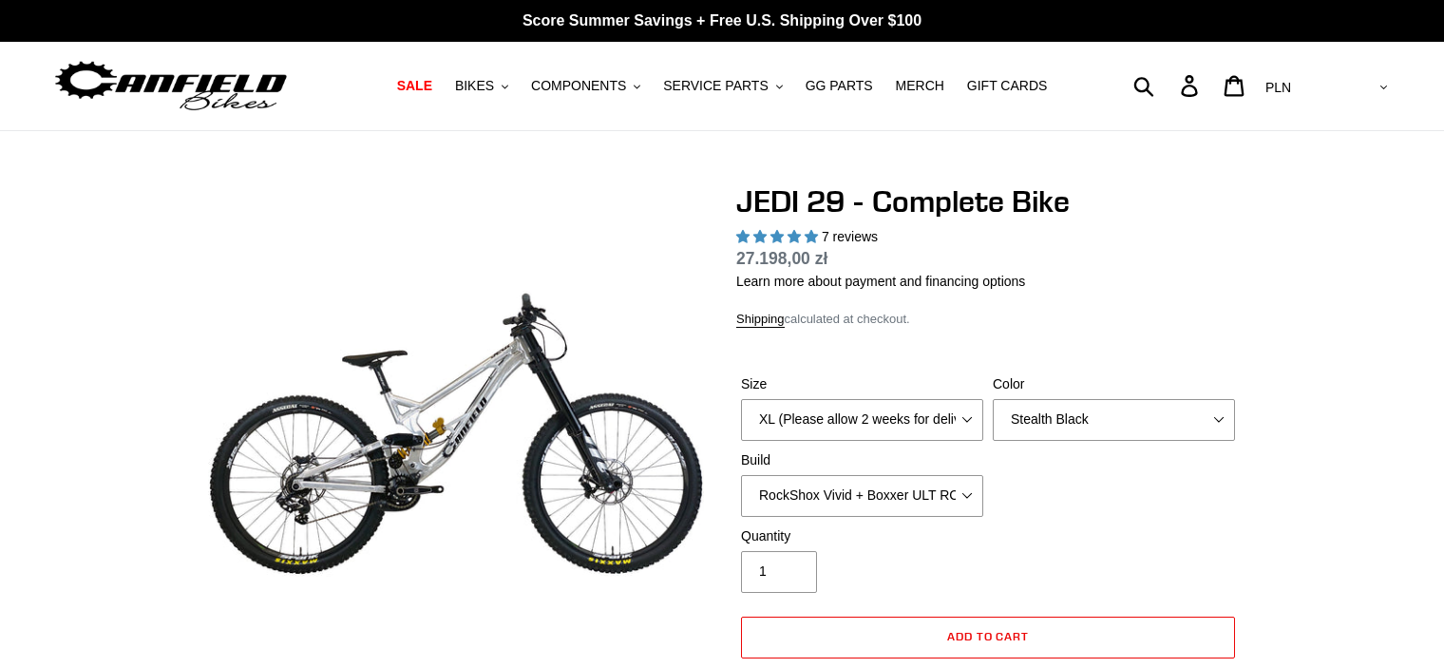
scroll to position [0, 0]
click at [432, 79] on span "SALE" at bounding box center [414, 86] width 35 height 16
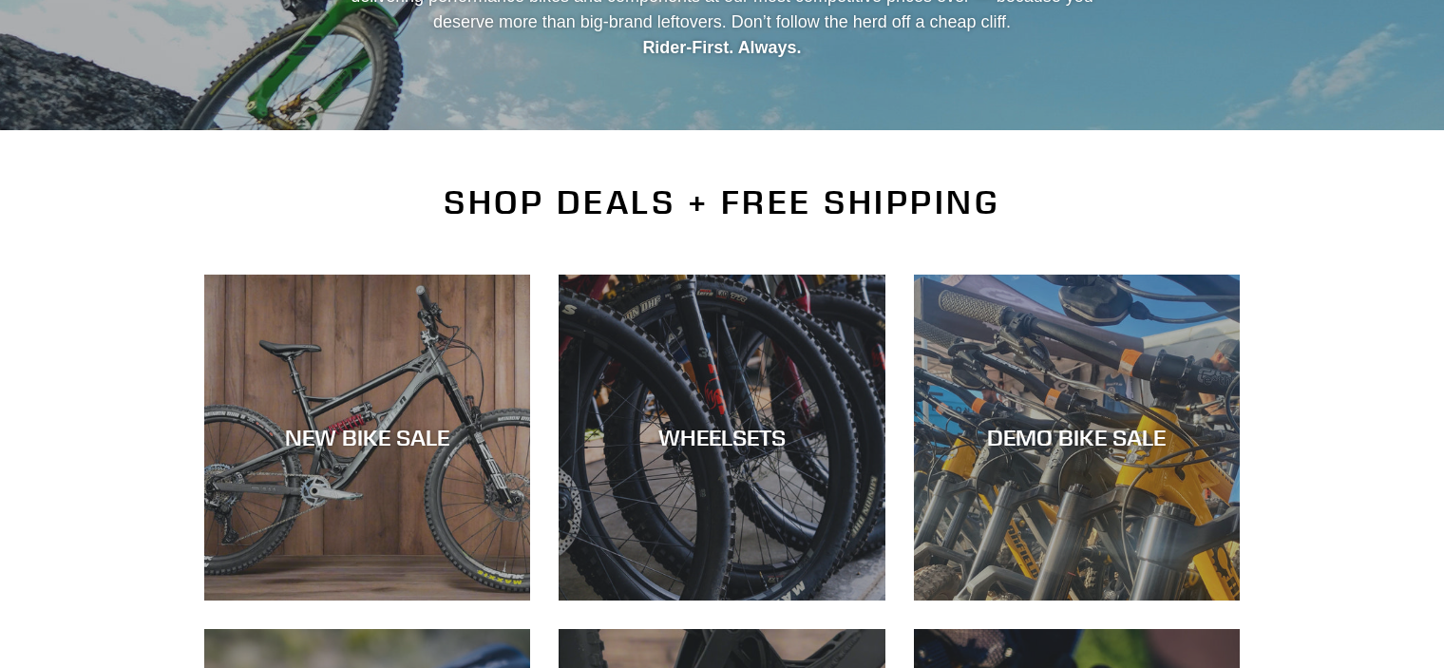
scroll to position [456, 0]
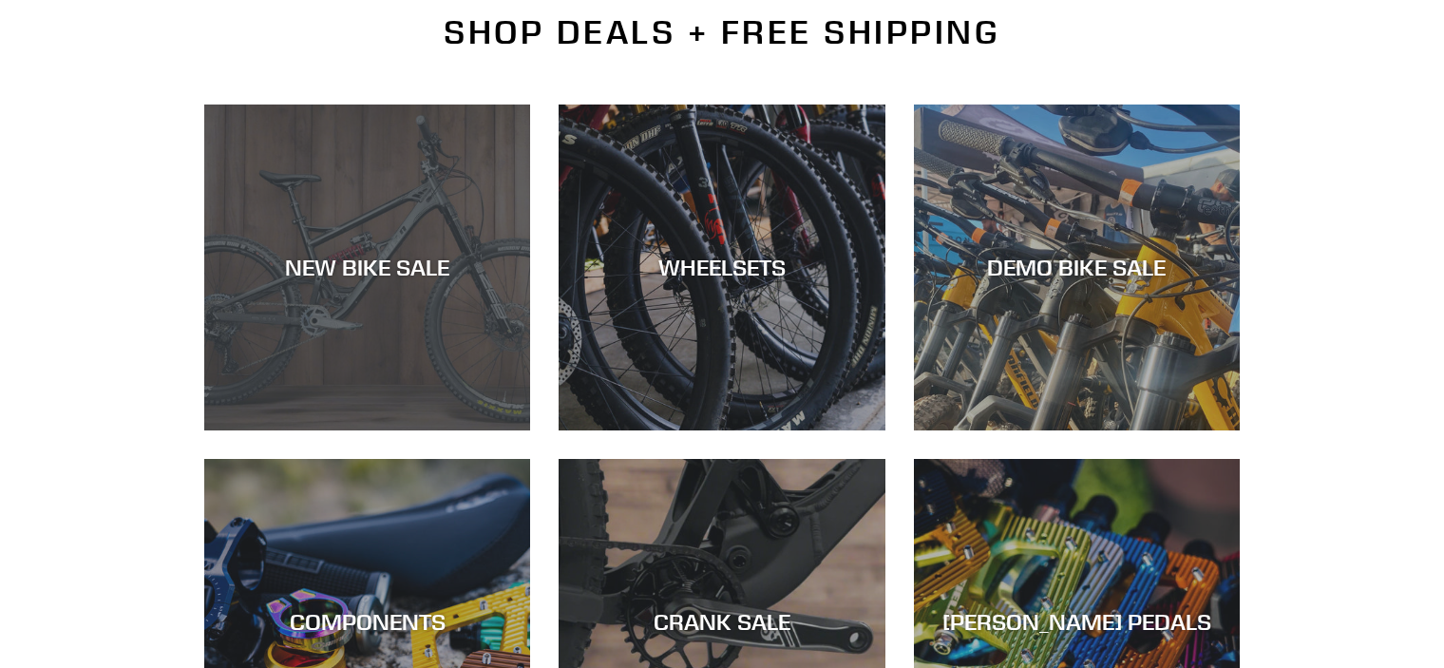
click at [352, 430] on div "NEW BIKE SALE" at bounding box center [367, 430] width 326 height 0
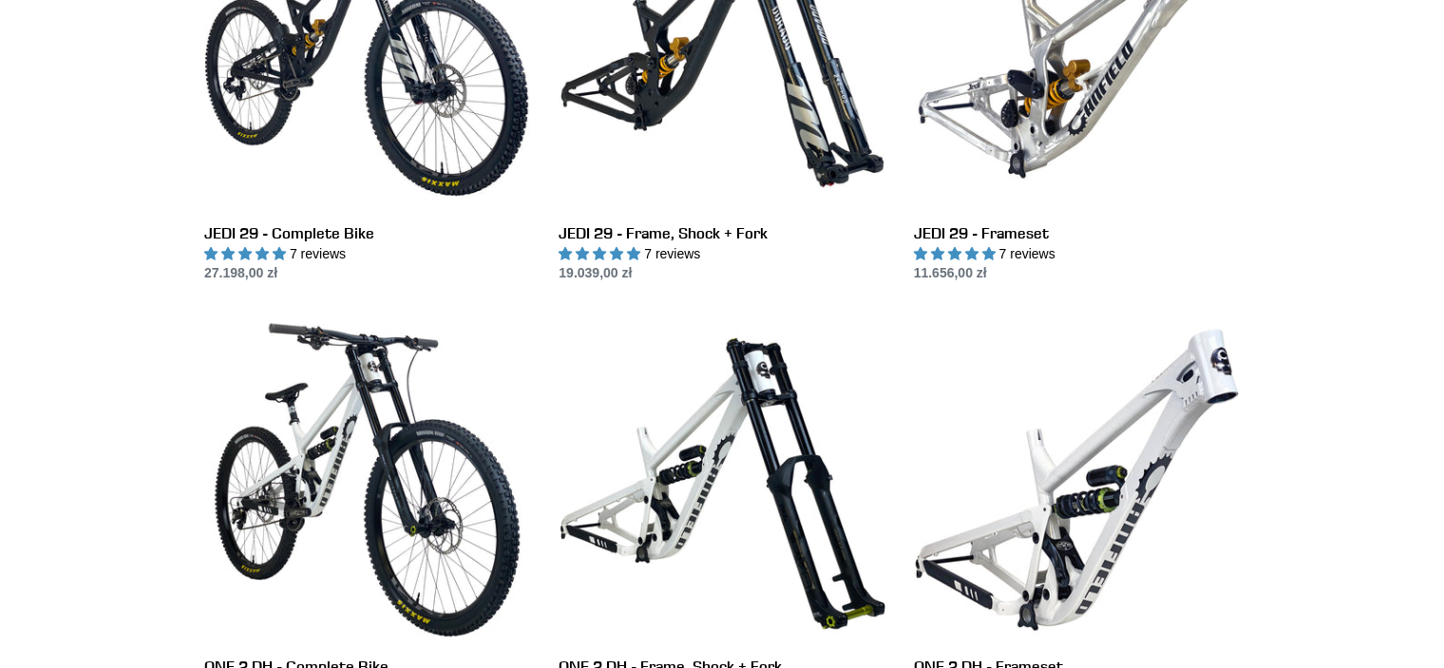
scroll to position [760, 0]
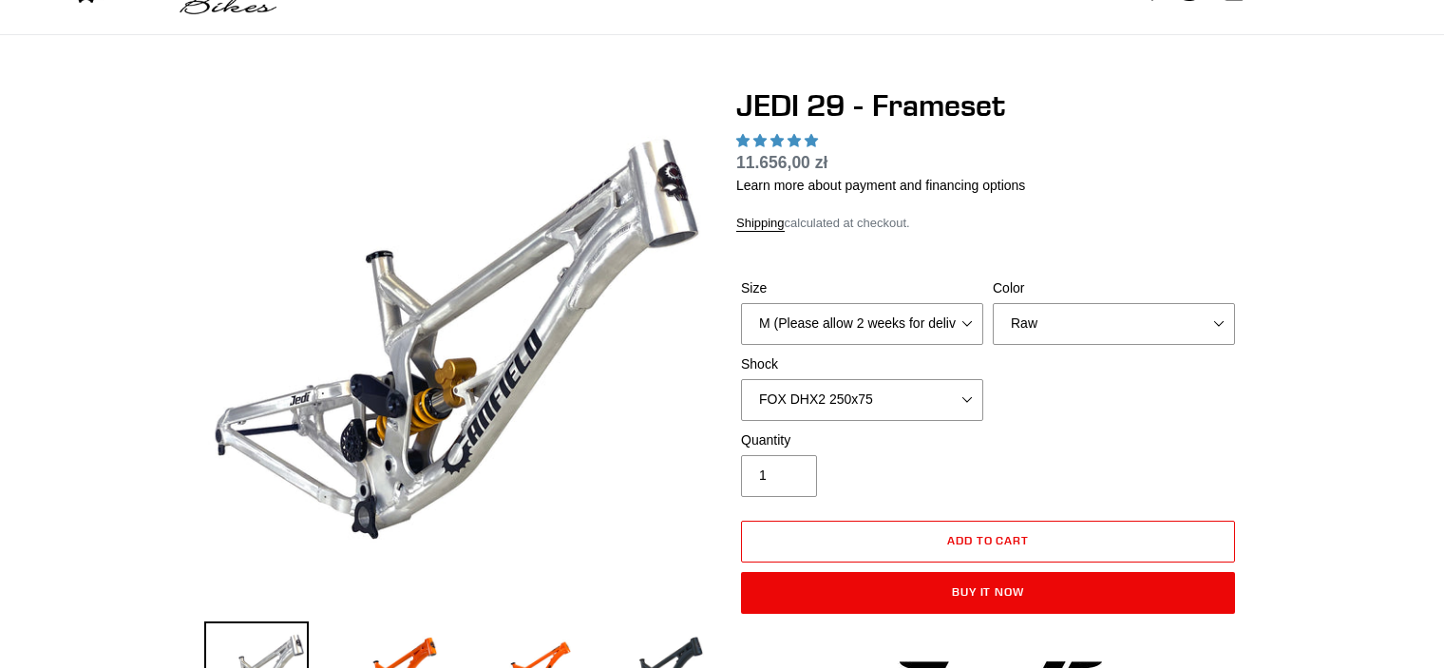
scroll to position [228, 0]
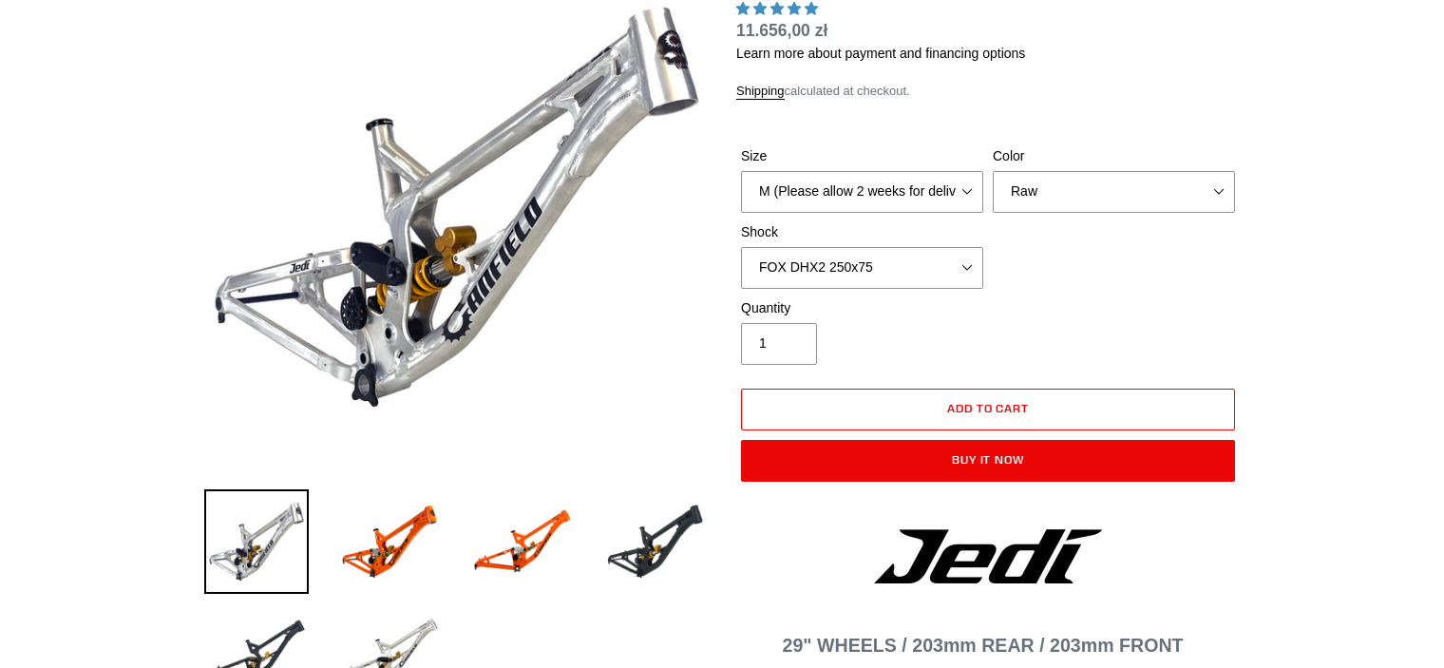
select select "highest-rating"
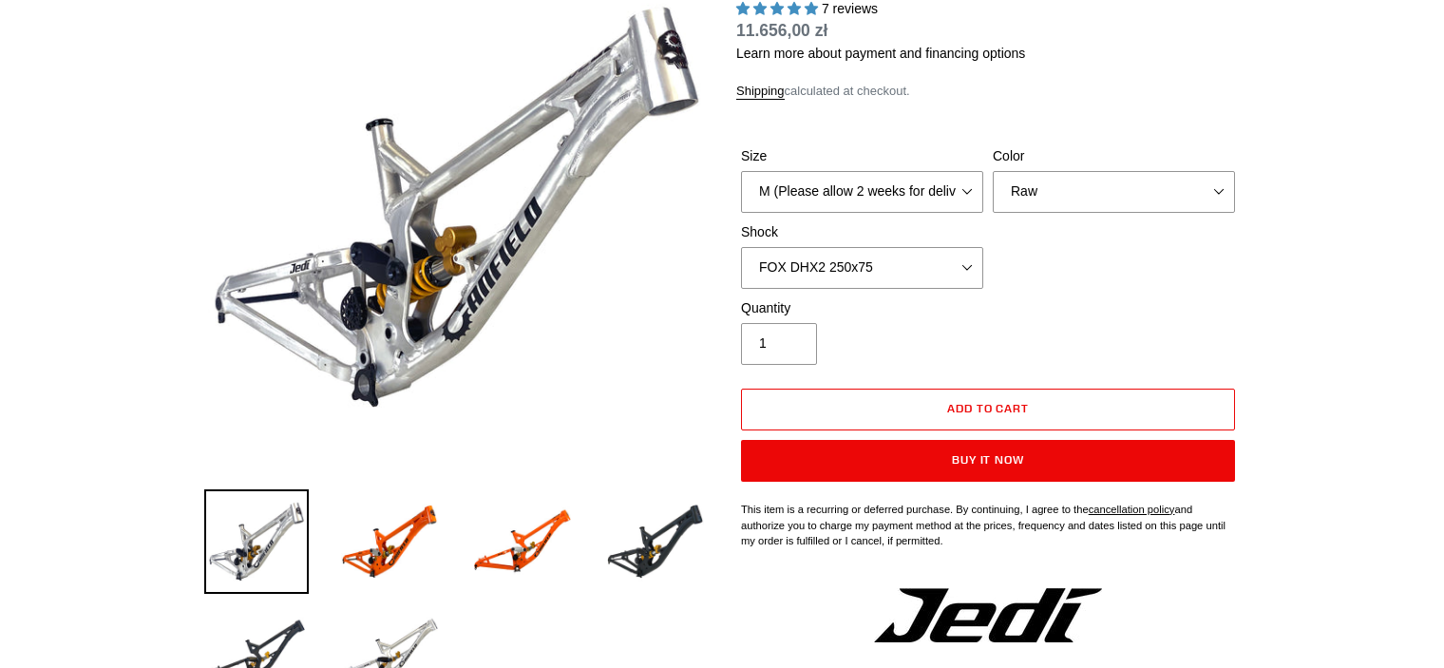
scroll to position [0, 0]
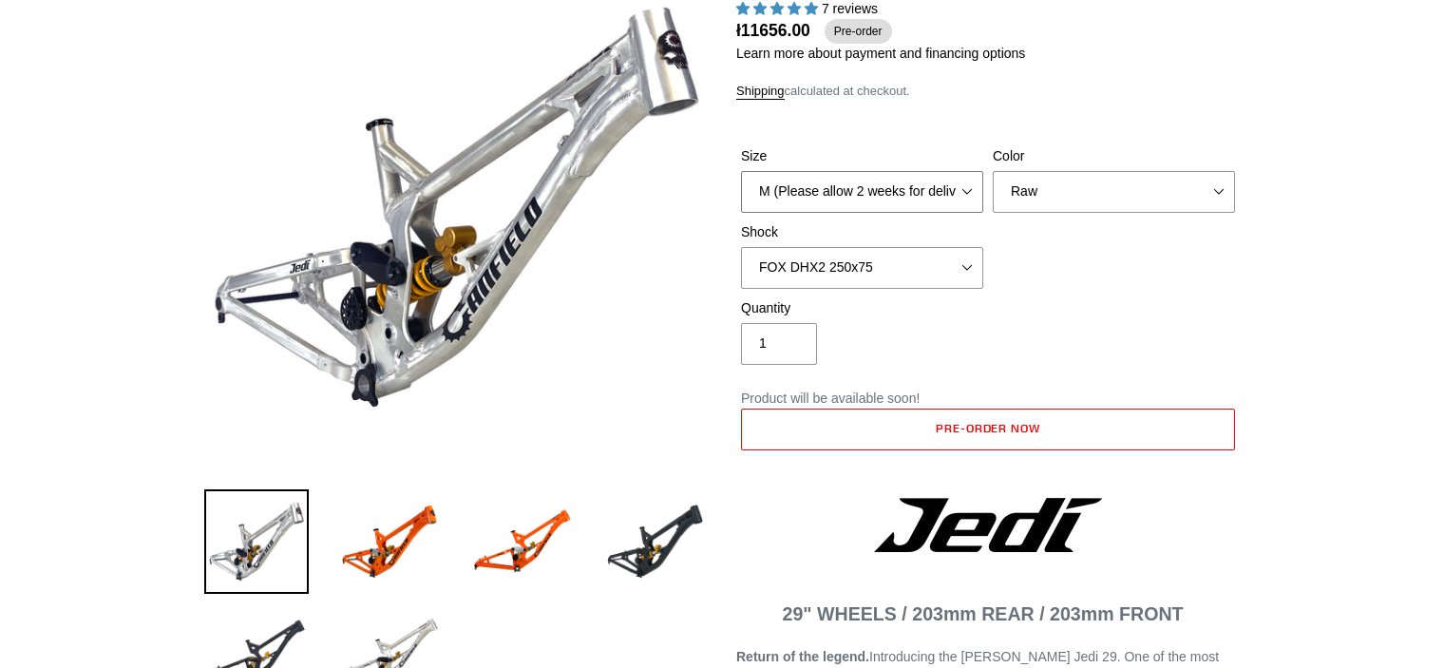
click at [937, 187] on select "M (Please allow 2 weeks for delivery) L (Please allow 2 weeks for delivery) XL" at bounding box center [862, 192] width 242 height 42
select select "XL"
click at [741, 171] on select "M (Please allow 2 weeks for delivery) L (Please allow 2 weeks for delivery) XL" at bounding box center [862, 192] width 242 height 42
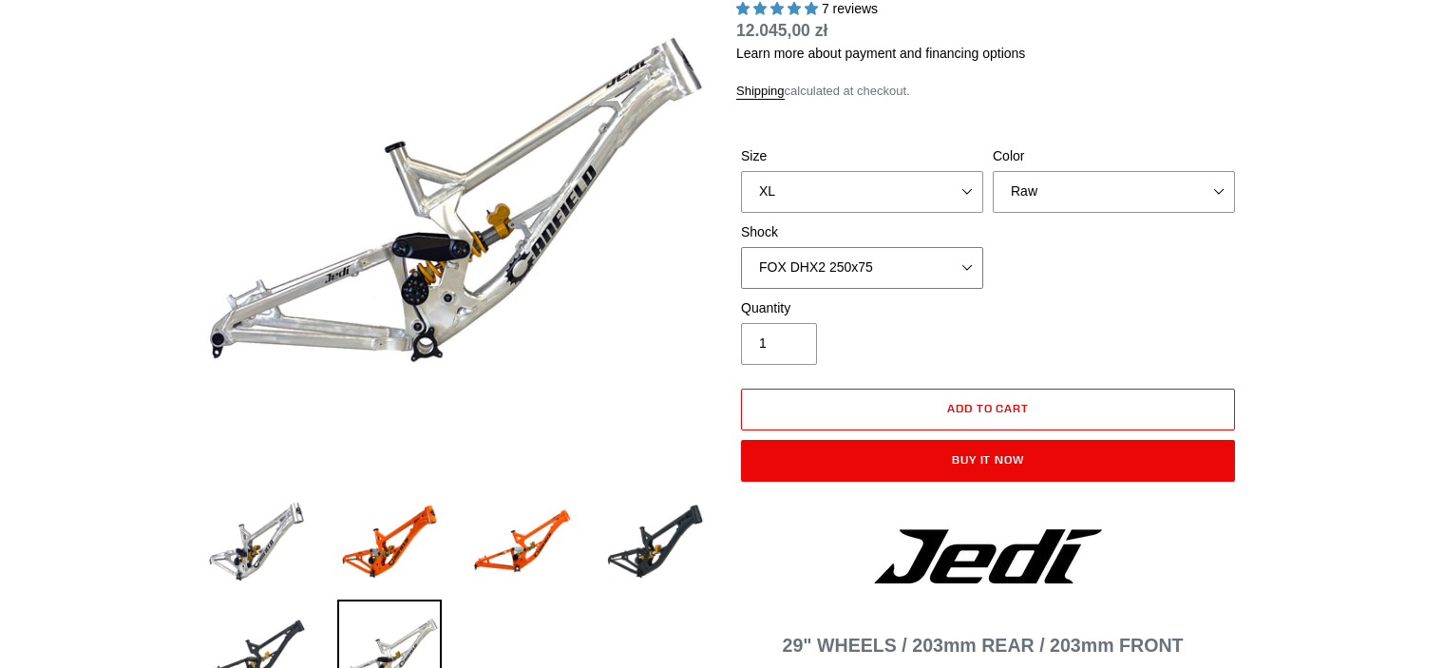
click at [930, 267] on select "No Shock FOX DHX2 250x75 RockShox Vivid Ultimate DH 250x75 EXT e-Storia LOX V3" at bounding box center [862, 268] width 242 height 42
click at [741, 247] on select "No Shock FOX DHX2 250x75 RockShox Vivid Ultimate DH 250x75 EXT e-Storia LOX V3" at bounding box center [862, 268] width 242 height 42
click at [889, 285] on select "No Shock FOX DHX2 250x75 RockShox Vivid Ultimate DH 250x75 EXT e-Storia LOX V3" at bounding box center [862, 268] width 242 height 42
select select "FOX DHX2 250x75"
click at [741, 247] on select "No Shock FOX DHX2 250x75 RockShox Vivid Ultimate DH 250x75 EXT e-Storia LOX V3" at bounding box center [862, 268] width 242 height 42
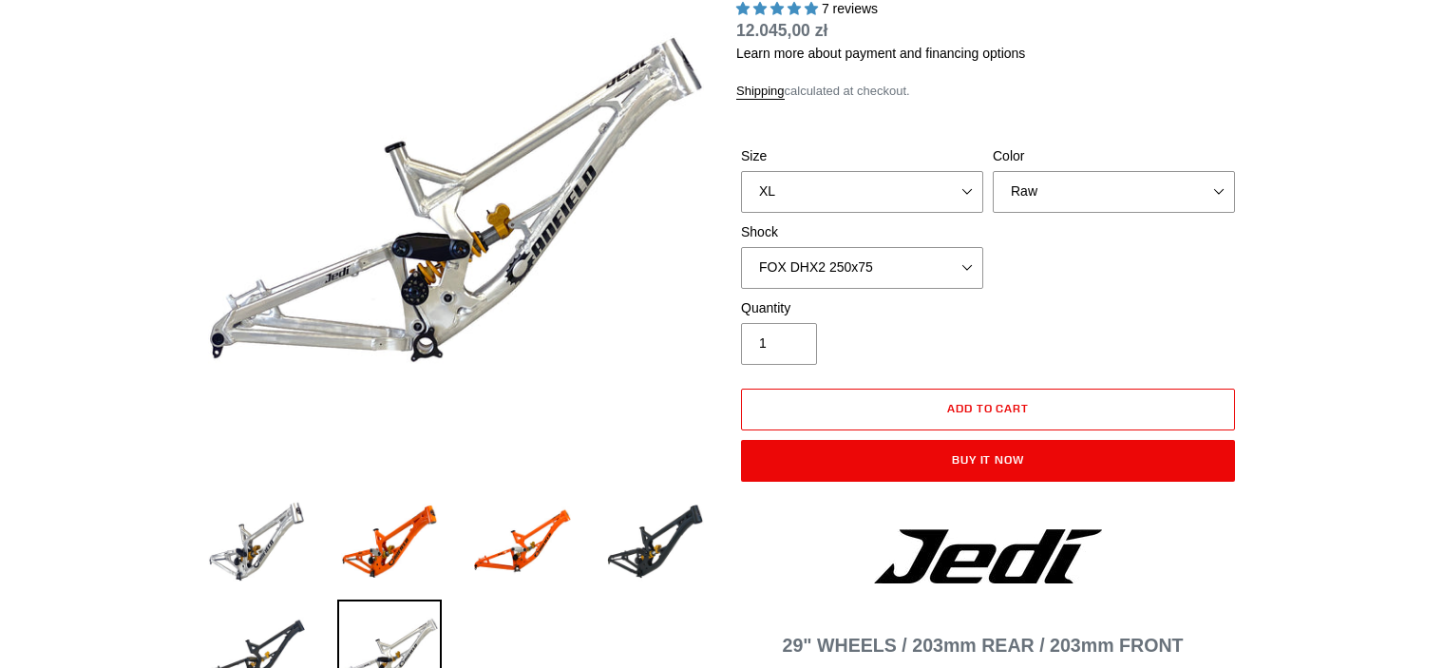
click at [1077, 341] on div "Quantity 1" at bounding box center [988, 336] width 504 height 76
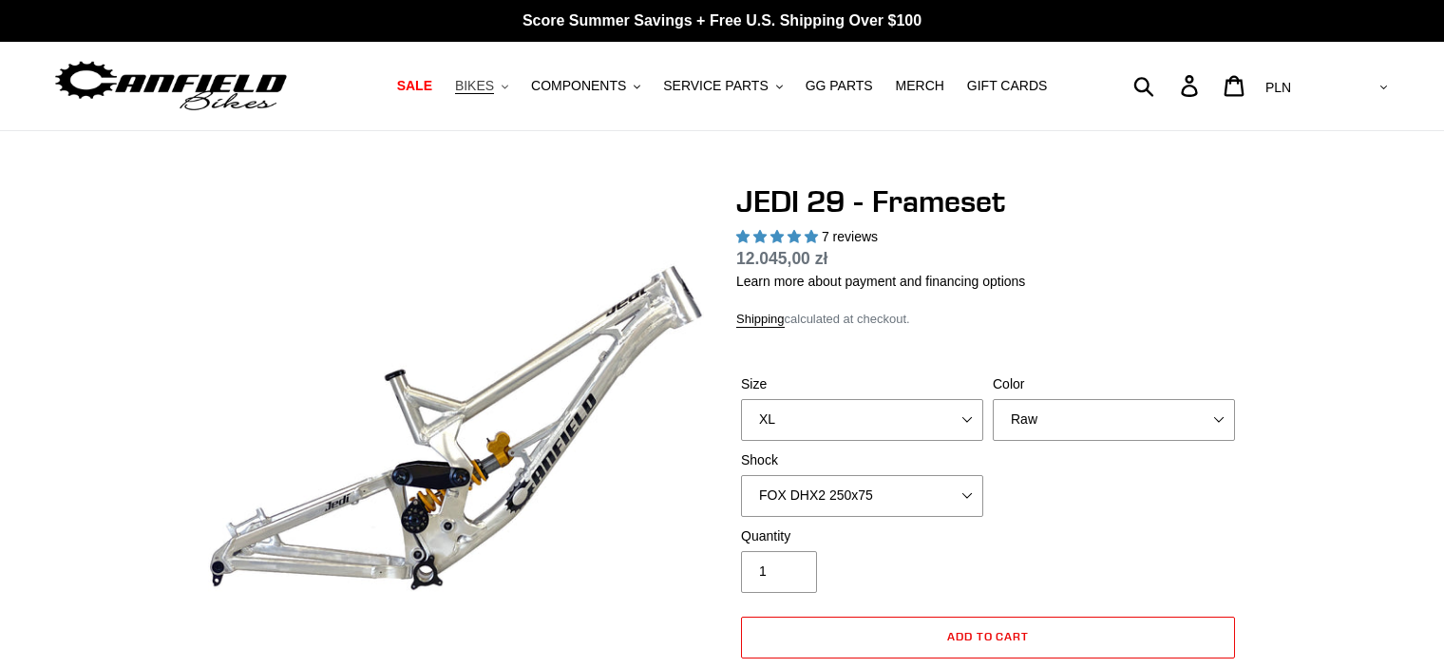
click at [485, 91] on span "BIKES" at bounding box center [474, 86] width 39 height 16
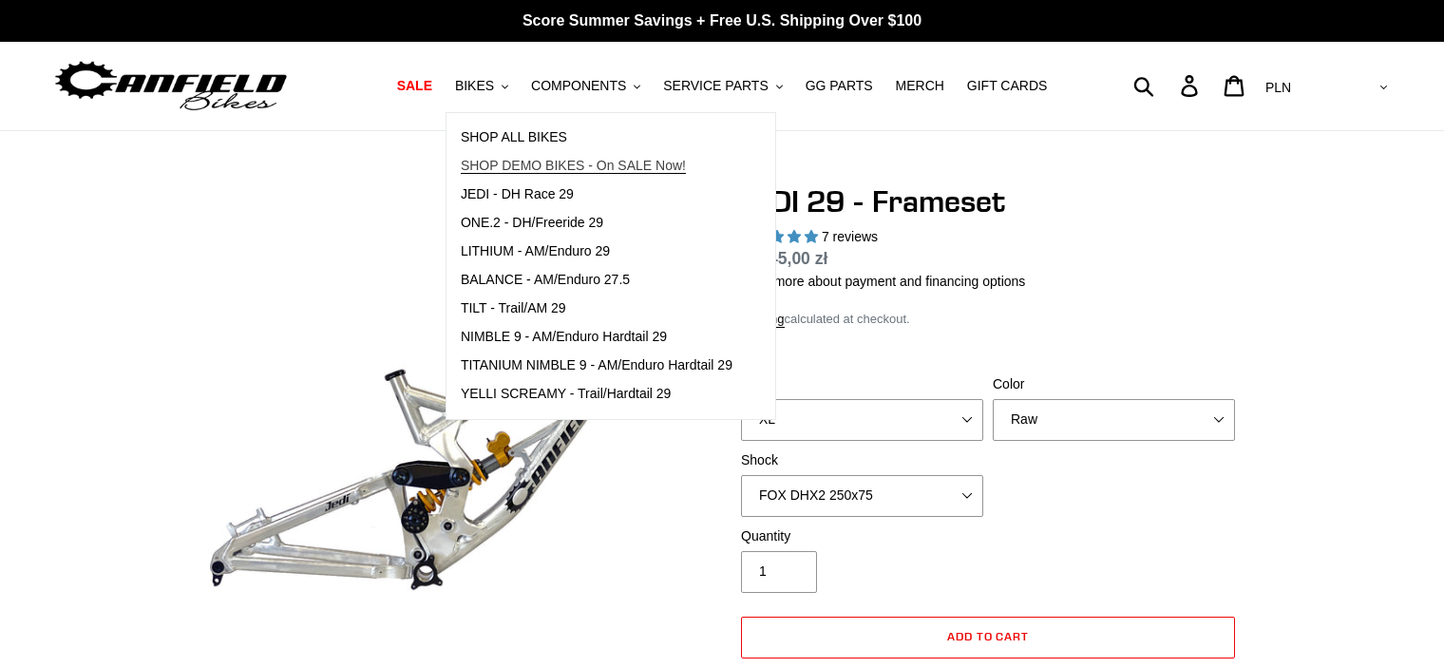
click at [526, 159] on span "SHOP DEMO BIKES - On SALE Now!" at bounding box center [573, 166] width 225 height 16
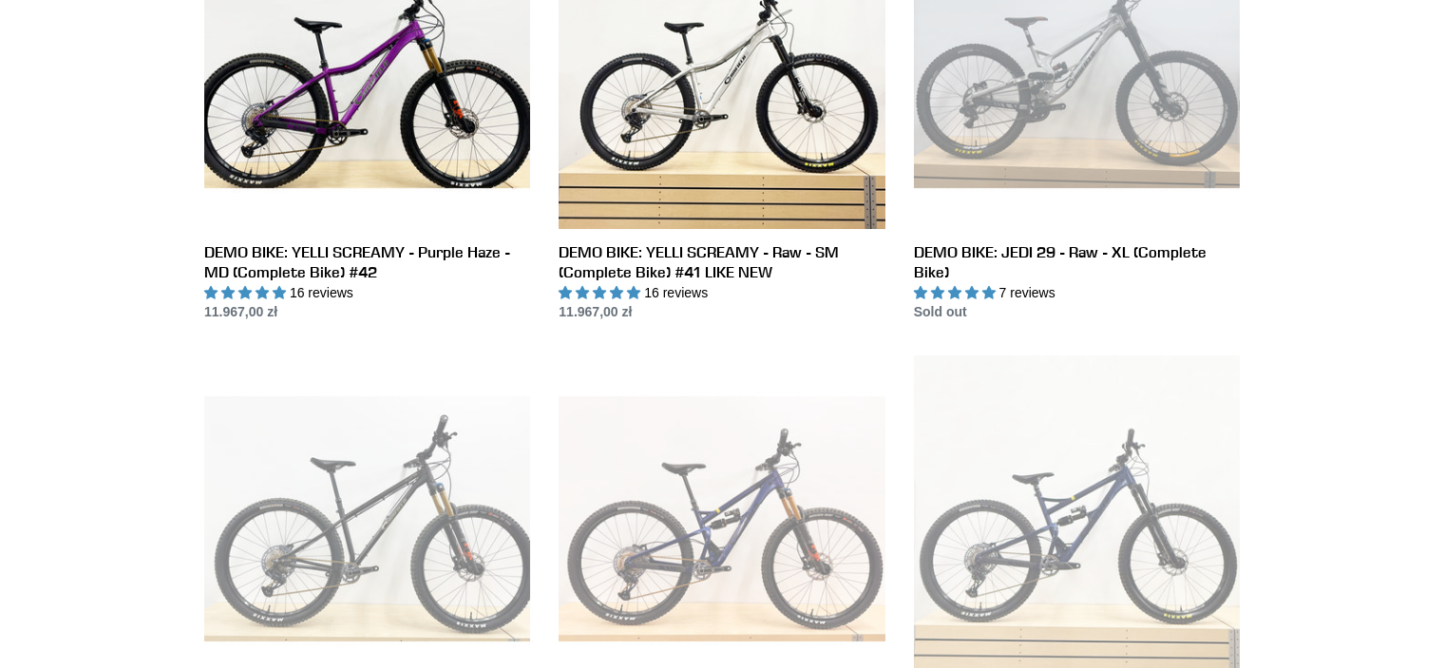
scroll to position [1558, 0]
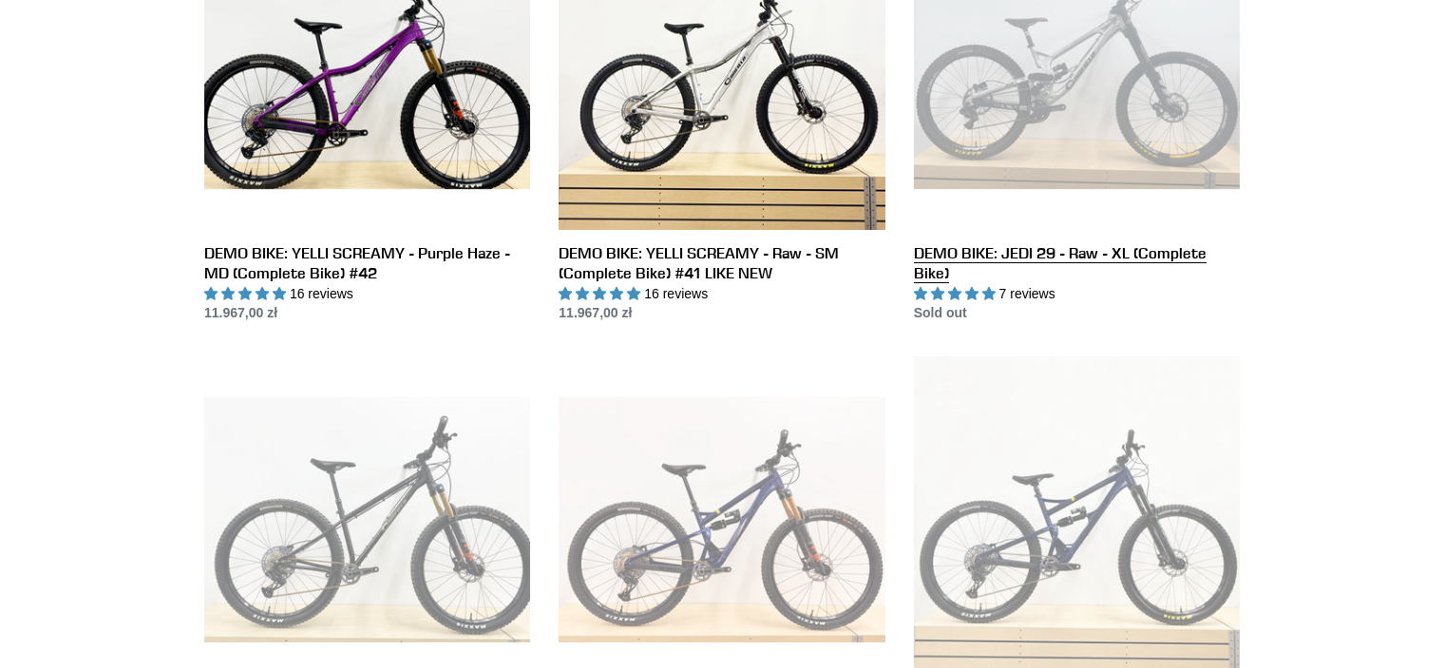
click at [1097, 106] on link "DEMO BIKE: JEDI 29 - Raw - XL (Complete Bike)" at bounding box center [1077, 113] width 326 height 420
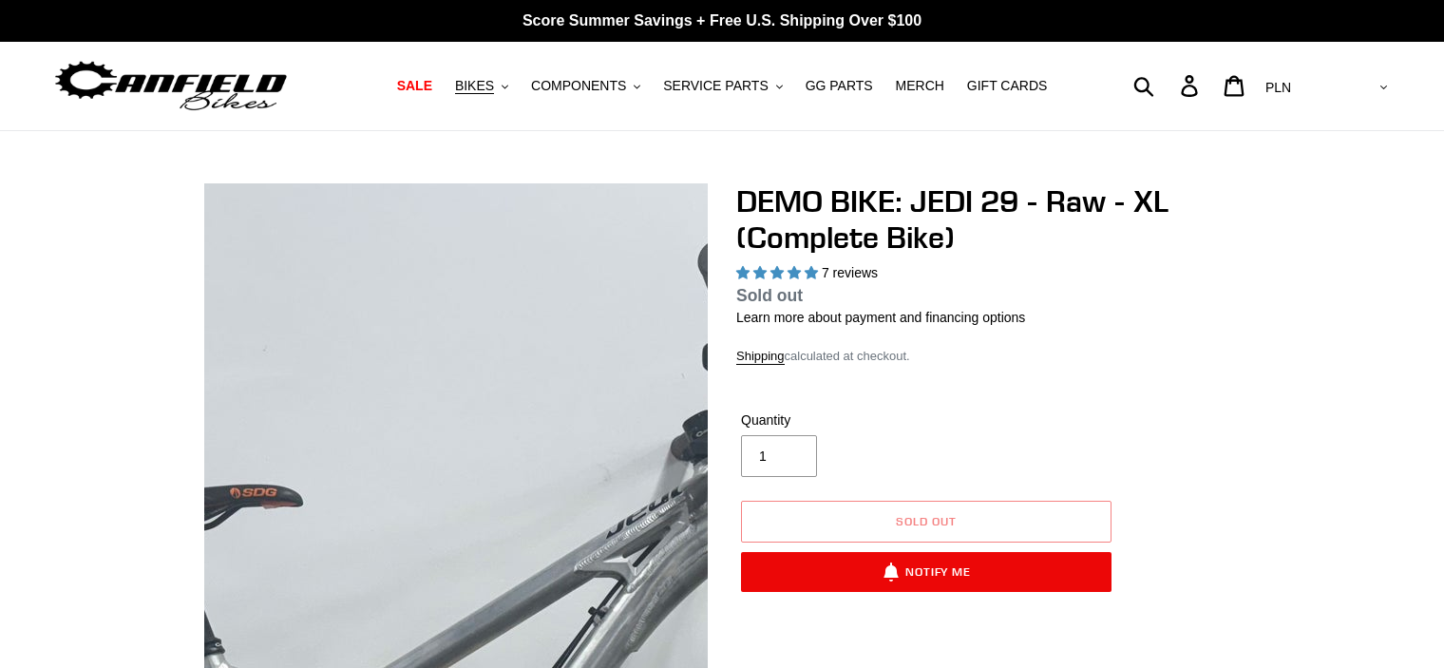
select select "highest-rating"
